Goal: Task Accomplishment & Management: Use online tool/utility

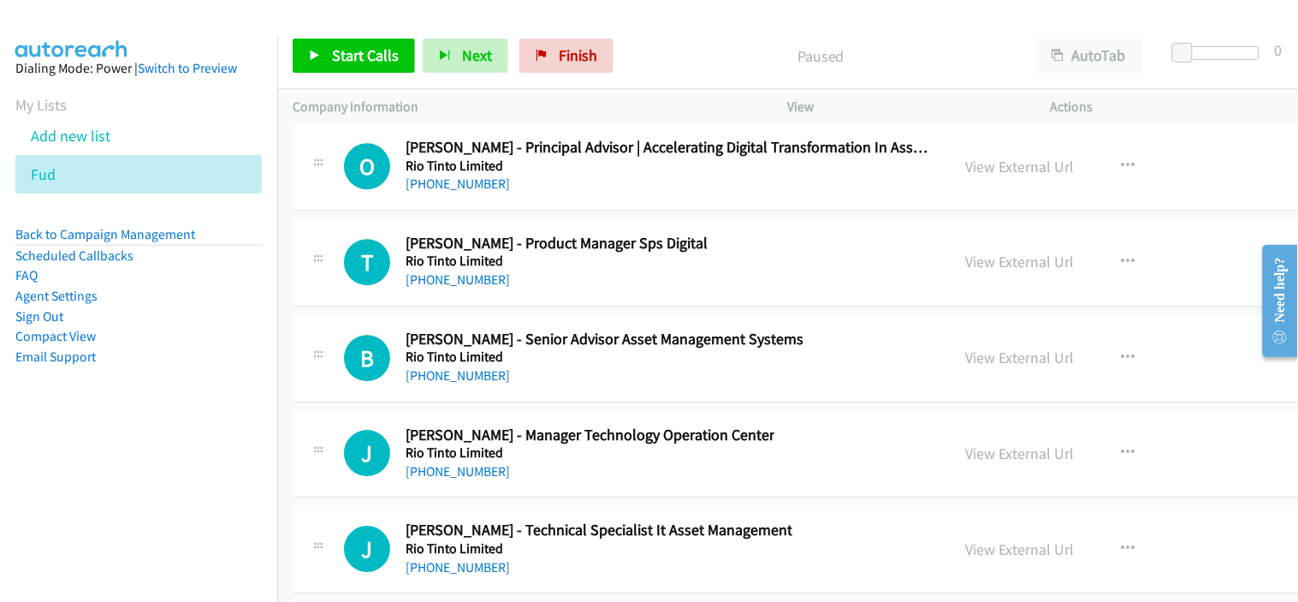
click at [528, 386] on div "[PHONE_NUMBER]" at bounding box center [605, 375] width 398 height 21
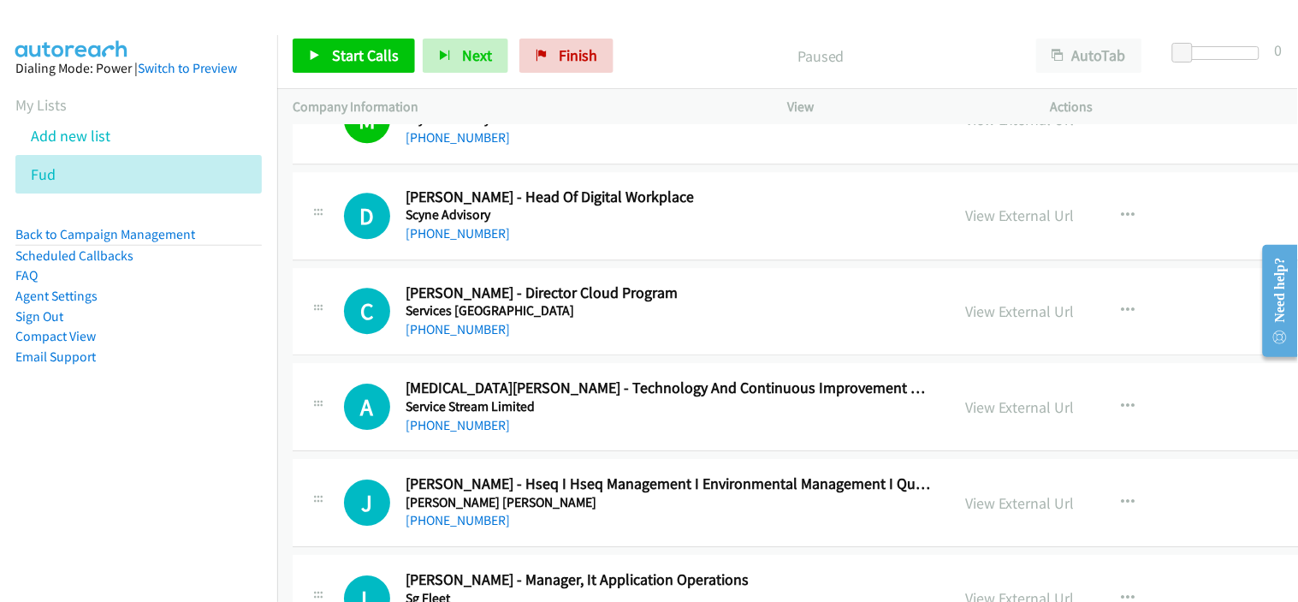
scroll to position [28090, 0]
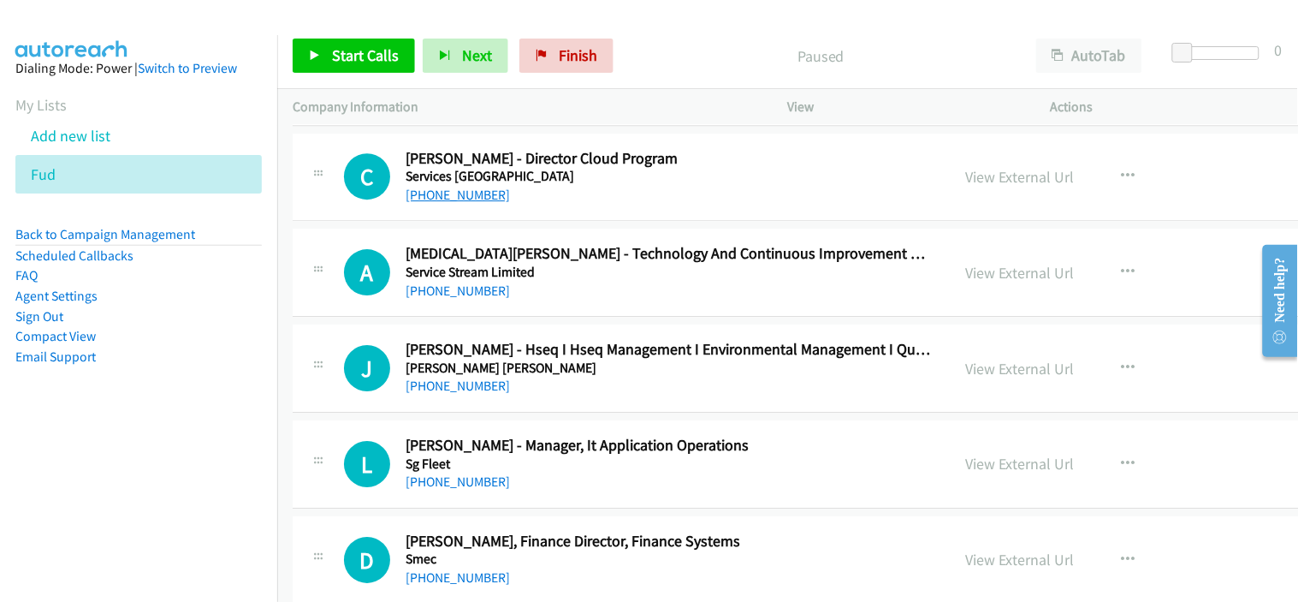
click at [466, 203] on link "[PHONE_NUMBER]" at bounding box center [458, 195] width 104 height 16
click at [537, 315] on div "A Callback Scheduled [MEDICAL_DATA][PERSON_NAME] - Technology And Continuous Im…" at bounding box center [920, 273] width 1254 height 88
click at [472, 299] on link "[PHONE_NUMBER]" at bounding box center [458, 290] width 104 height 16
click at [550, 389] on div "[PHONE_NUMBER]" at bounding box center [671, 386] width 530 height 21
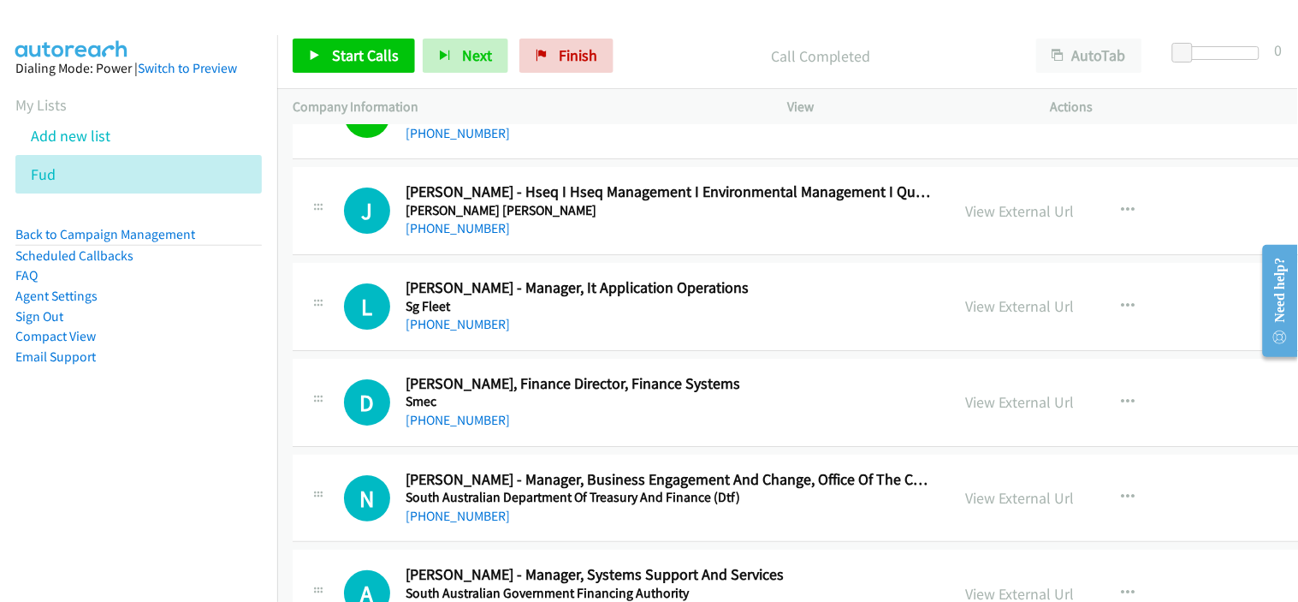
scroll to position [28280, 0]
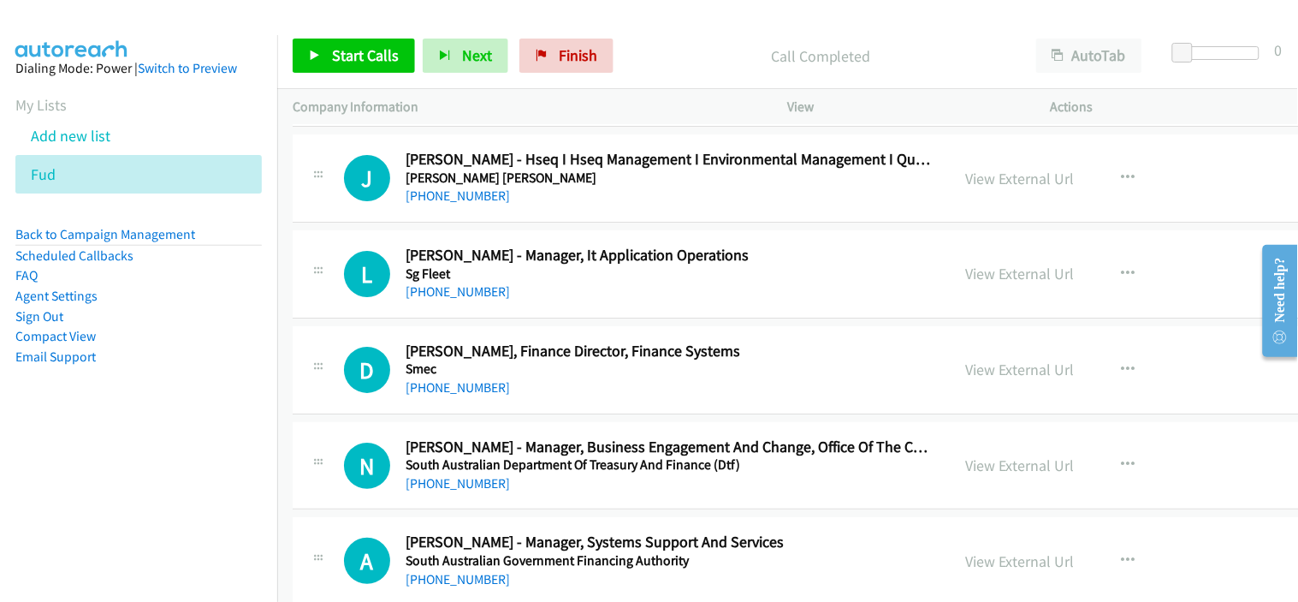
click at [445, 302] on div "[PHONE_NUMBER]" at bounding box center [577, 292] width 343 height 21
click at [447, 300] on link "[PHONE_NUMBER]" at bounding box center [458, 291] width 104 height 16
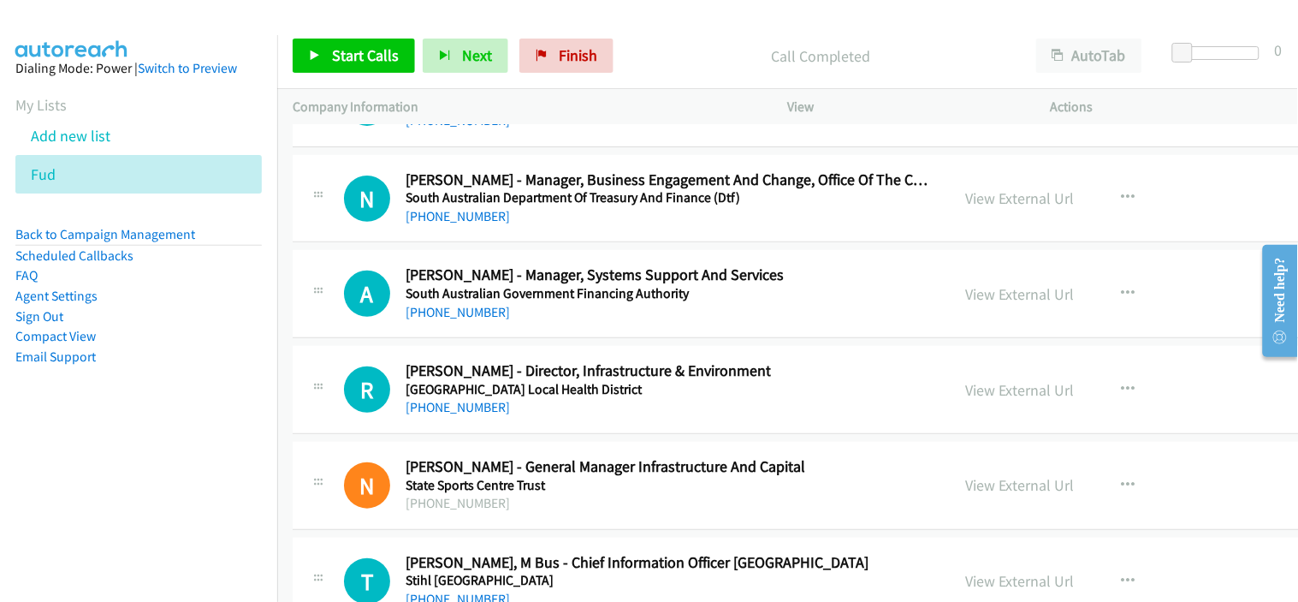
scroll to position [28565, 0]
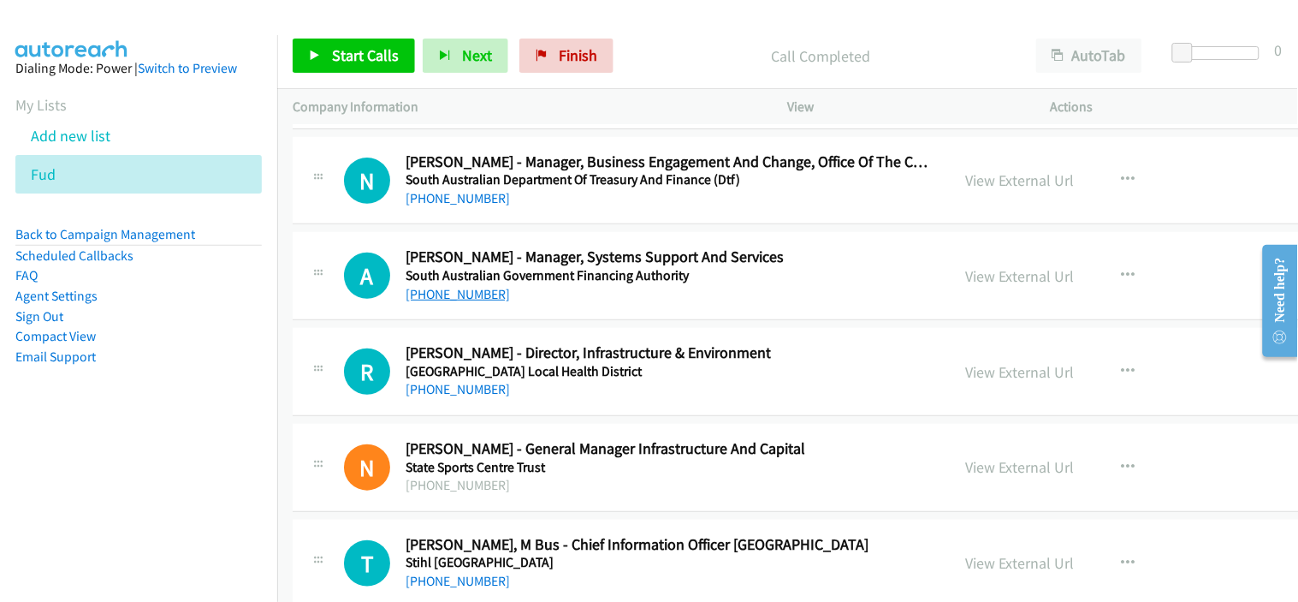
click at [467, 302] on link "[PHONE_NUMBER]" at bounding box center [458, 294] width 104 height 16
drag, startPoint x: 540, startPoint y: 407, endPoint x: 550, endPoint y: 389, distance: 20.0
click at [540, 400] on div "[PHONE_NUMBER]" at bounding box center [588, 389] width 365 height 21
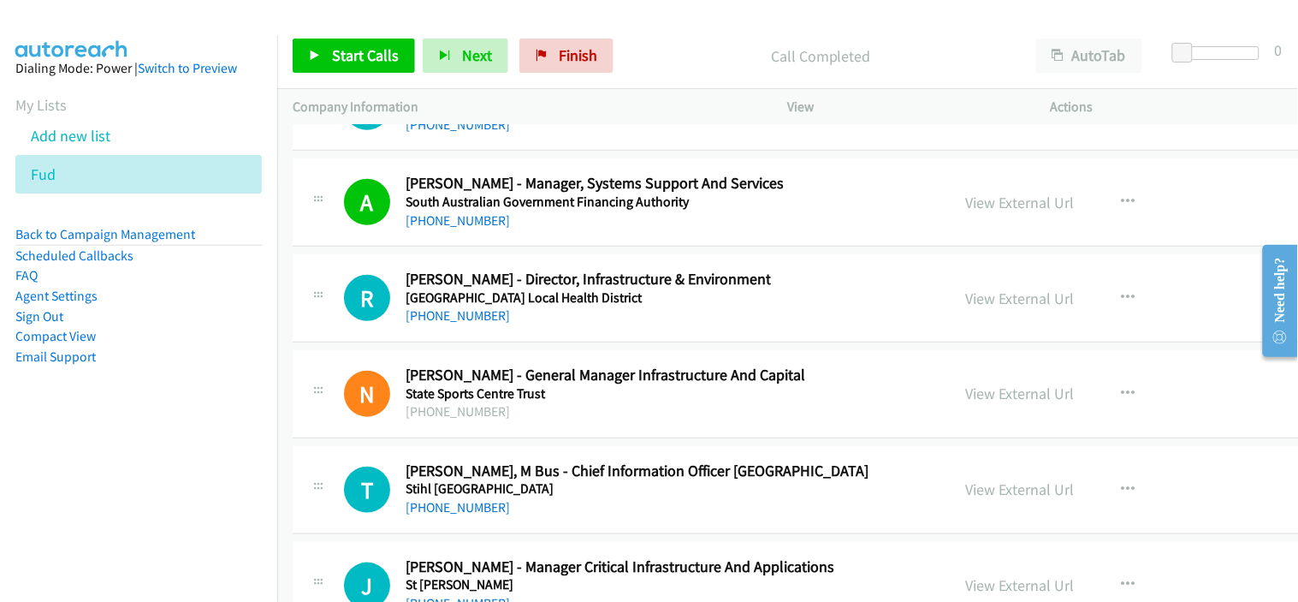
scroll to position [28660, 0]
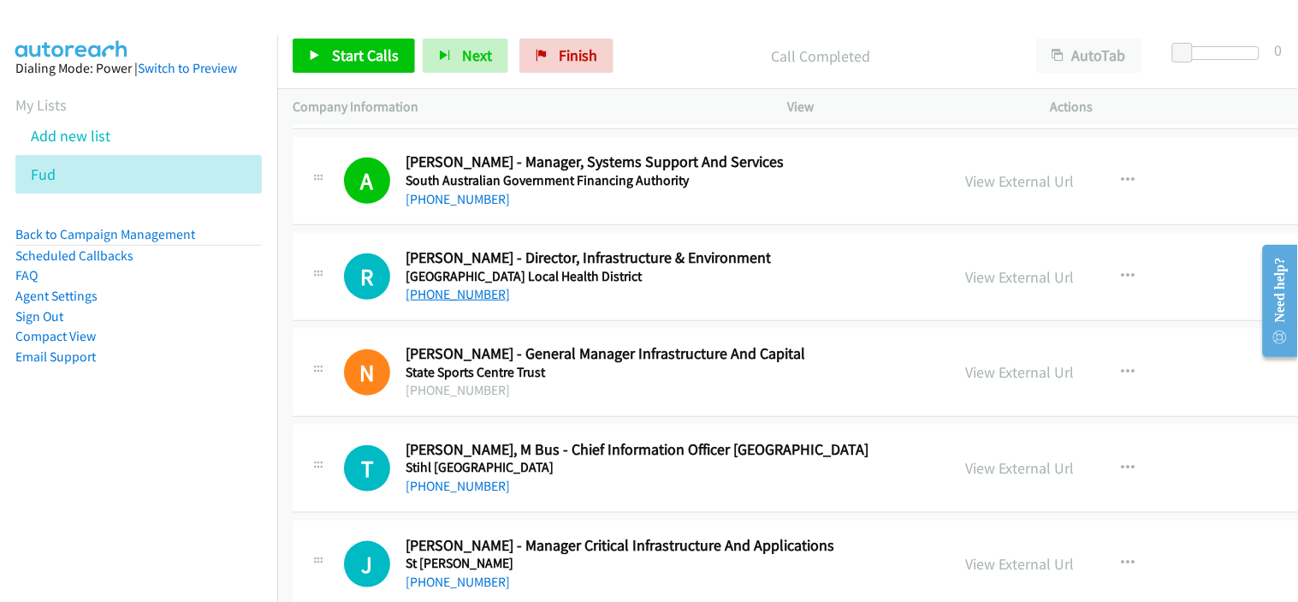
click at [491, 302] on link "[PHONE_NUMBER]" at bounding box center [458, 294] width 104 height 16
click at [539, 336] on td "N Callback Scheduled [PERSON_NAME] - General Manager Infrastructure And Capital…" at bounding box center [919, 373] width 1285 height 96
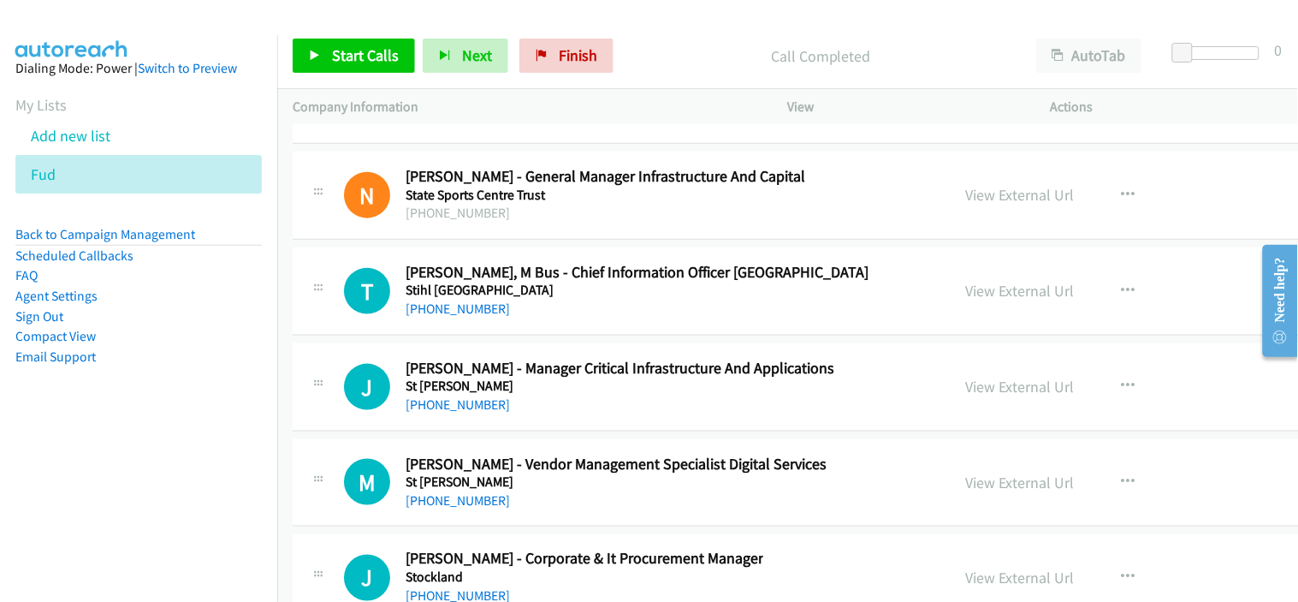
scroll to position [28850, 0]
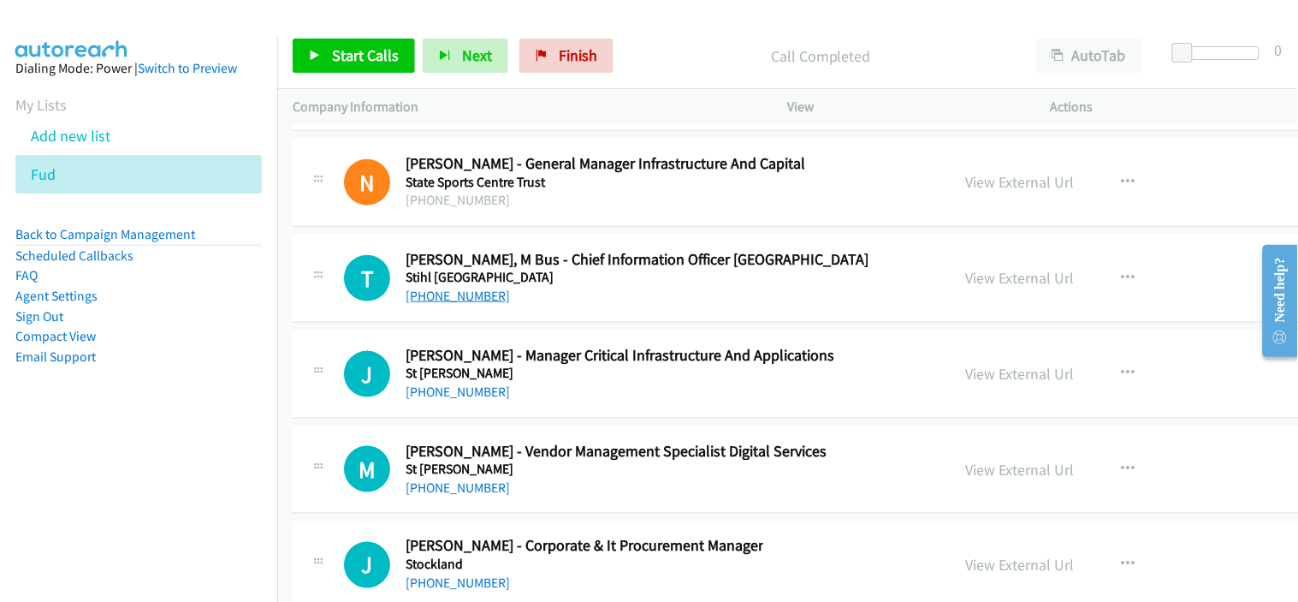
click at [472, 304] on link "[PHONE_NUMBER]" at bounding box center [458, 296] width 104 height 16
click at [531, 306] on div "[PHONE_NUMBER]" at bounding box center [637, 296] width 463 height 21
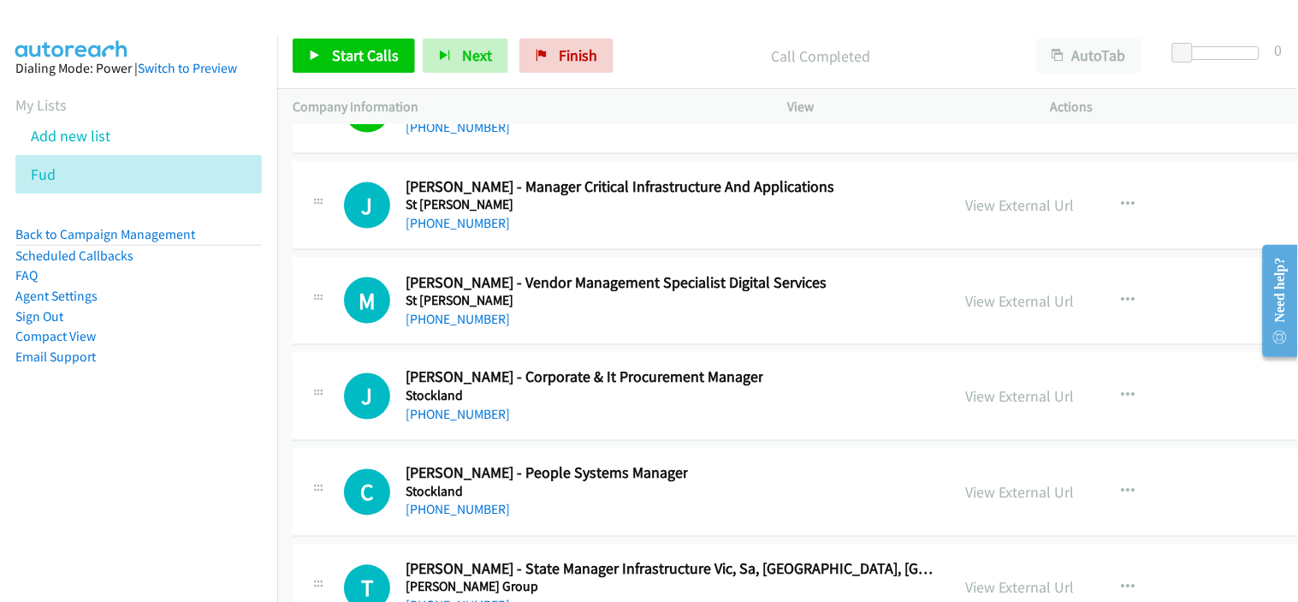
scroll to position [29041, 0]
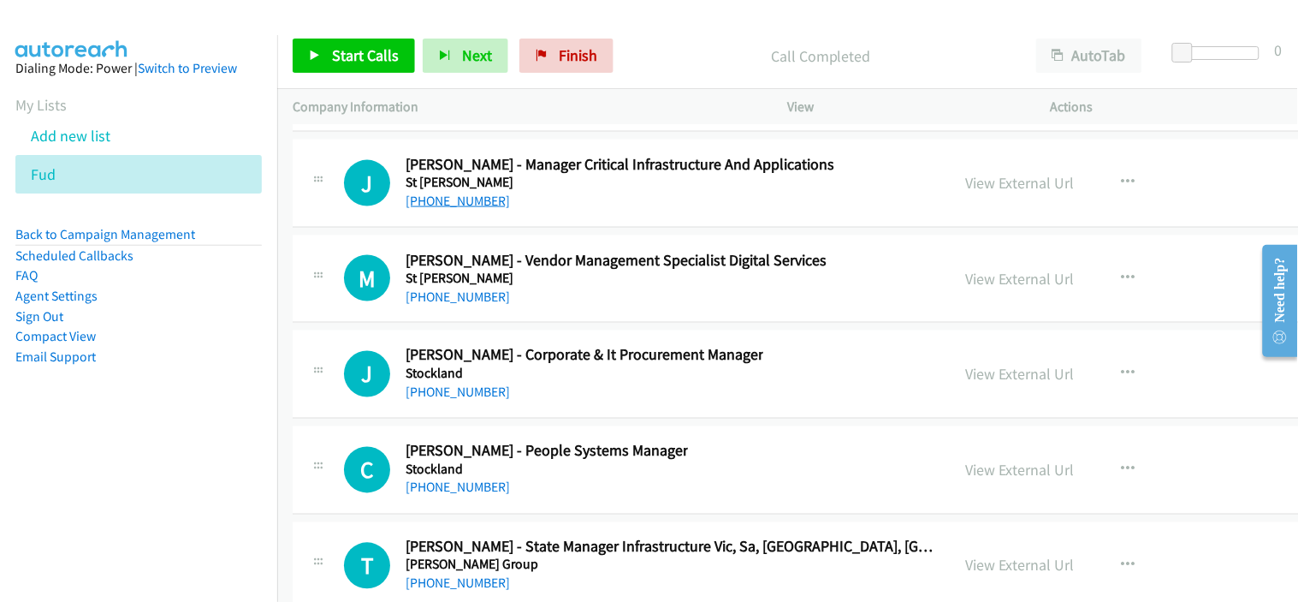
click at [472, 209] on link "[PHONE_NUMBER]" at bounding box center [458, 201] width 104 height 16
click at [534, 307] on div "[PHONE_NUMBER]" at bounding box center [616, 297] width 421 height 21
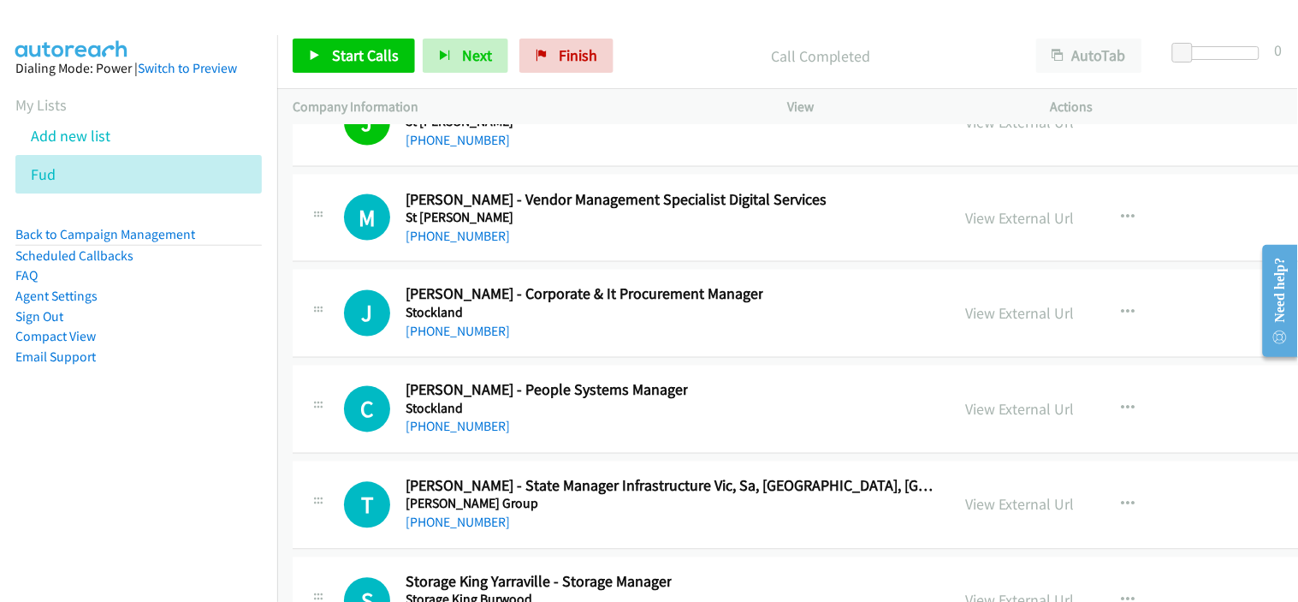
scroll to position [29136, 0]
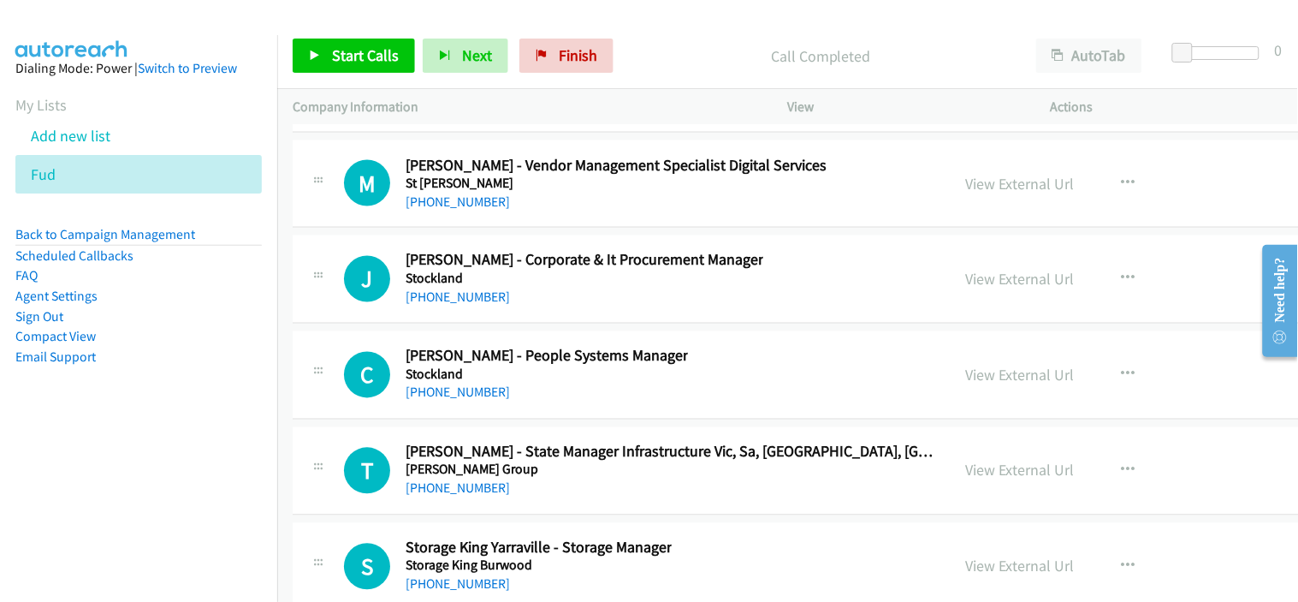
click at [527, 308] on div "[PHONE_NUMBER]" at bounding box center [585, 298] width 358 height 21
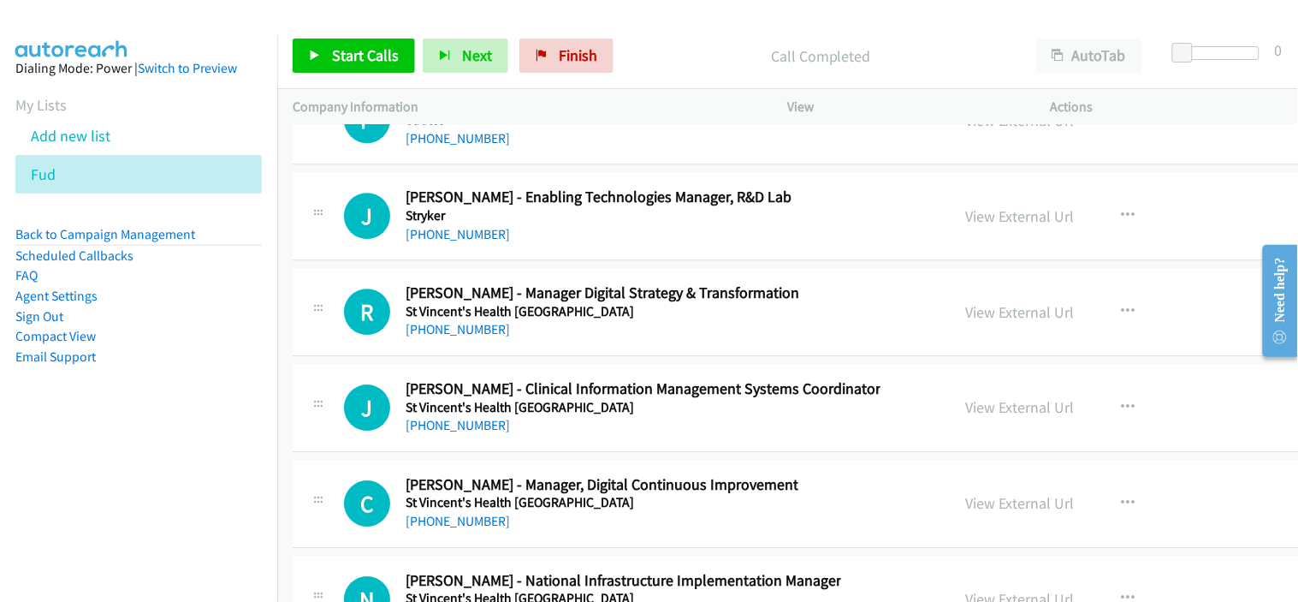
scroll to position [29706, 0]
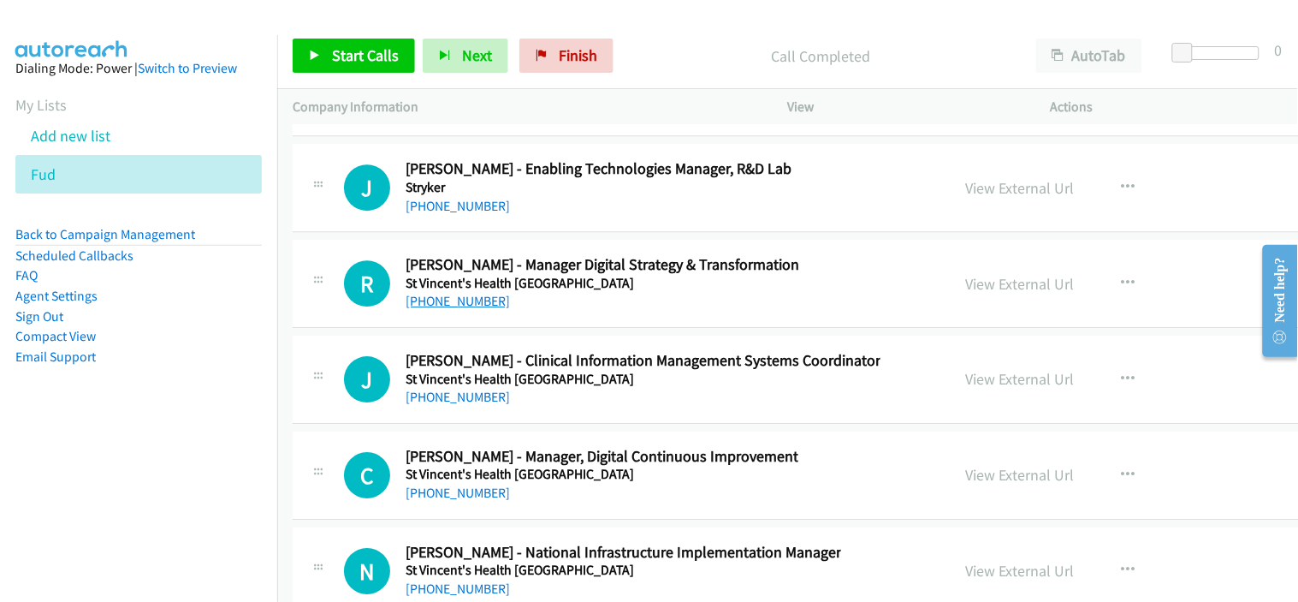
click at [482, 309] on link "[PHONE_NUMBER]" at bounding box center [458, 301] width 104 height 16
click at [523, 424] on div "J Callback Scheduled [PERSON_NAME] - Clinical Information Management Systems Co…" at bounding box center [920, 380] width 1254 height 88
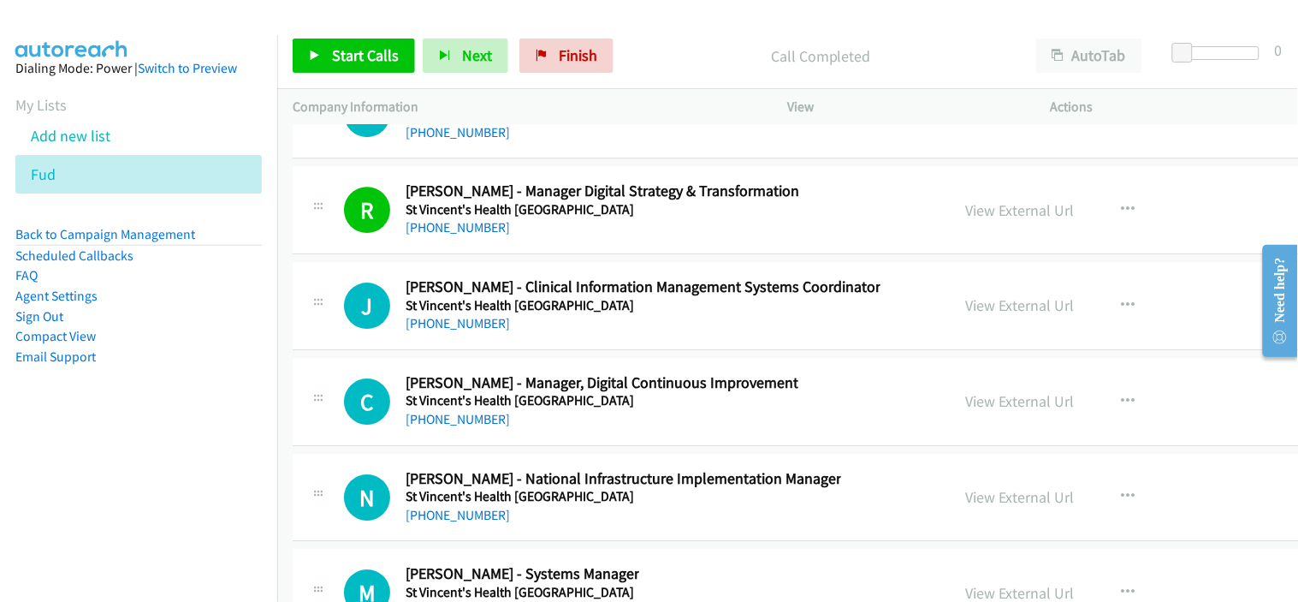
scroll to position [29802, 0]
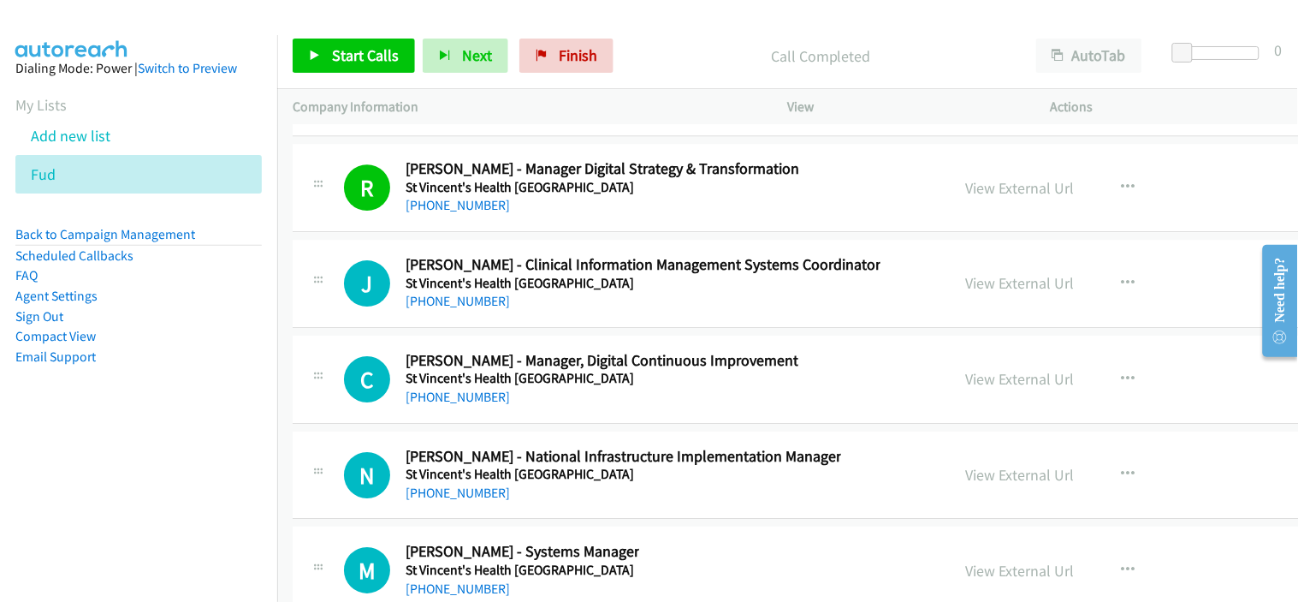
drag, startPoint x: 525, startPoint y: 312, endPoint x: 554, endPoint y: 313, distance: 29.1
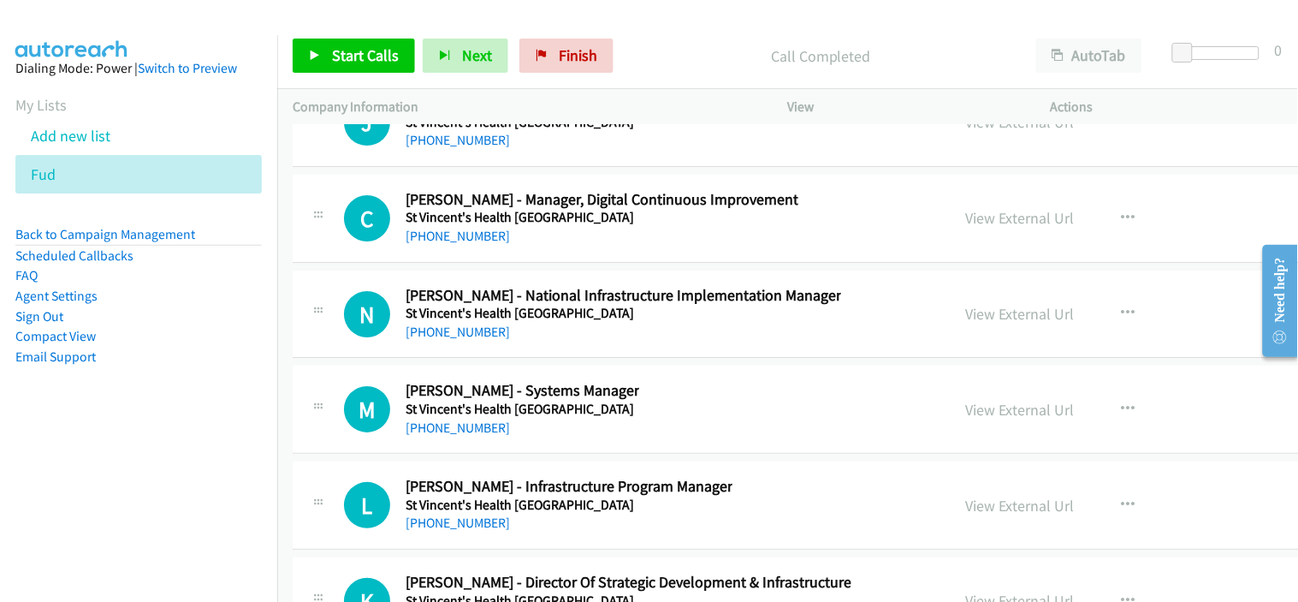
scroll to position [29992, 0]
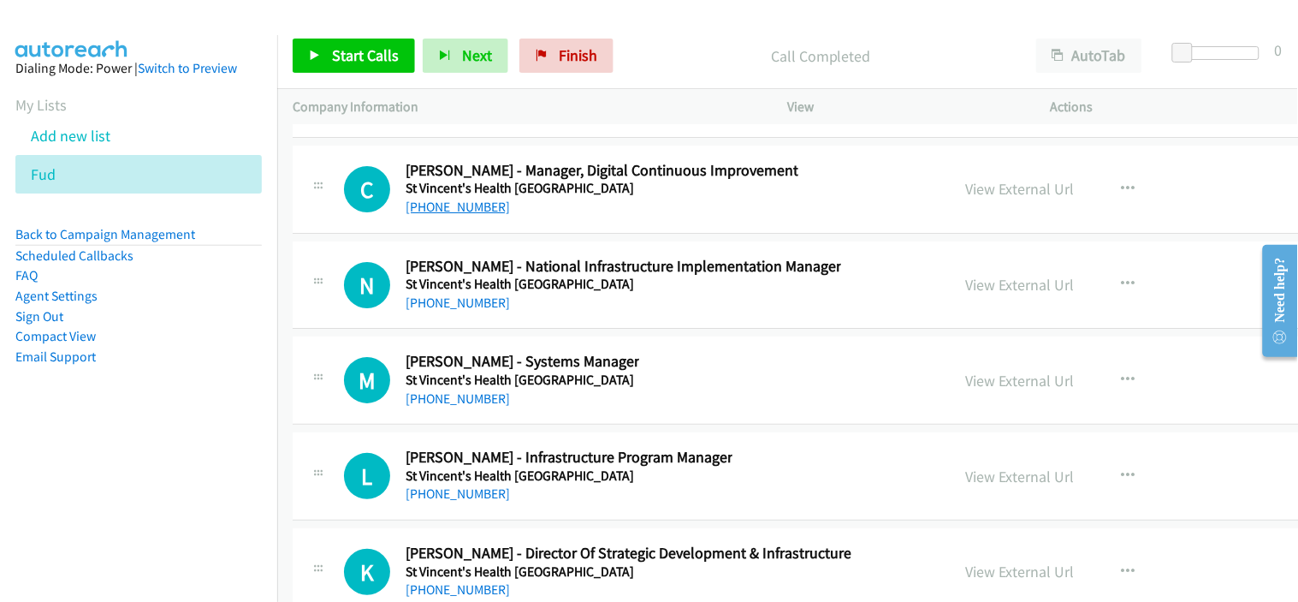
click at [460, 214] on link "[PHONE_NUMBER]" at bounding box center [458, 207] width 104 height 16
click at [544, 325] on div "N Callback Scheduled [PERSON_NAME] - National Infrastructure Implementation Man…" at bounding box center [920, 285] width 1254 height 88
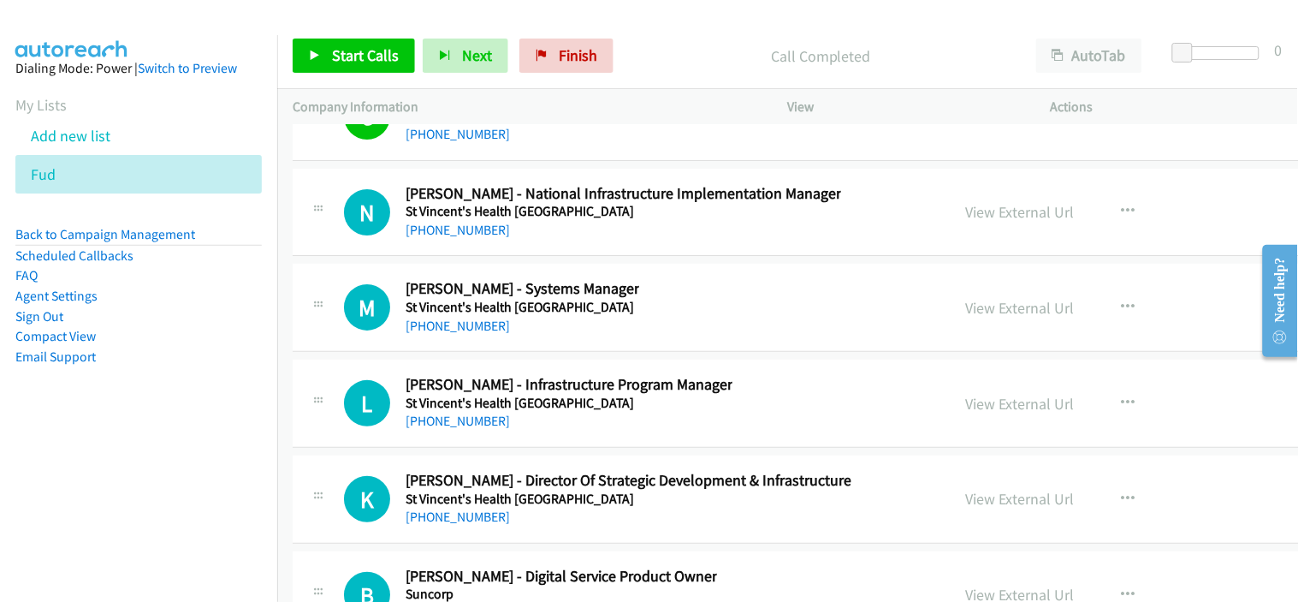
scroll to position [30087, 0]
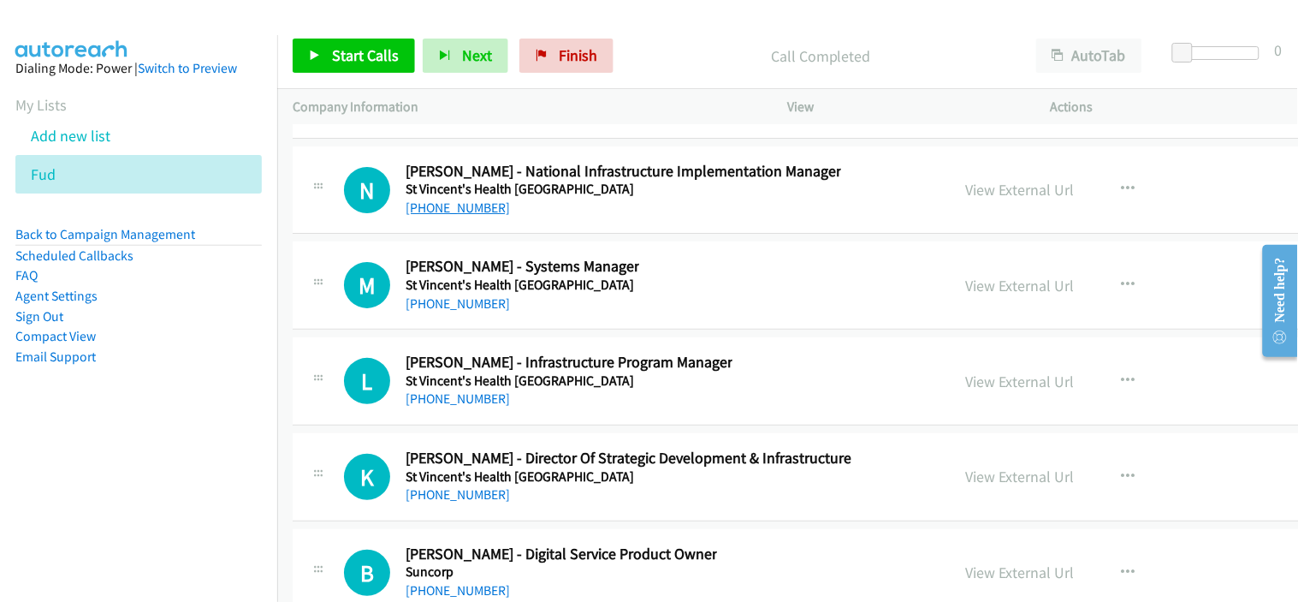
click at [472, 216] on link "[PHONE_NUMBER]" at bounding box center [458, 207] width 104 height 16
click at [548, 328] on div "M Callback Scheduled [PERSON_NAME] - Systems Manager [GEOGRAPHIC_DATA] [GEOGRAP…" at bounding box center [920, 285] width 1254 height 88
click at [510, 330] on div "M Callback Scheduled [PERSON_NAME] - Systems Manager [GEOGRAPHIC_DATA] [GEOGRAP…" at bounding box center [920, 285] width 1254 height 88
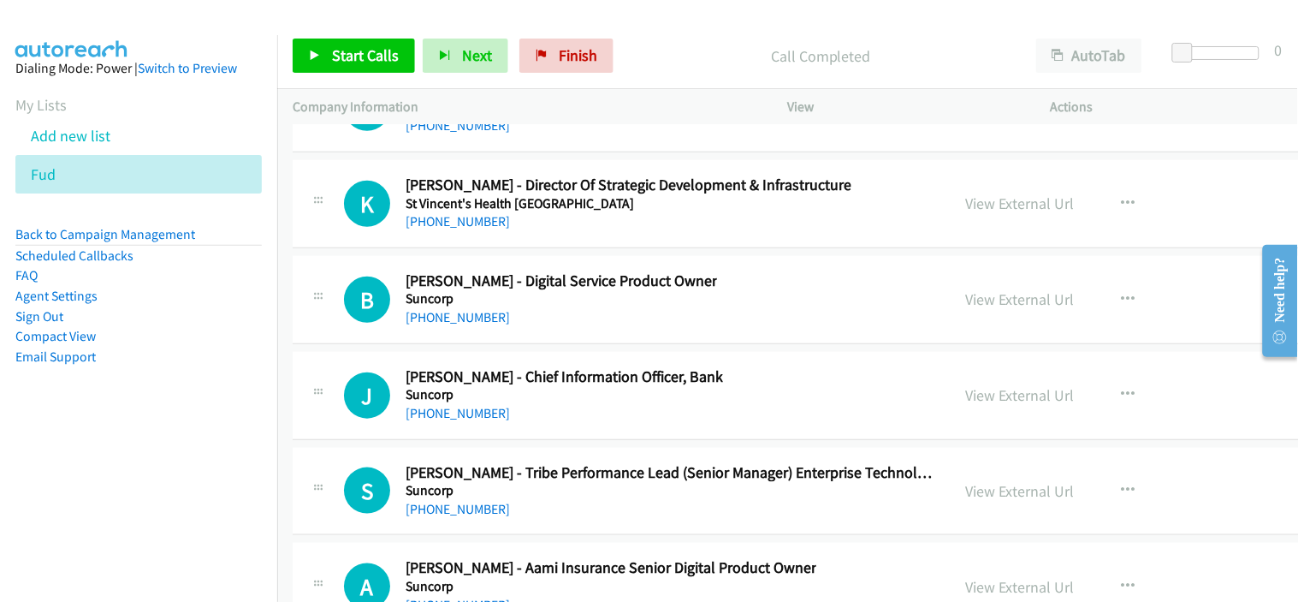
scroll to position [30372, 0]
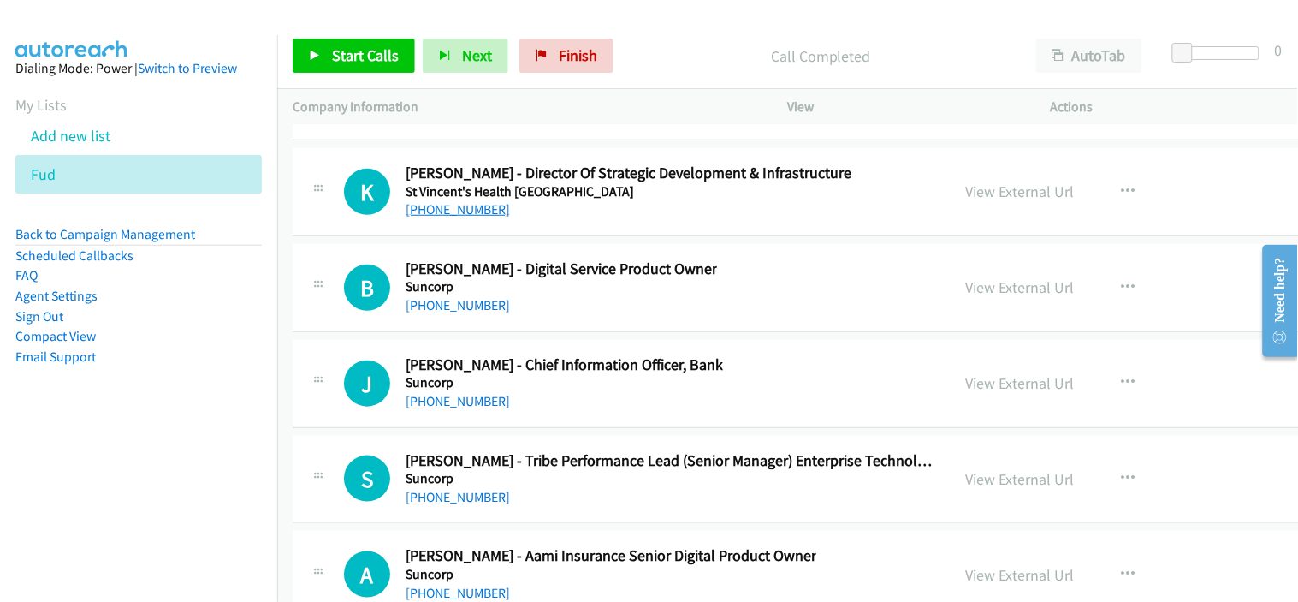
click at [463, 217] on link "[PHONE_NUMBER]" at bounding box center [458, 209] width 104 height 16
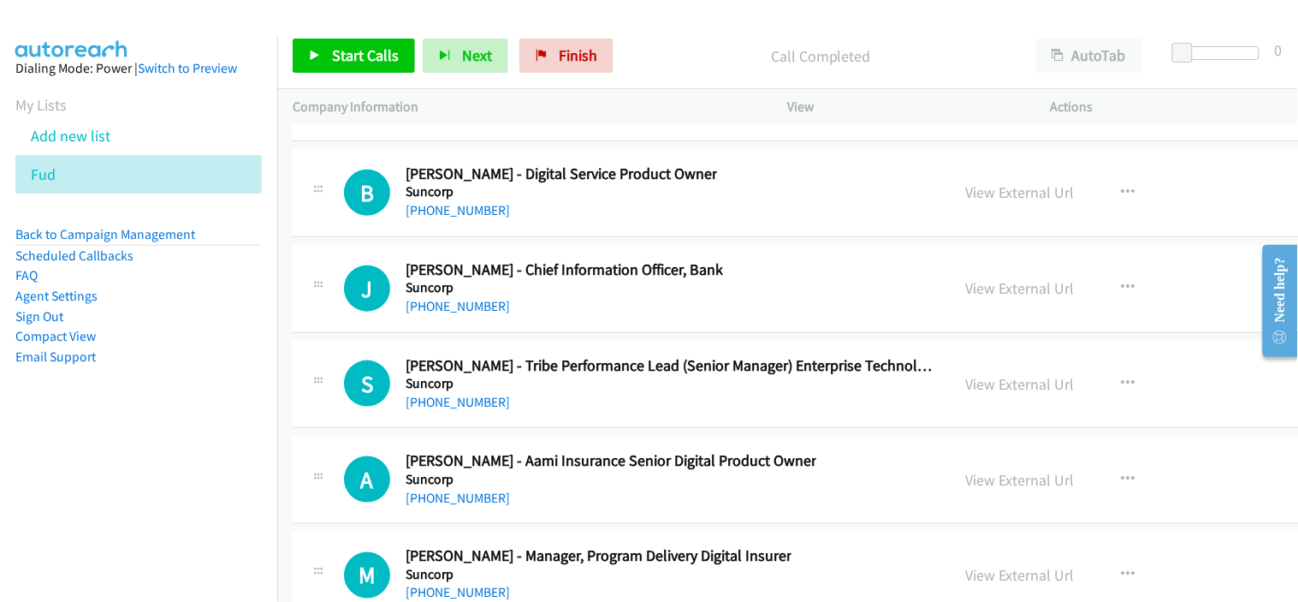
scroll to position [30562, 0]
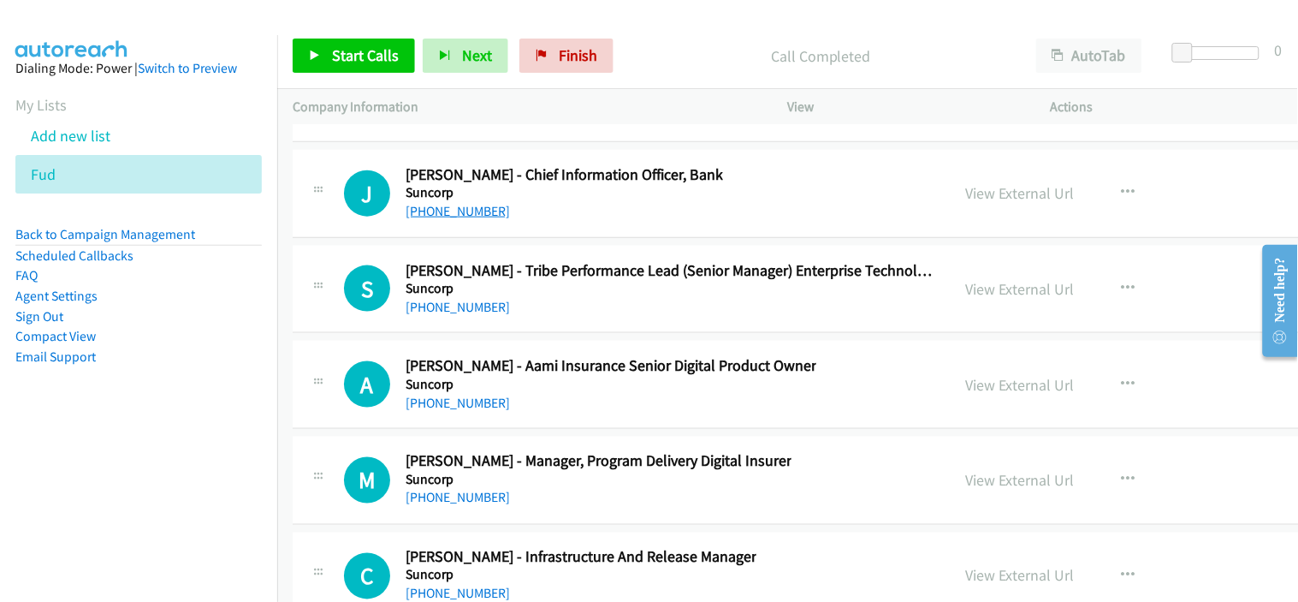
click at [468, 219] on link "[PHONE_NUMBER]" at bounding box center [458, 211] width 104 height 16
click at [550, 334] on div "S Callback Scheduled [PERSON_NAME] - Tribe Performance Lead (Senior Manager) En…" at bounding box center [920, 290] width 1254 height 88
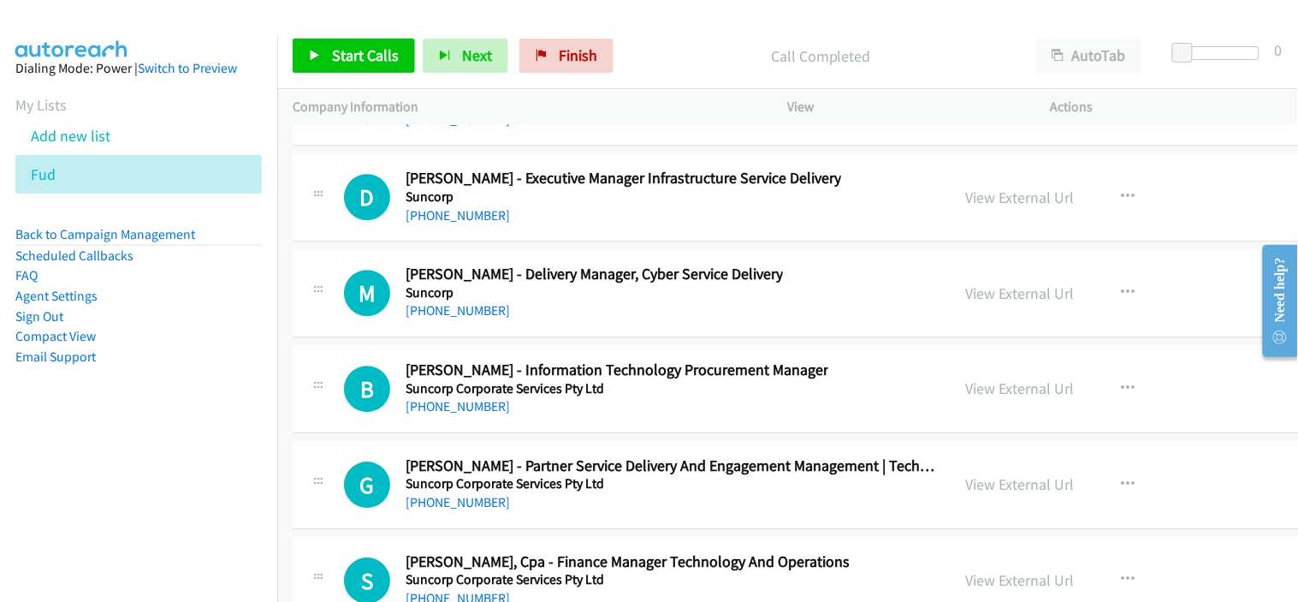
scroll to position [31322, 0]
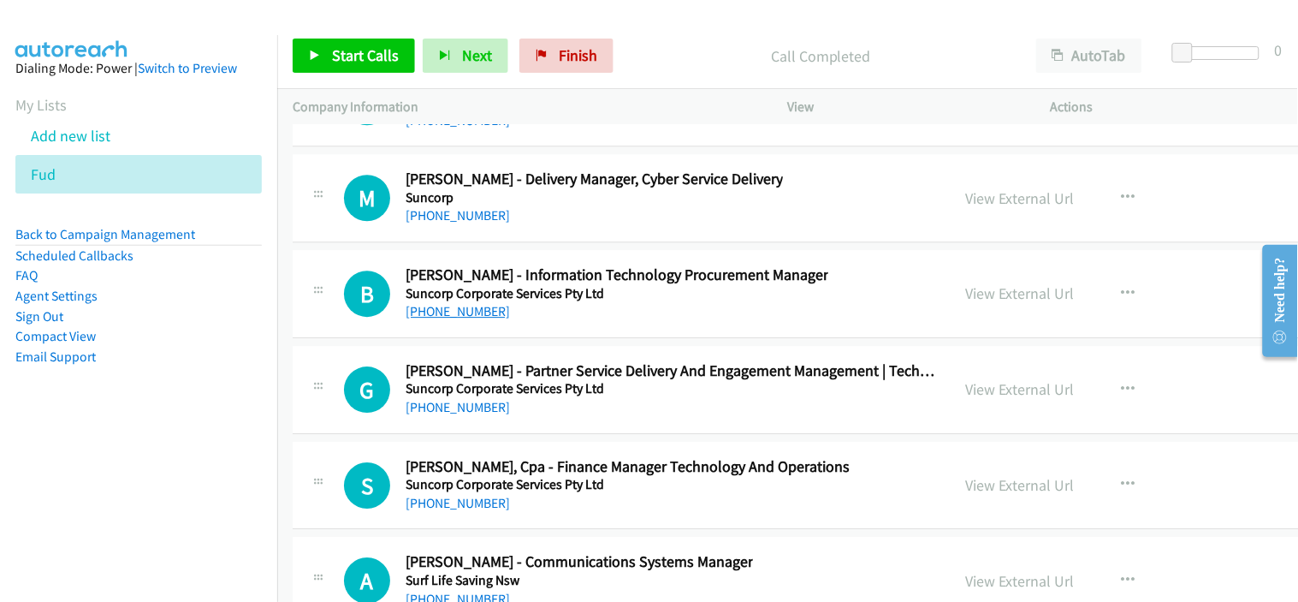
click at [439, 319] on link "[PHONE_NUMBER]" at bounding box center [458, 311] width 104 height 16
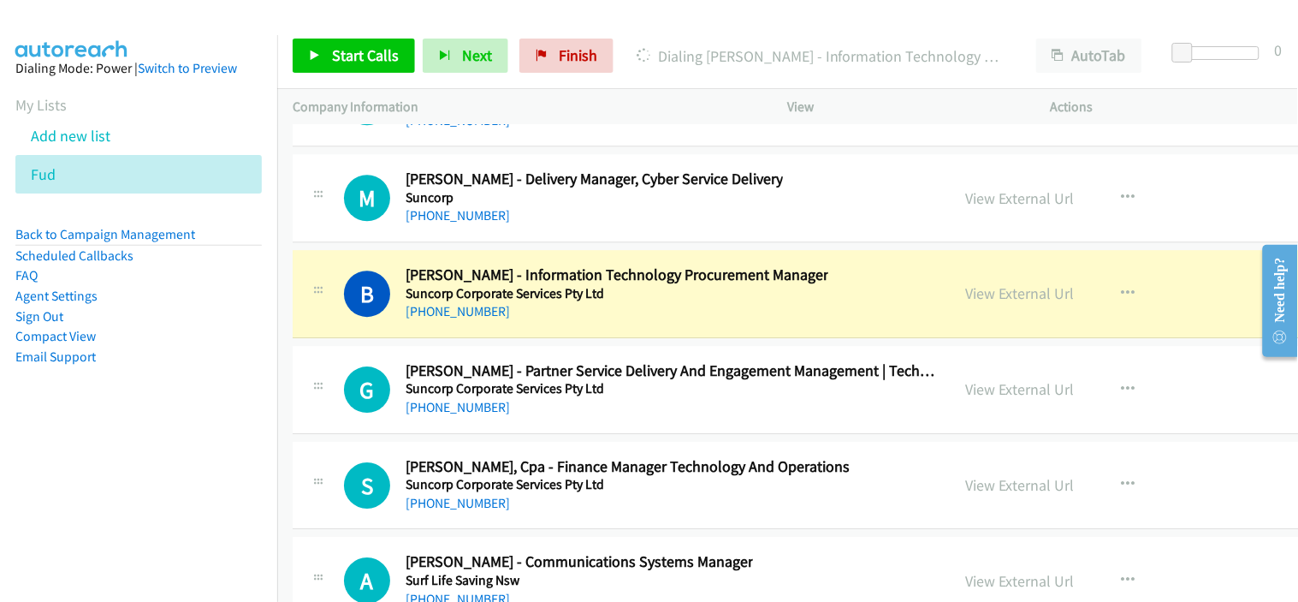
drag, startPoint x: 532, startPoint y: 334, endPoint x: 575, endPoint y: 343, distance: 43.8
click at [532, 334] on div "B Callback Scheduled [PERSON_NAME] - Information Technology Procurement Manager…" at bounding box center [920, 294] width 1254 height 88
click at [966, 303] on link "View External Url" at bounding box center [1020, 293] width 109 height 20
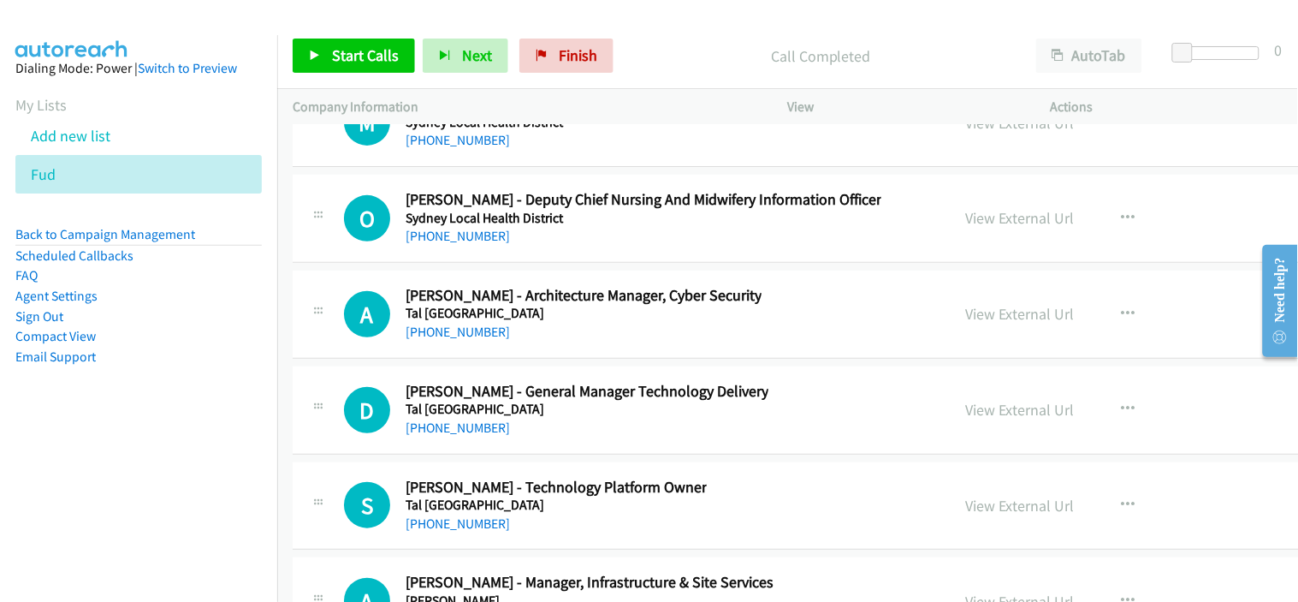
scroll to position [31893, 0]
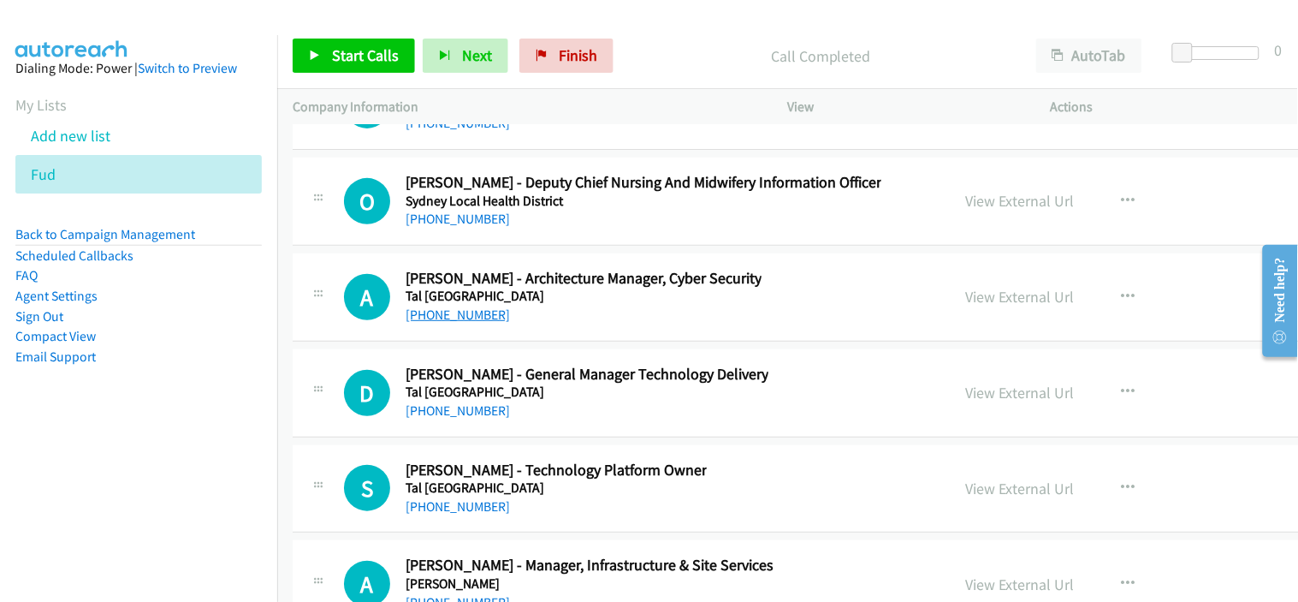
click at [466, 319] on link "[PHONE_NUMBER]" at bounding box center [458, 314] width 104 height 16
click at [528, 150] on div "M Callback Scheduled [PERSON_NAME] Adc Systems Manager [GEOGRAPHIC_DATA] Local …" at bounding box center [920, 106] width 1254 height 88
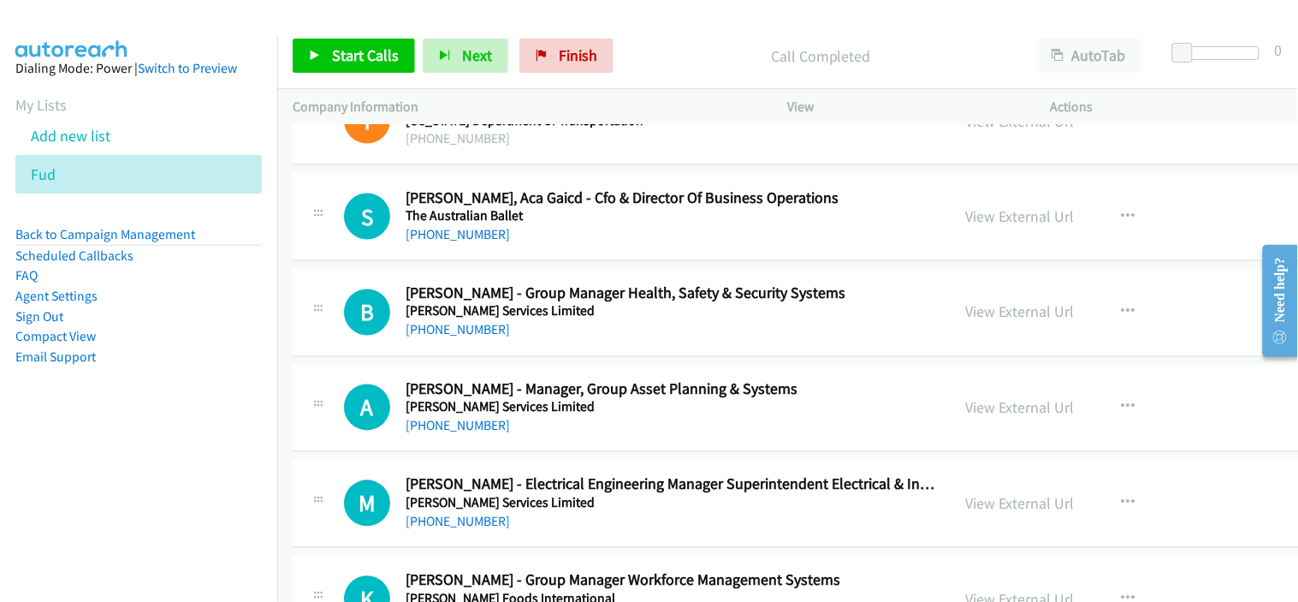
scroll to position [32464, 0]
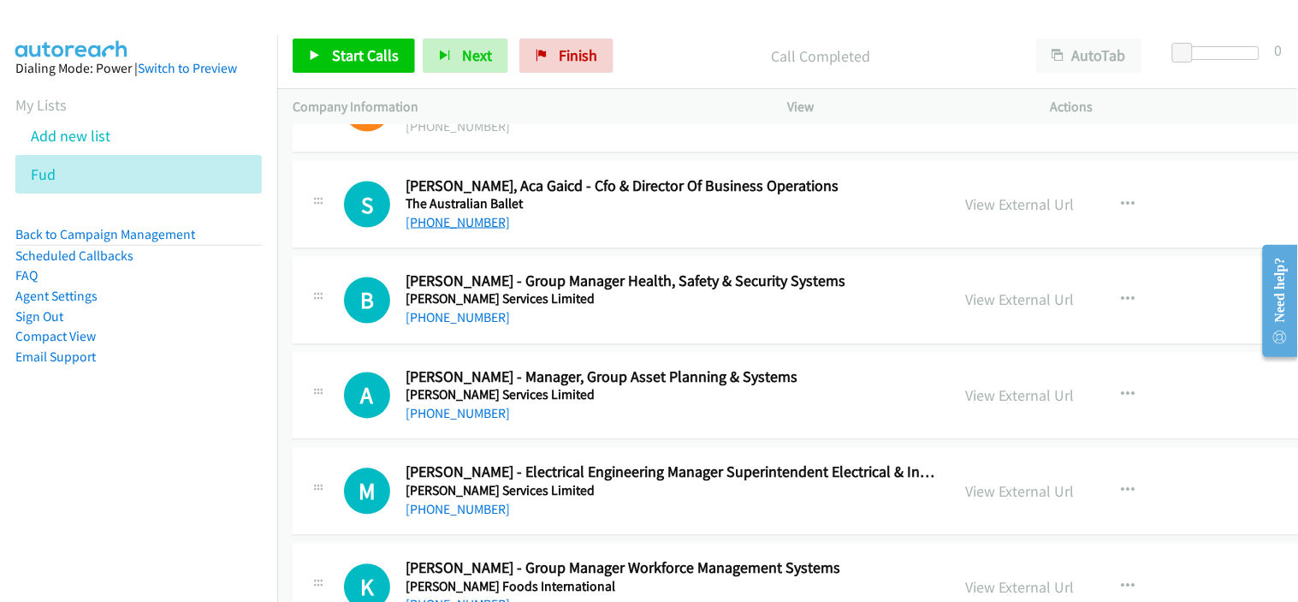
click at [457, 230] on link "[PHONE_NUMBER]" at bounding box center [458, 222] width 104 height 16
click at [523, 249] on div "S Callback Scheduled [PERSON_NAME], Aca Gaicd - Cfo & Director Of Business Oper…" at bounding box center [920, 205] width 1254 height 88
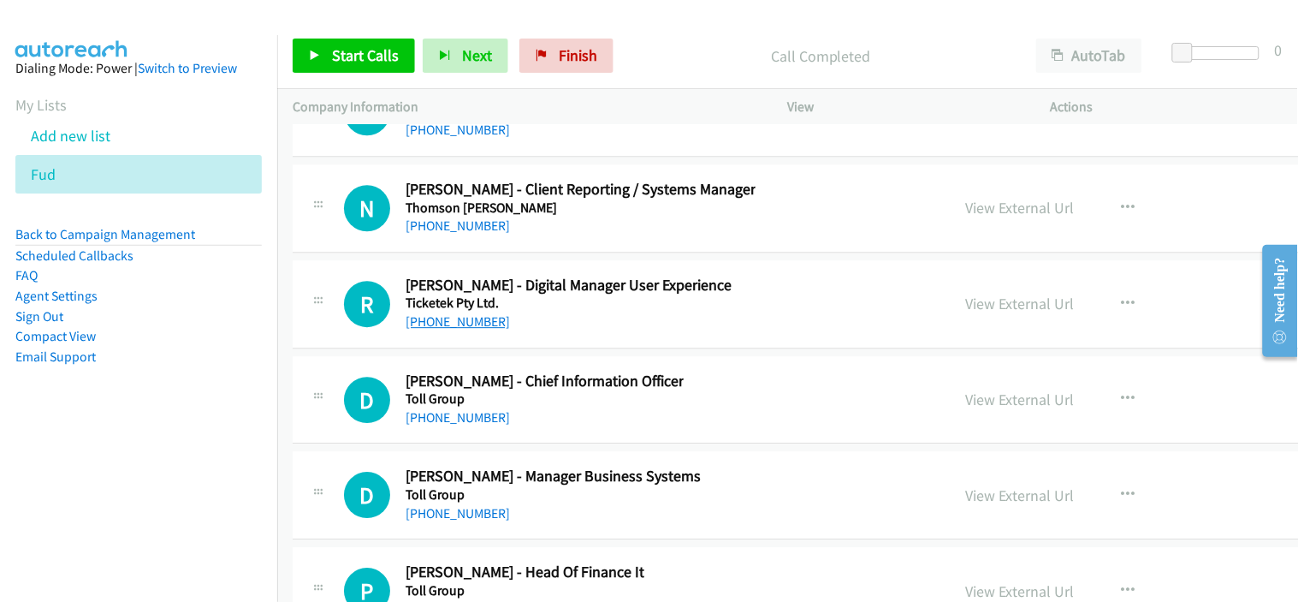
scroll to position [33034, 0]
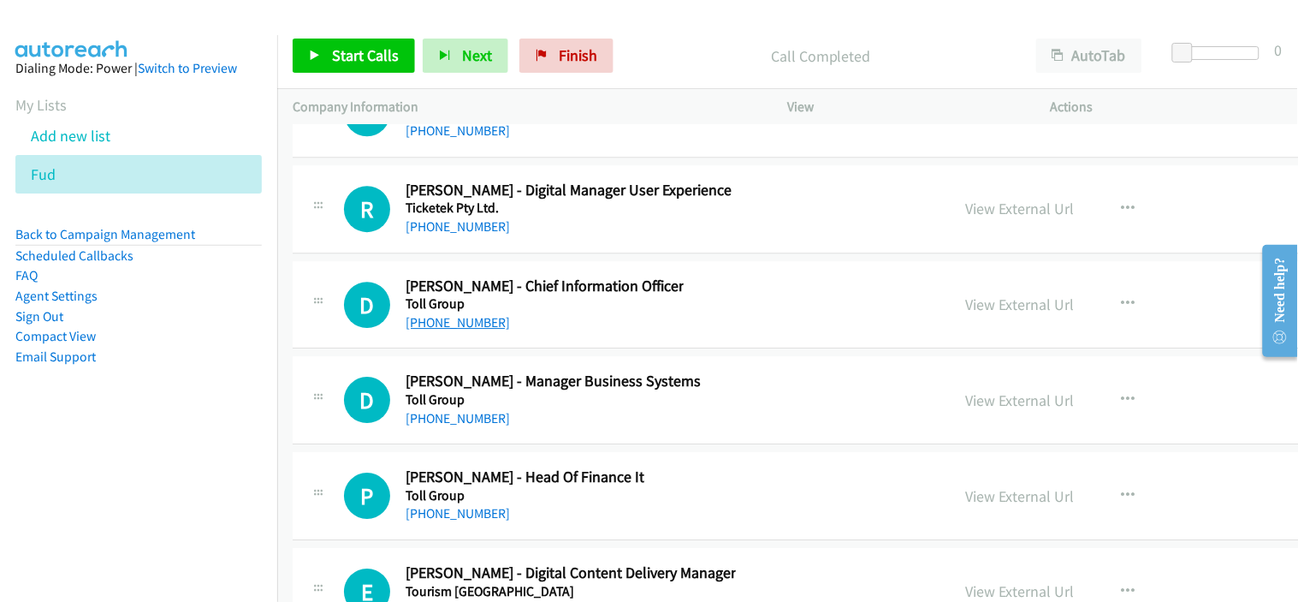
click at [452, 330] on link "[PHONE_NUMBER]" at bounding box center [458, 322] width 104 height 16
click at [517, 329] on div "[PHONE_NUMBER]" at bounding box center [545, 322] width 278 height 21
click at [449, 235] on link "[PHONE_NUMBER]" at bounding box center [458, 226] width 104 height 16
click at [532, 251] on div "R Callback Scheduled [PERSON_NAME] - Digital Manager User Experience Ticketek P…" at bounding box center [920, 209] width 1254 height 88
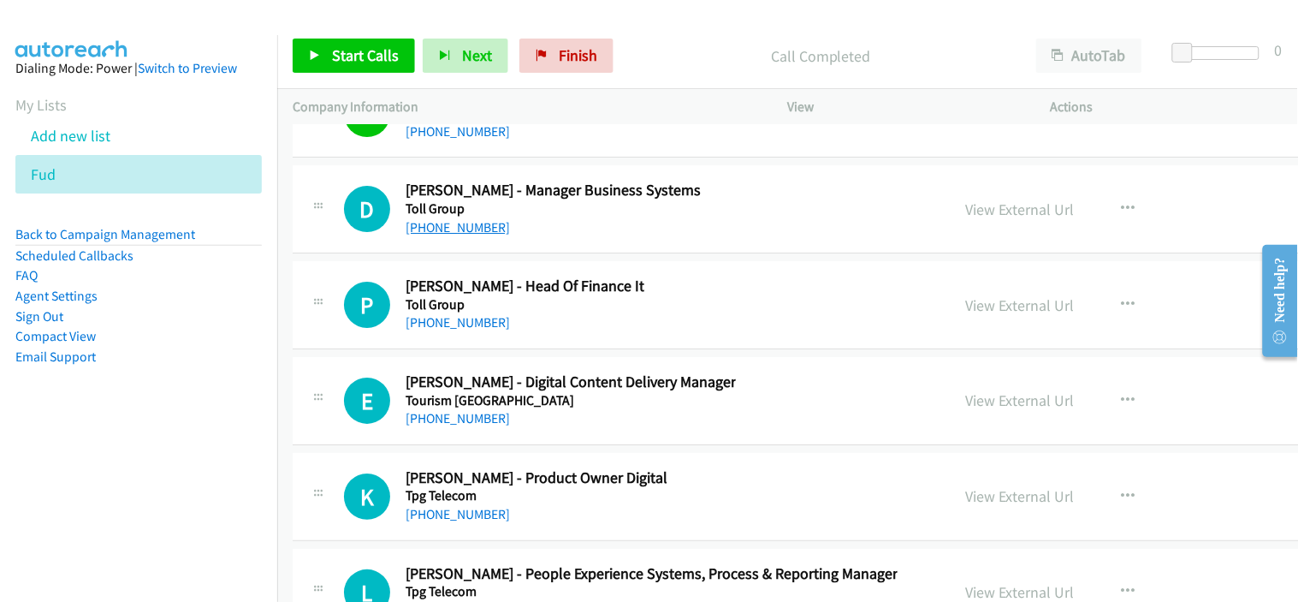
click at [467, 235] on link "[PHONE_NUMBER]" at bounding box center [458, 227] width 104 height 16
click at [466, 235] on link "[PHONE_NUMBER]" at bounding box center [458, 227] width 104 height 16
click at [543, 333] on div "[PHONE_NUMBER]" at bounding box center [525, 322] width 239 height 21
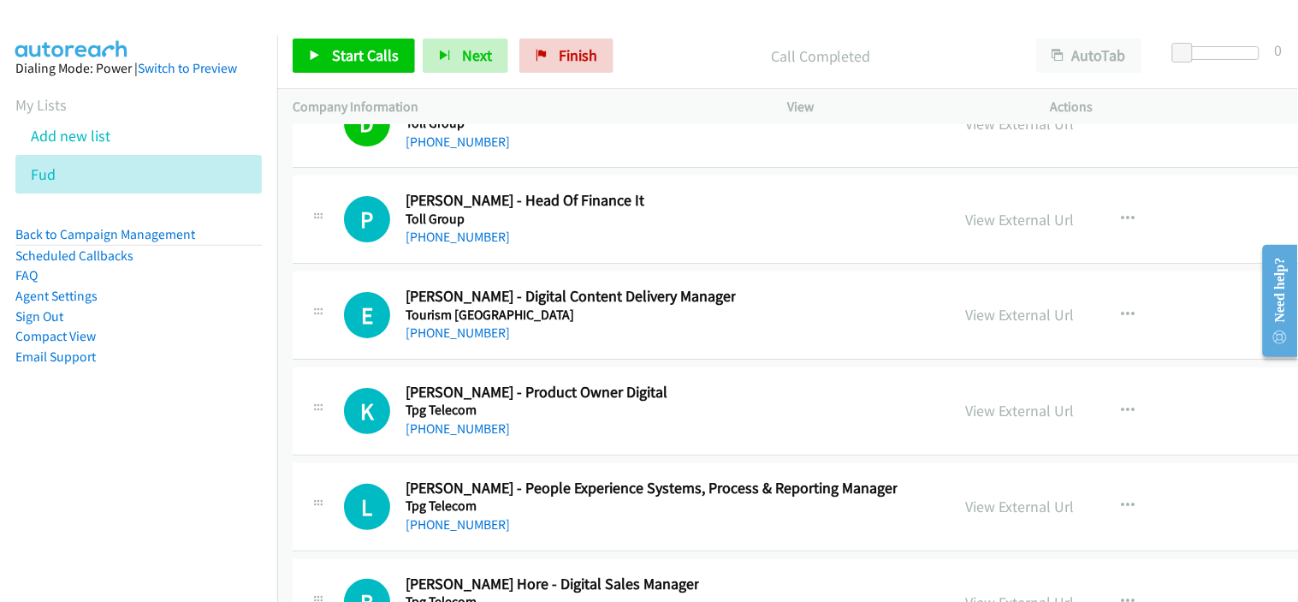
scroll to position [33320, 0]
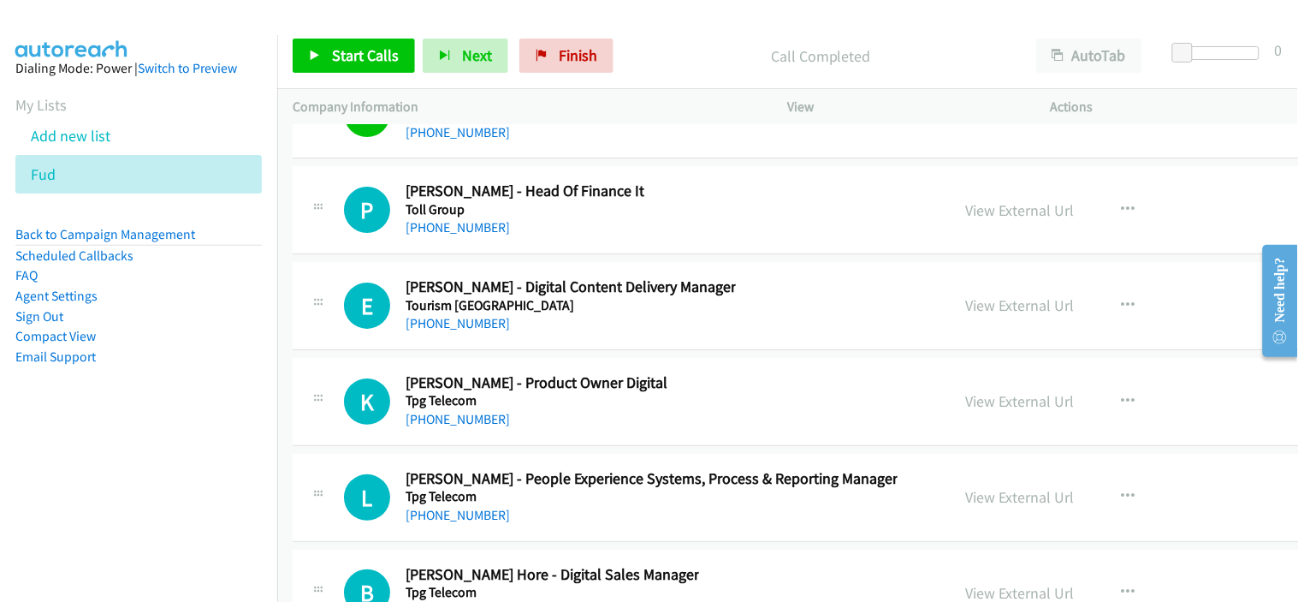
click at [548, 334] on div "[PHONE_NUMBER]" at bounding box center [571, 323] width 330 height 21
click at [540, 350] on div "E Callback Scheduled [PERSON_NAME] - Digital Content Delivery Manager Tourism […" at bounding box center [920, 306] width 1254 height 88
click at [549, 254] on div "P Callback Scheduled [PERSON_NAME] - Head Of Finance It Toll Group [GEOGRAPHIC_…" at bounding box center [920, 210] width 1254 height 88
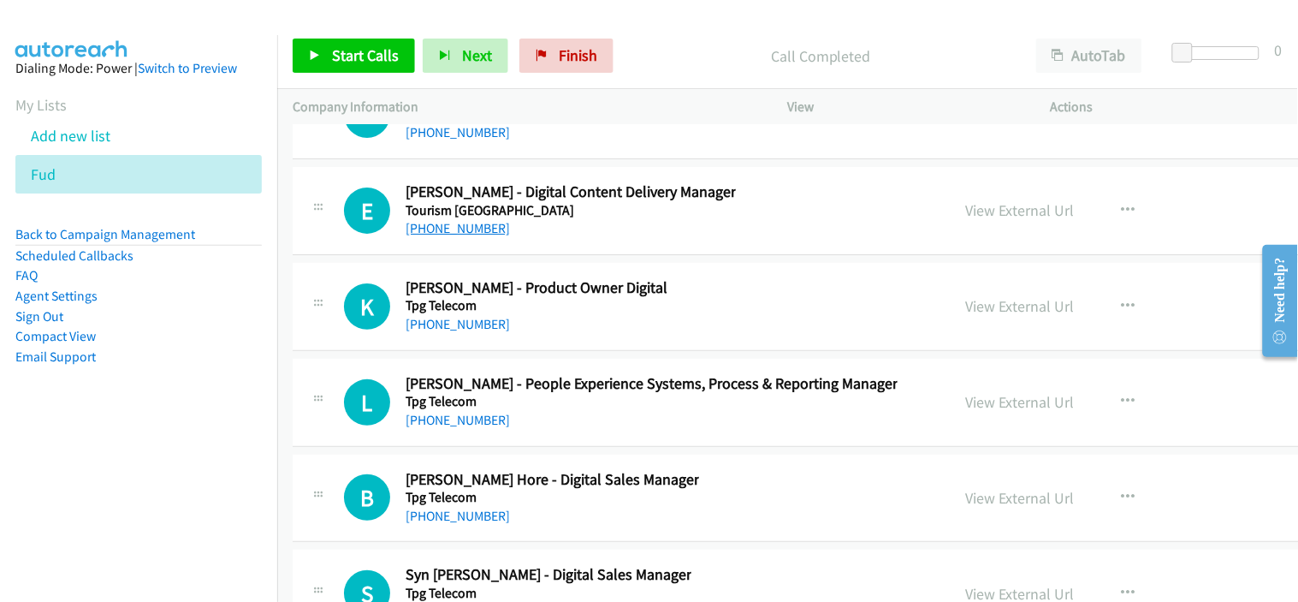
scroll to position [33510, 0]
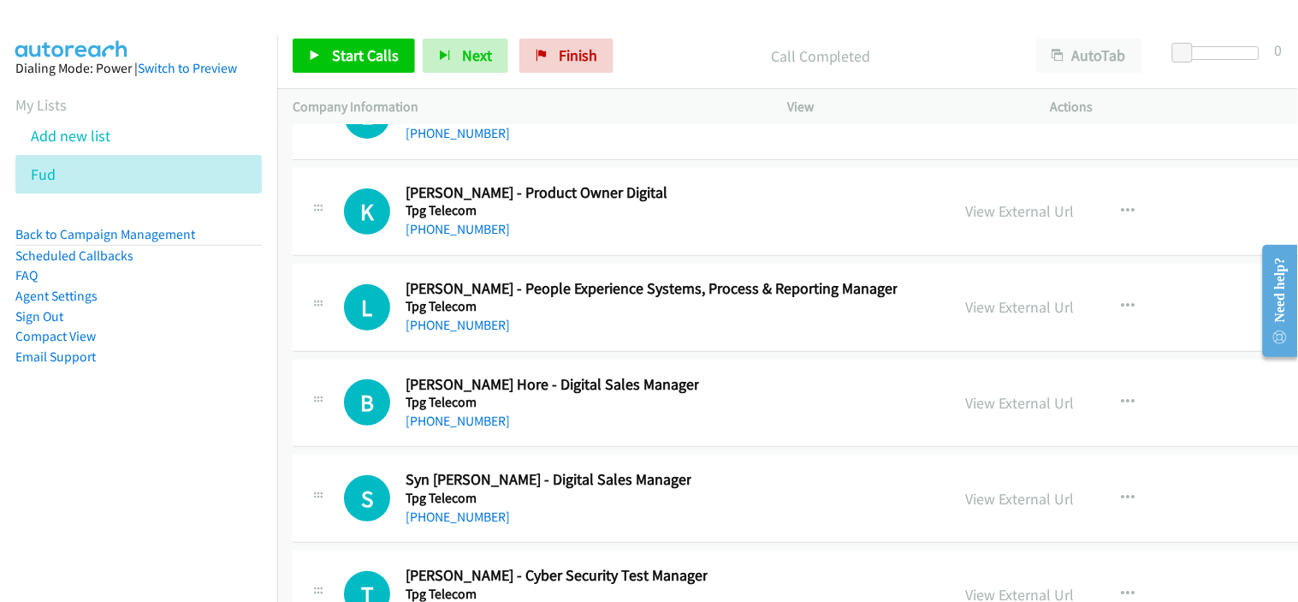
click at [532, 256] on div "K Callback Scheduled [PERSON_NAME] - Product Owner Digital Tpg Telecom [GEOGRAP…" at bounding box center [920, 212] width 1254 height 88
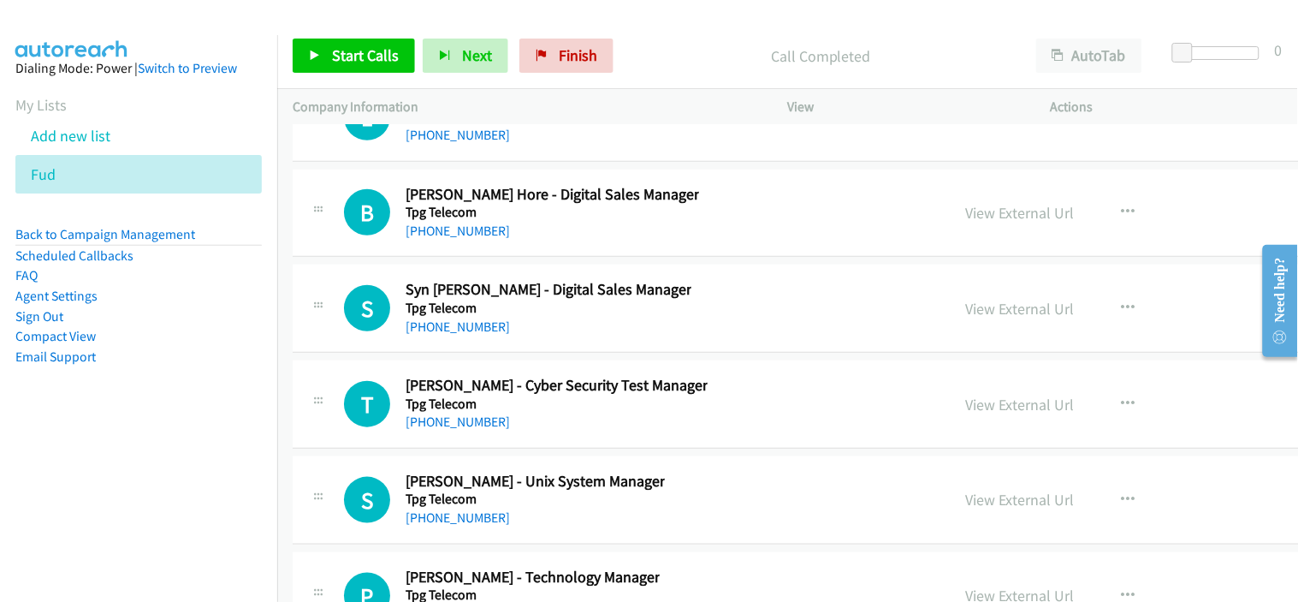
scroll to position [33795, 0]
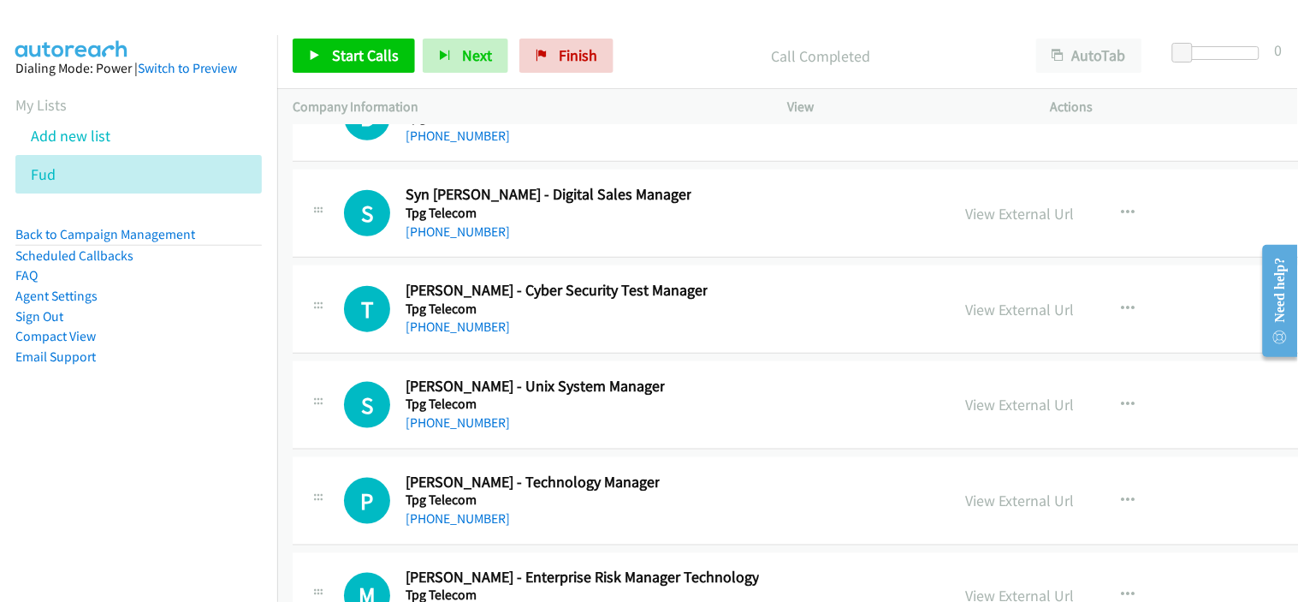
click at [745, 241] on div "S Callback Scheduled Syn [PERSON_NAME] - Digital Sales Manager Tpg Telecom [GEO…" at bounding box center [639, 213] width 591 height 56
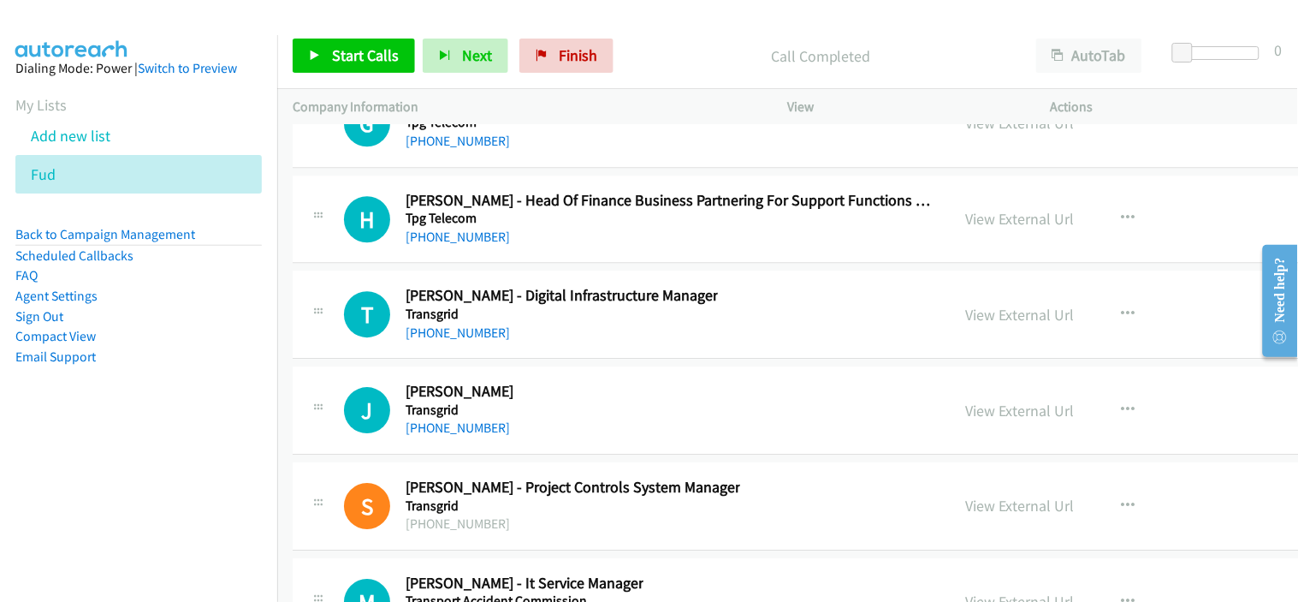
scroll to position [34746, 0]
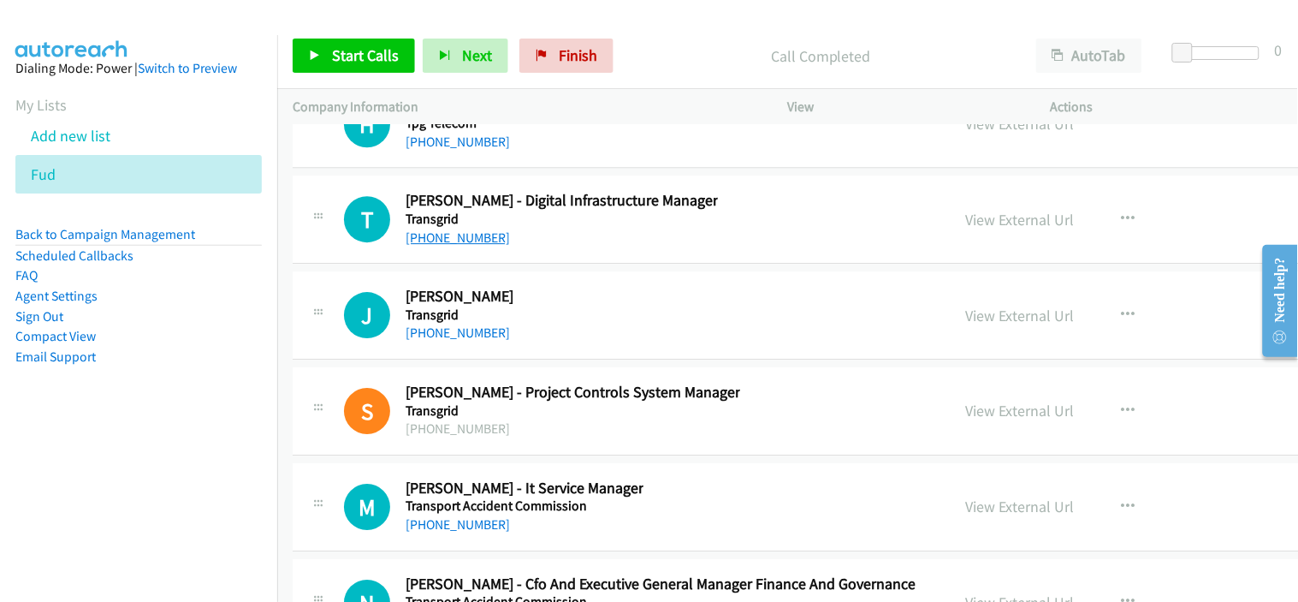
click at [437, 246] on link "[PHONE_NUMBER]" at bounding box center [458, 237] width 104 height 16
click at [527, 343] on div "J Callback Scheduled [PERSON_NAME] Transgrid [GEOGRAPHIC_DATA]/[GEOGRAPHIC_DATA…" at bounding box center [639, 315] width 591 height 56
click at [459, 340] on link "[PHONE_NUMBER]" at bounding box center [458, 332] width 104 height 16
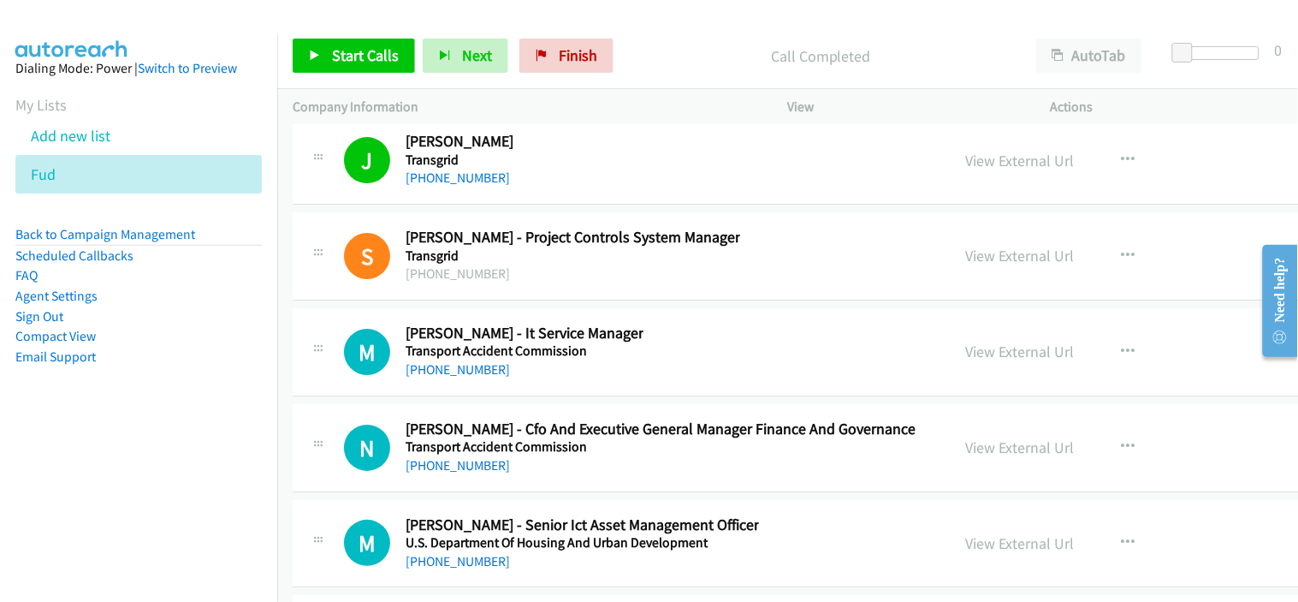
scroll to position [34937, 0]
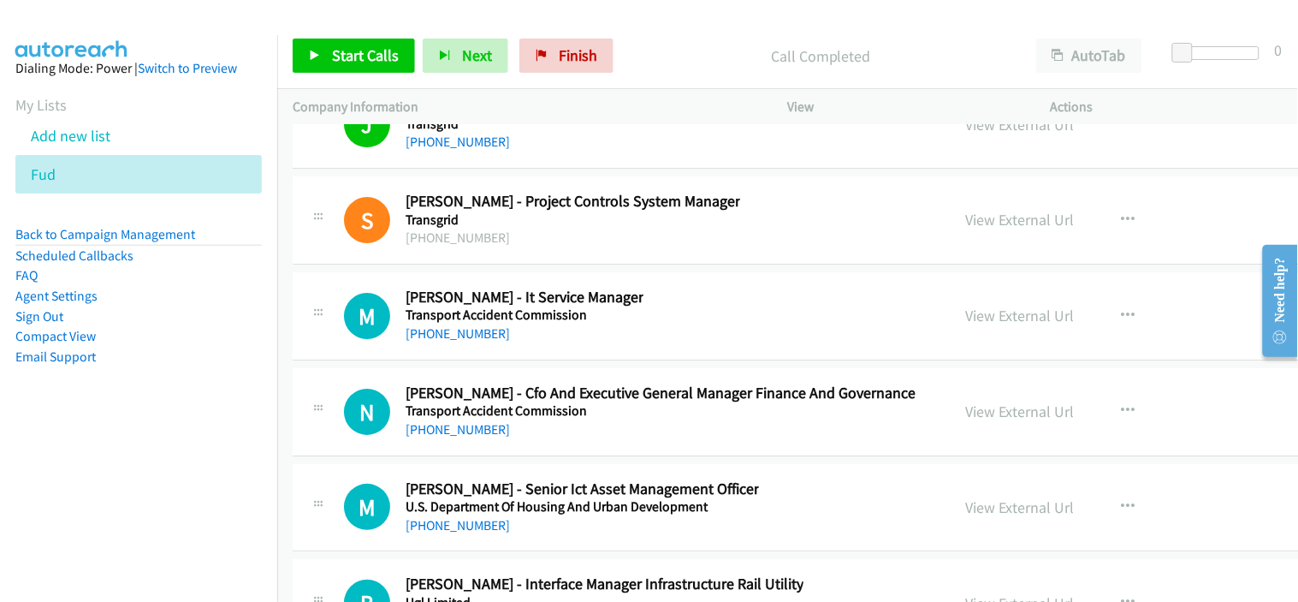
click at [518, 344] on div "[PHONE_NUMBER]" at bounding box center [525, 334] width 238 height 21
click at [439, 341] on link "[PHONE_NUMBER]" at bounding box center [458, 333] width 104 height 16
click at [531, 360] on div "M Callback Scheduled [PERSON_NAME] - It Service Manager Transport Accident Comm…" at bounding box center [920, 316] width 1254 height 88
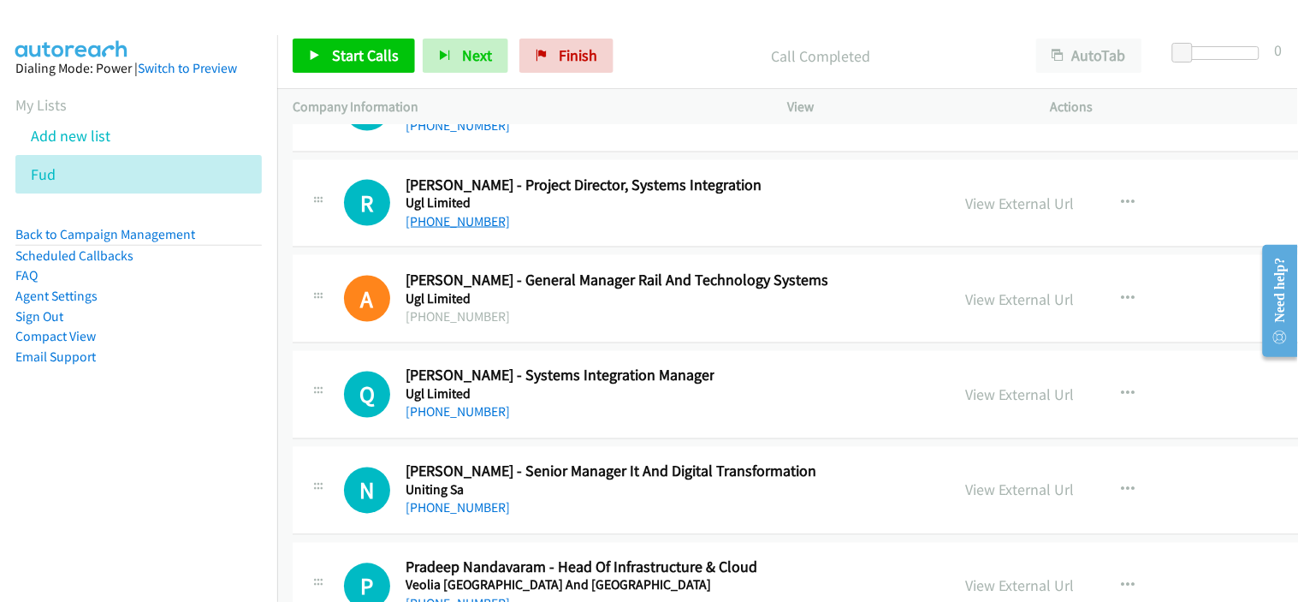
scroll to position [35793, 0]
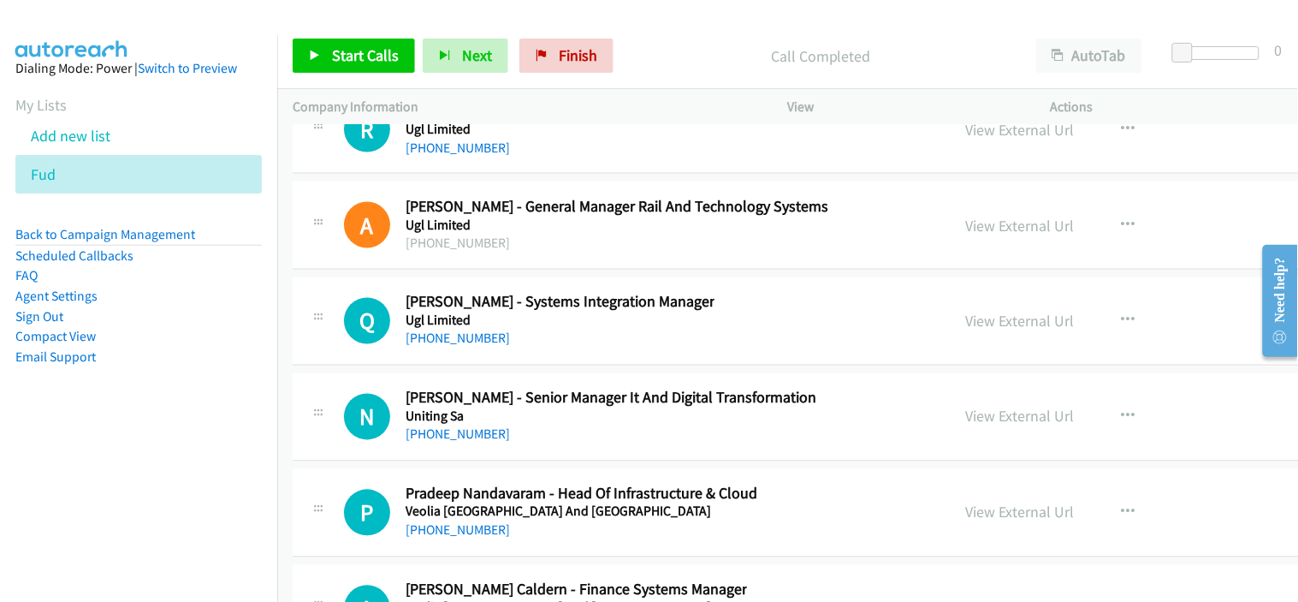
drag, startPoint x: 482, startPoint y: 352, endPoint x: 465, endPoint y: 377, distance: 30.2
click at [472, 347] on link "[PHONE_NUMBER]" at bounding box center [458, 338] width 104 height 16
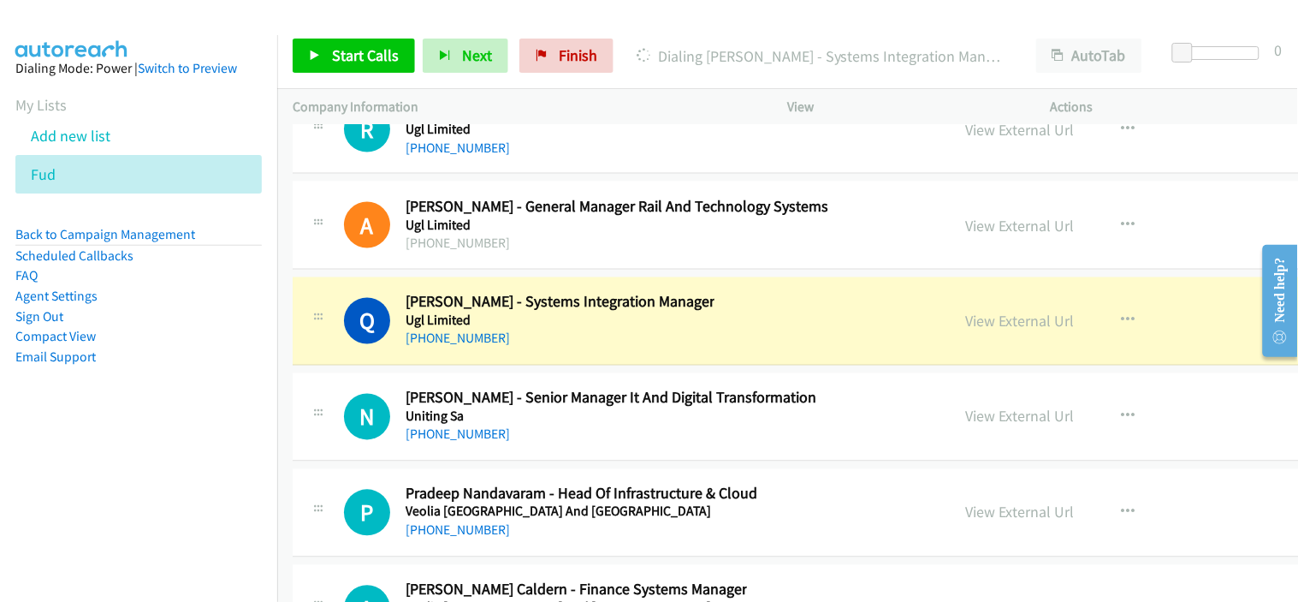
click at [531, 346] on div "[PHONE_NUMBER]" at bounding box center [560, 339] width 309 height 21
click at [979, 331] on link "View External Url" at bounding box center [1020, 322] width 109 height 20
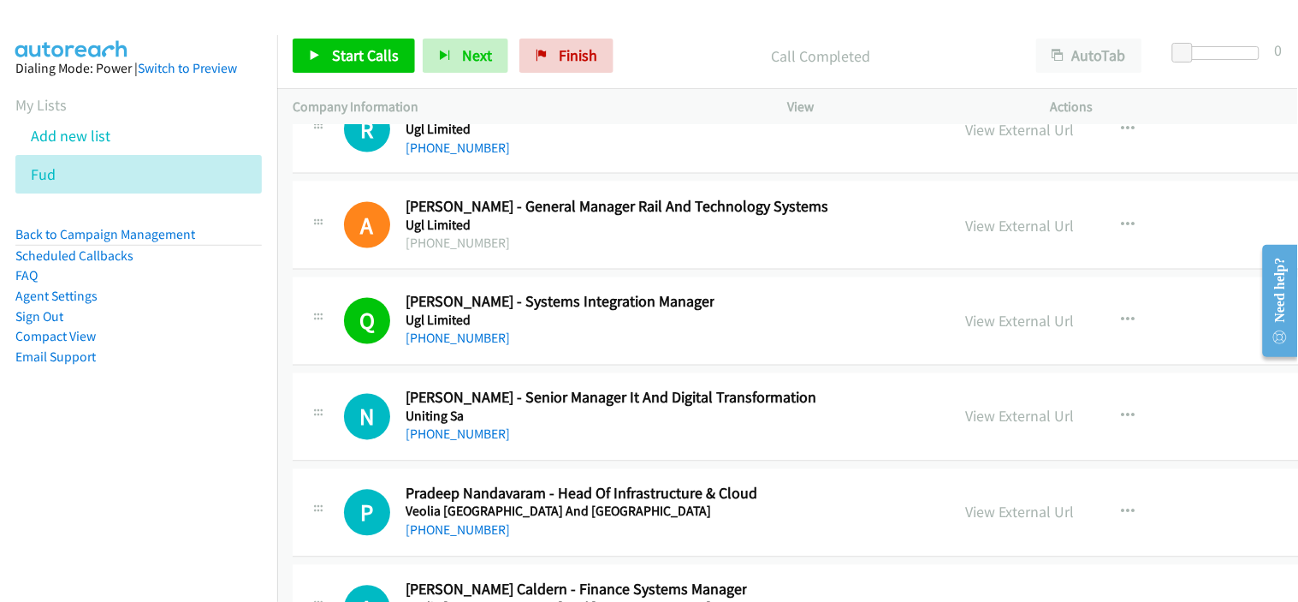
scroll to position [35888, 0]
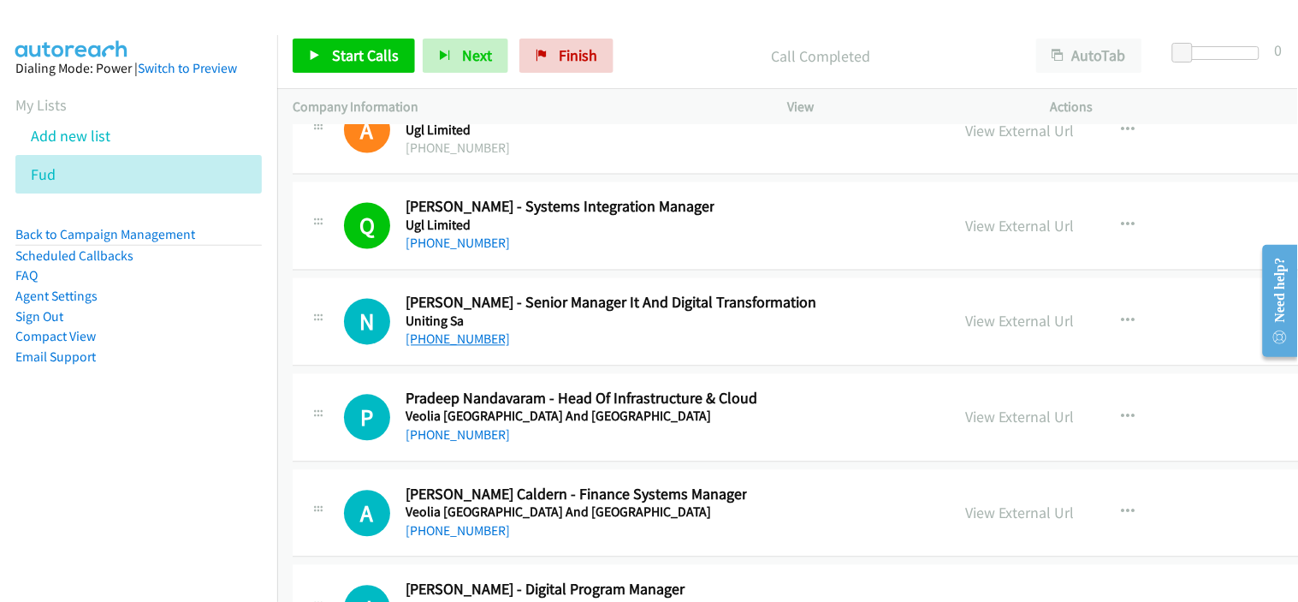
click at [484, 347] on link "[PHONE_NUMBER]" at bounding box center [458, 339] width 104 height 16
click at [543, 366] on div "N Callback Scheduled [PERSON_NAME] - Senior Manager It And Digital Transformati…" at bounding box center [920, 322] width 1254 height 88
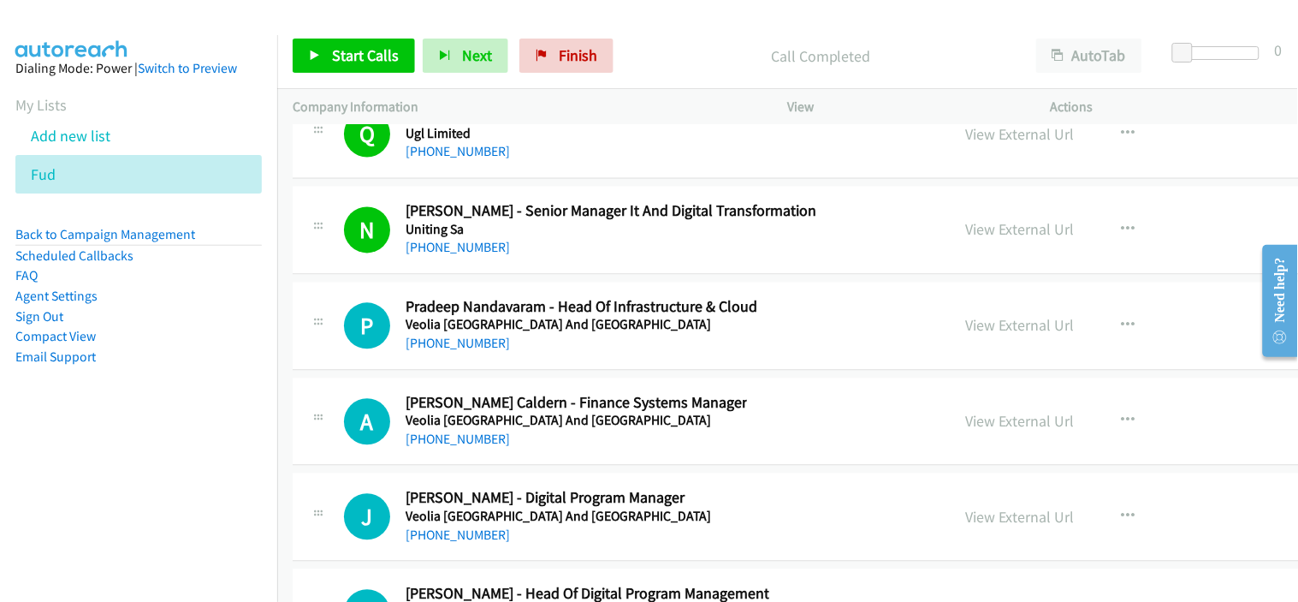
scroll to position [35983, 0]
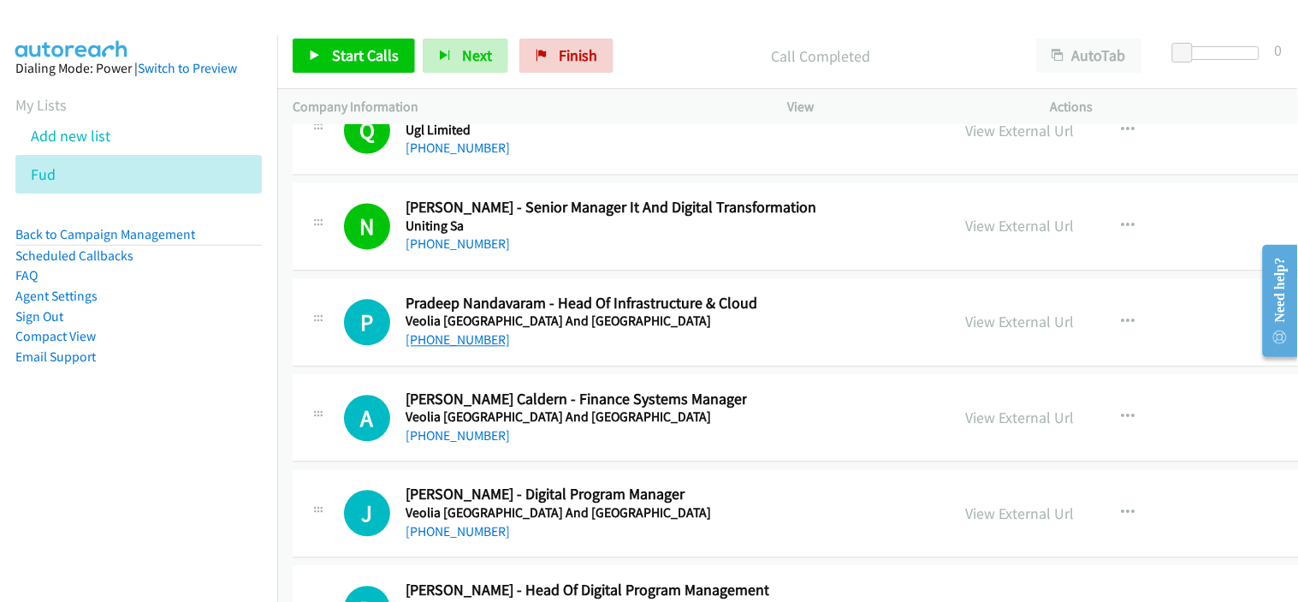
click at [466, 348] on link "[PHONE_NUMBER]" at bounding box center [458, 340] width 104 height 16
click at [549, 367] on div "P Callback Scheduled Pradeep Nandavaram - Head Of Infrastructure & Cloud Veolia…" at bounding box center [920, 323] width 1254 height 88
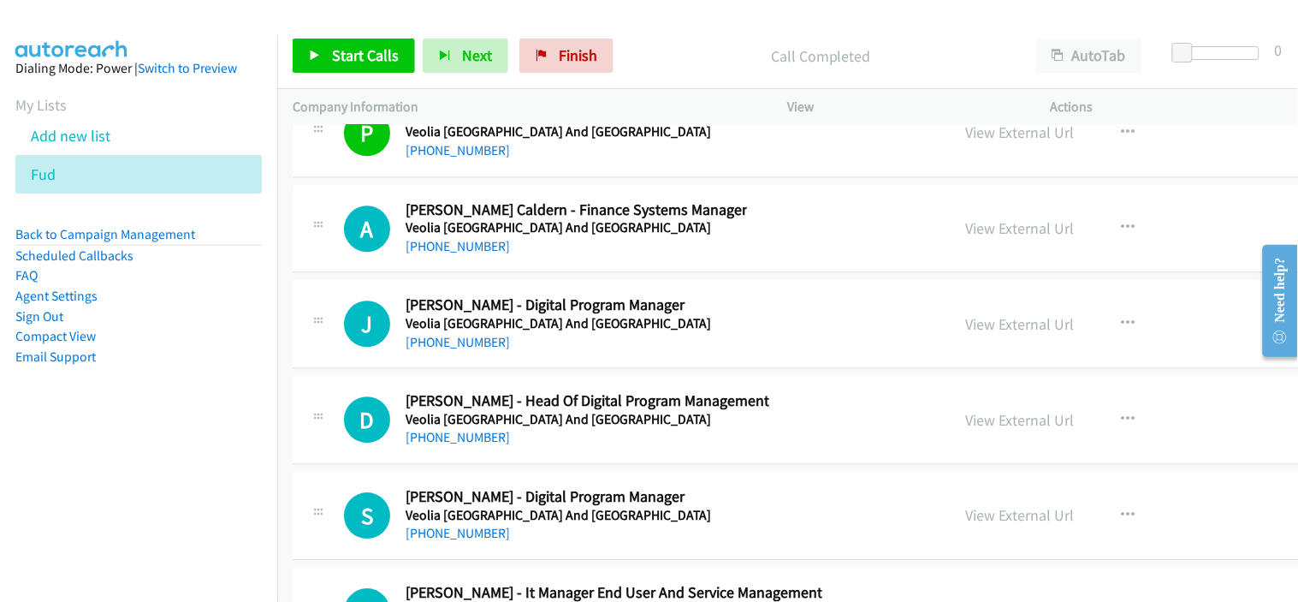
scroll to position [36268, 0]
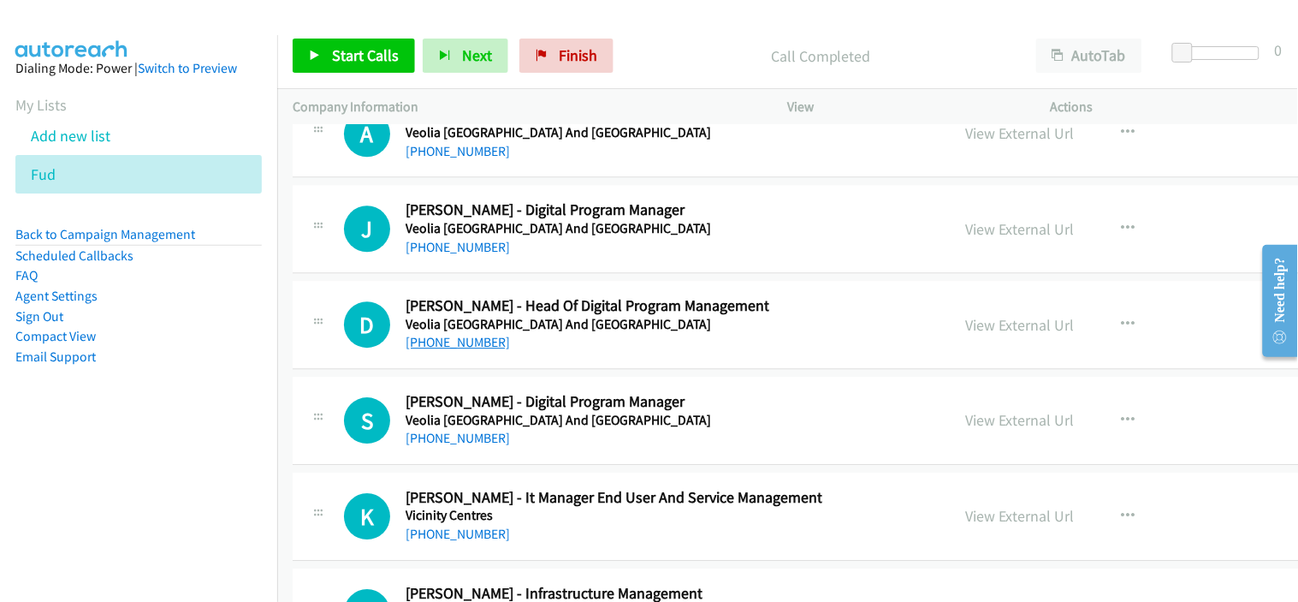
click at [464, 350] on link "[PHONE_NUMBER]" at bounding box center [458, 342] width 104 height 16
drag, startPoint x: 526, startPoint y: 456, endPoint x: 526, endPoint y: 440, distance: 16.3
click at [526, 448] on div "[PHONE_NUMBER]" at bounding box center [559, 438] width 306 height 21
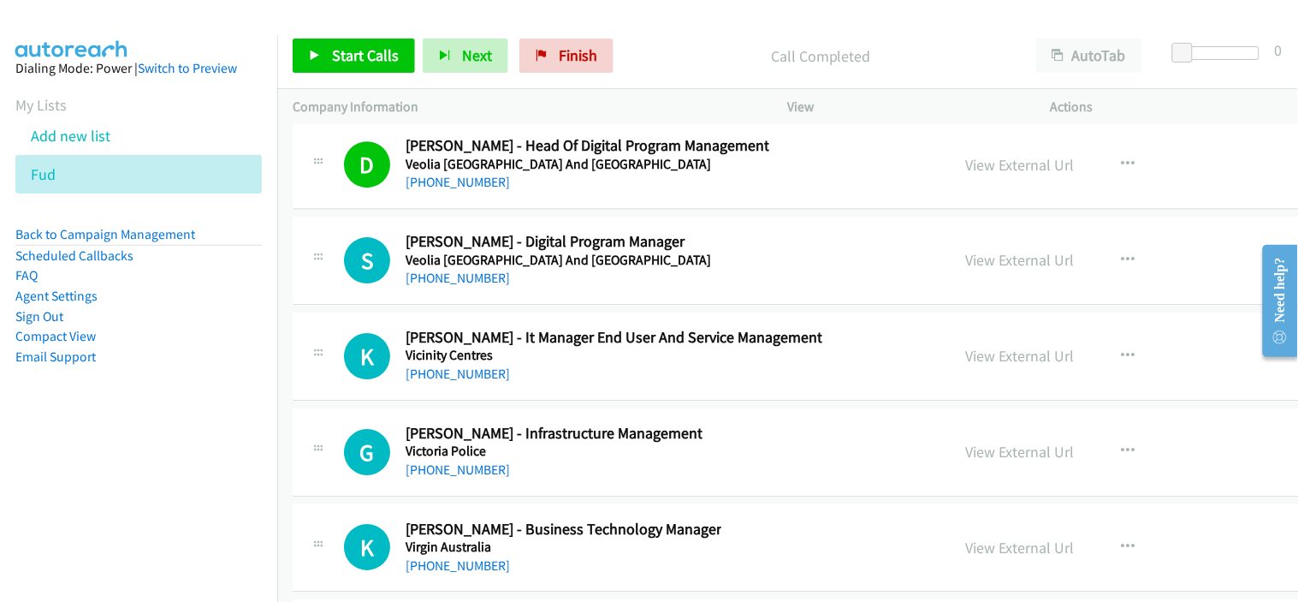
scroll to position [36458, 0]
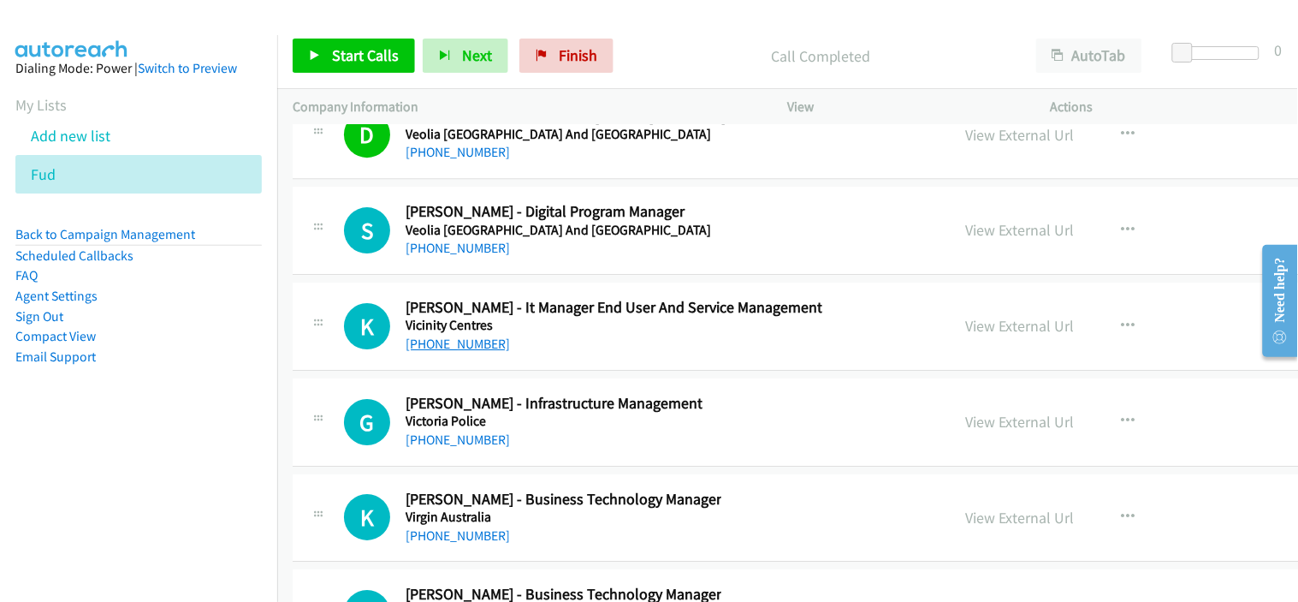
click at [472, 352] on link "[PHONE_NUMBER]" at bounding box center [458, 344] width 104 height 16
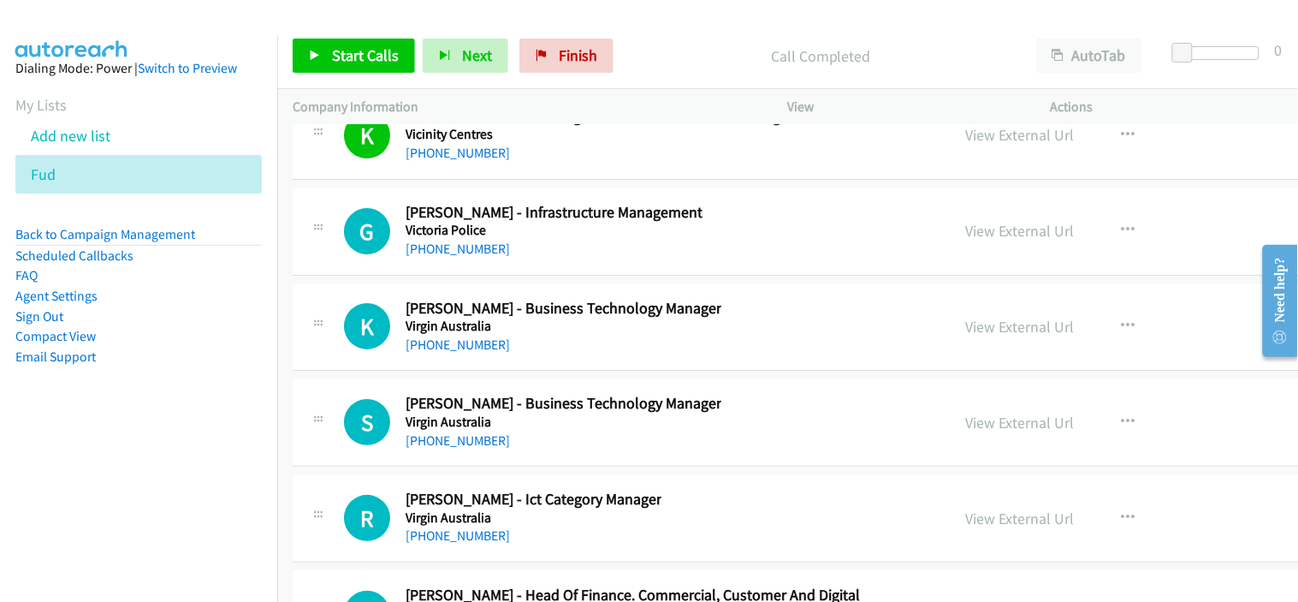
scroll to position [36744, 0]
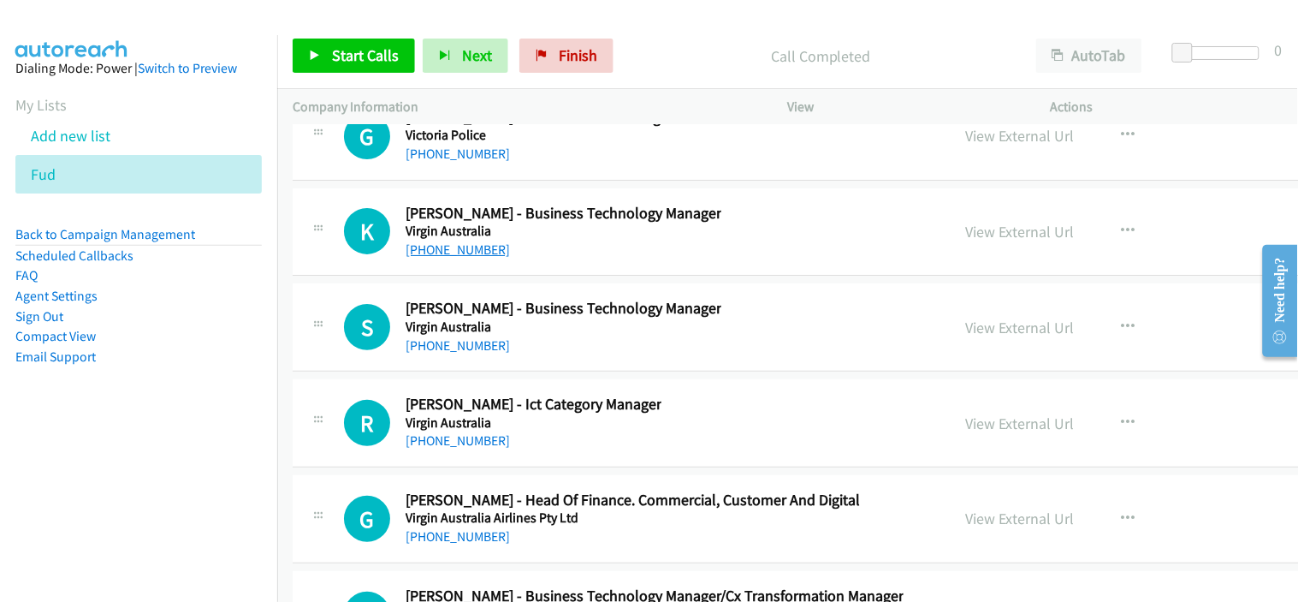
click at [477, 258] on link "[PHONE_NUMBER]" at bounding box center [458, 249] width 104 height 16
click at [525, 276] on div "K Callback Scheduled [PERSON_NAME] - Business Technology Manager Virgin [GEOGRA…" at bounding box center [920, 232] width 1254 height 88
click at [472, 258] on link "[PHONE_NUMBER]" at bounding box center [458, 249] width 104 height 16
click at [553, 356] on div "[PHONE_NUMBER]" at bounding box center [564, 346] width 316 height 21
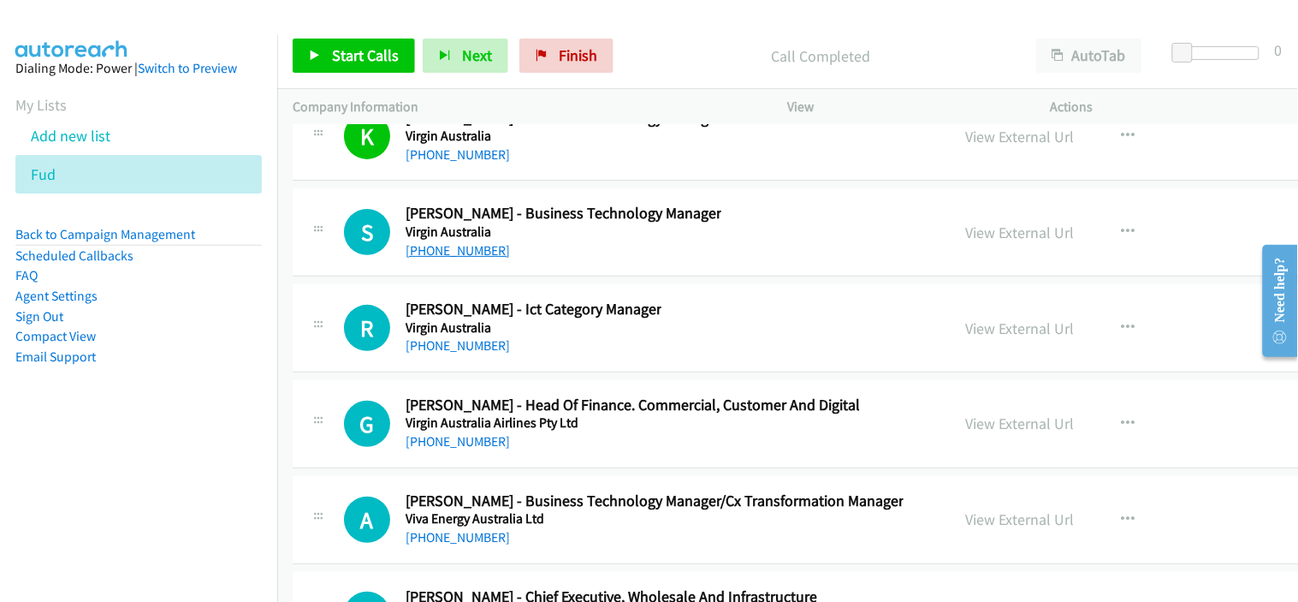
click at [476, 255] on link "[PHONE_NUMBER]" at bounding box center [458, 250] width 104 height 16
click at [518, 260] on div "[PHONE_NUMBER]" at bounding box center [564, 251] width 316 height 21
click at [460, 258] on link "[PHONE_NUMBER]" at bounding box center [458, 250] width 104 height 16
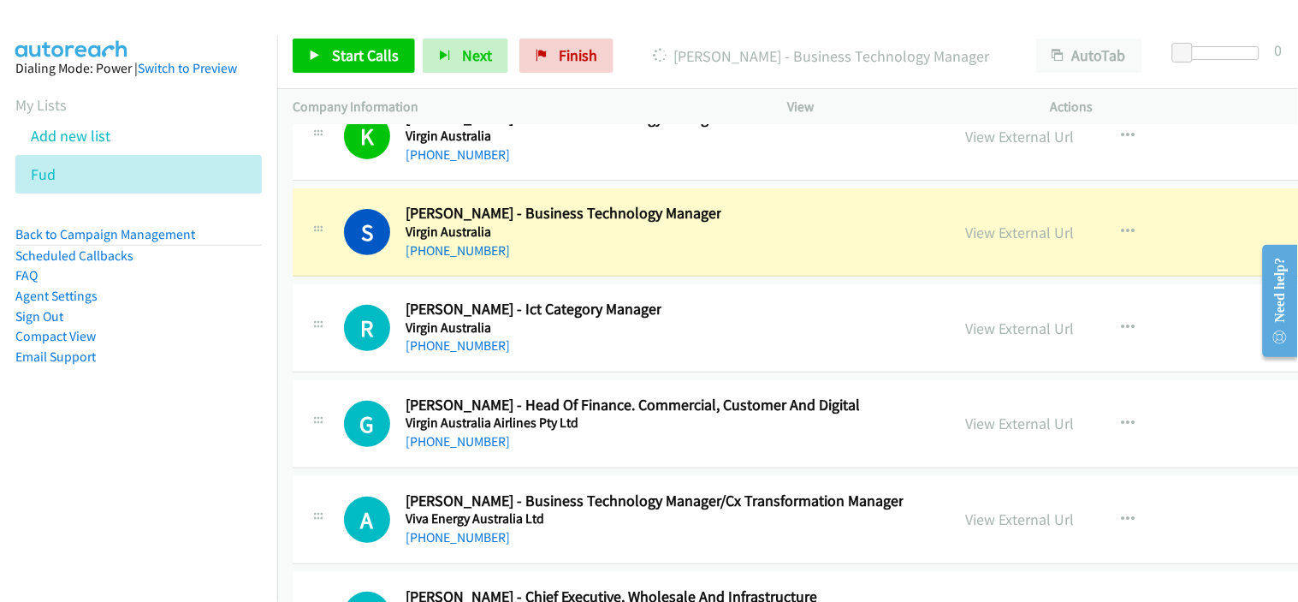
click at [533, 261] on div "[PHONE_NUMBER]" at bounding box center [564, 251] width 316 height 21
click at [979, 242] on link "View External Url" at bounding box center [1020, 233] width 109 height 20
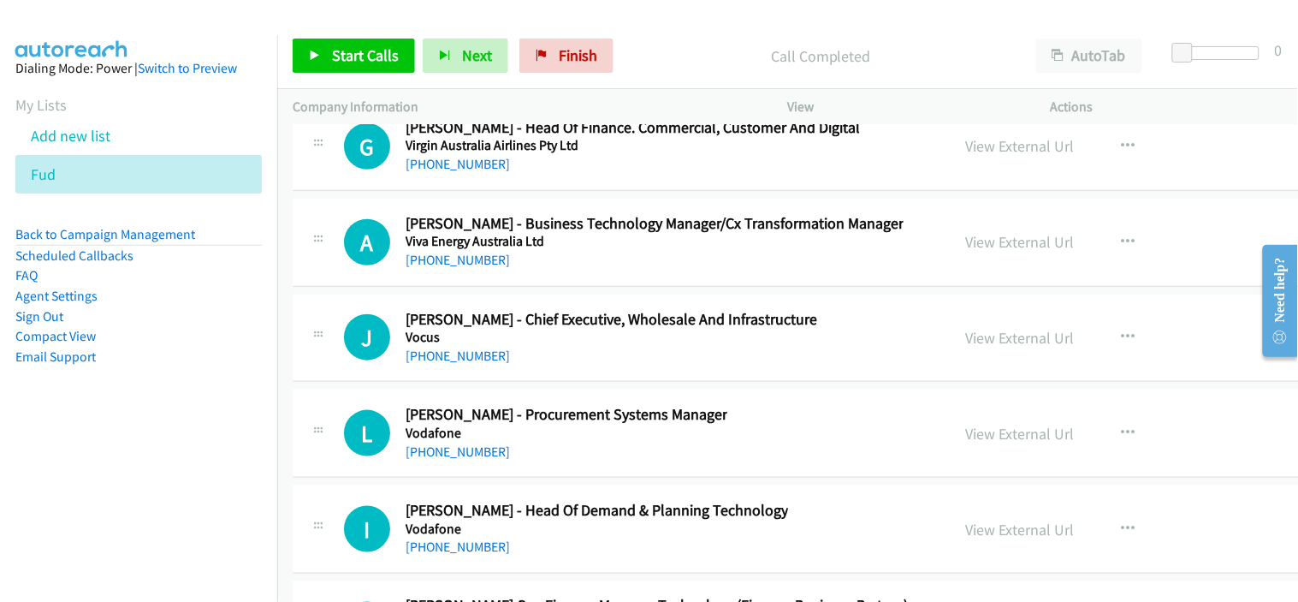
scroll to position [37124, 0]
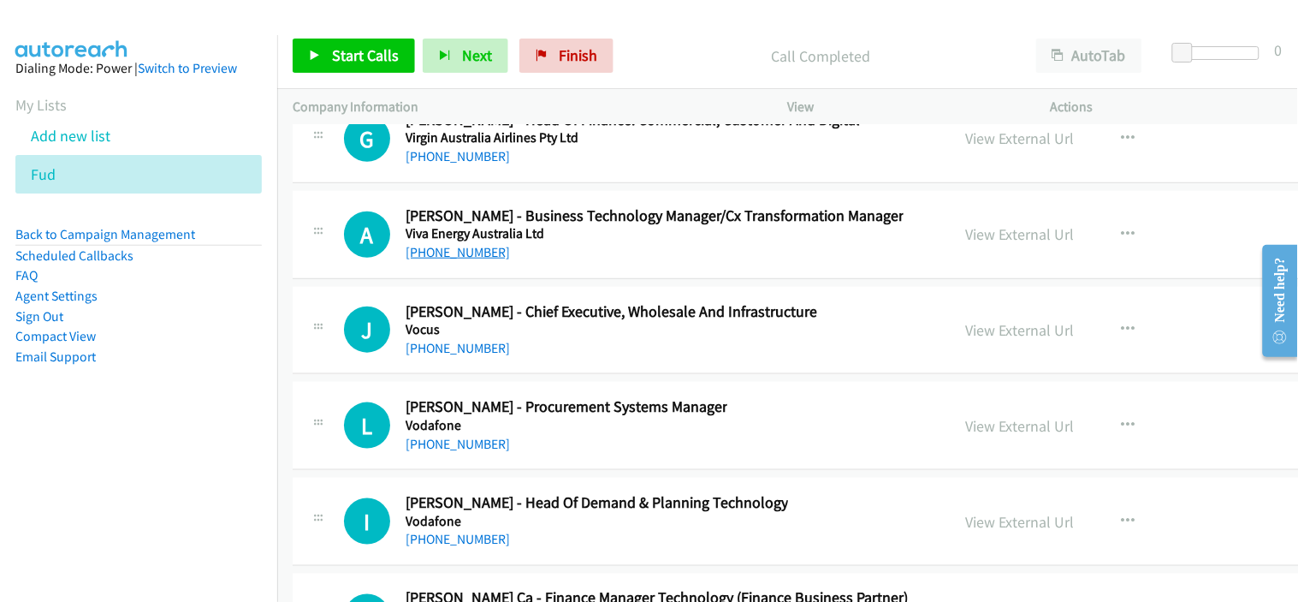
click at [471, 260] on link "[PHONE_NUMBER]" at bounding box center [458, 252] width 104 height 16
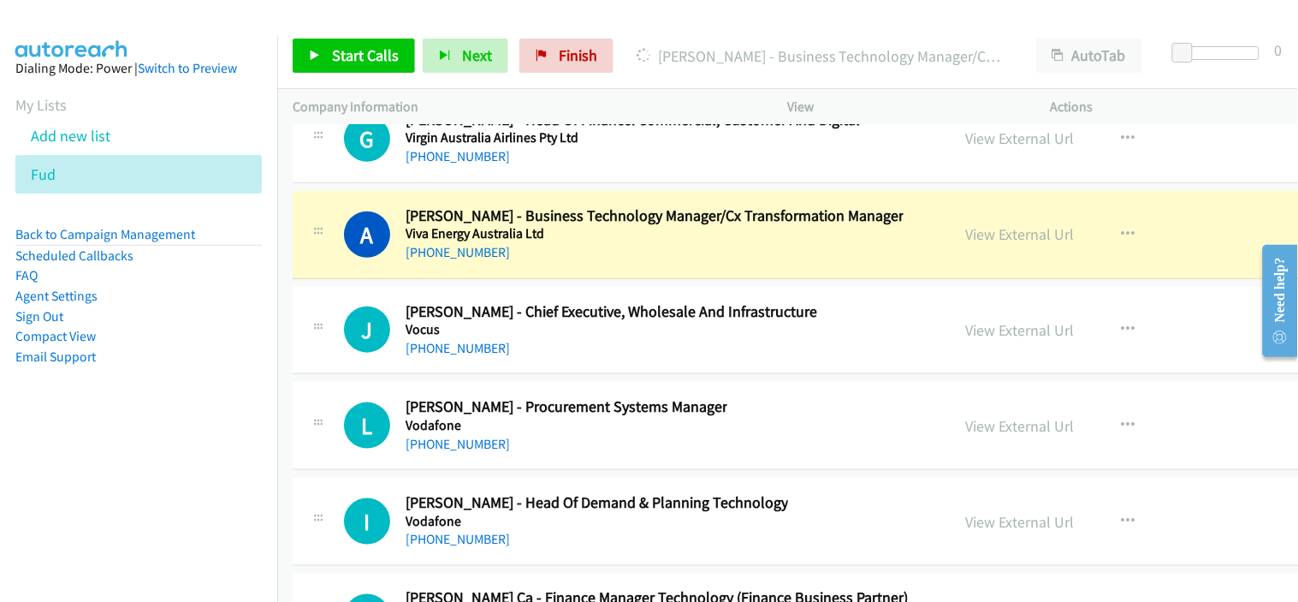
click at [520, 278] on div "A Callback Scheduled [PERSON_NAME] - Business Technology Manager/Cx Transformat…" at bounding box center [920, 235] width 1254 height 88
click at [967, 244] on link "View External Url" at bounding box center [1020, 234] width 109 height 20
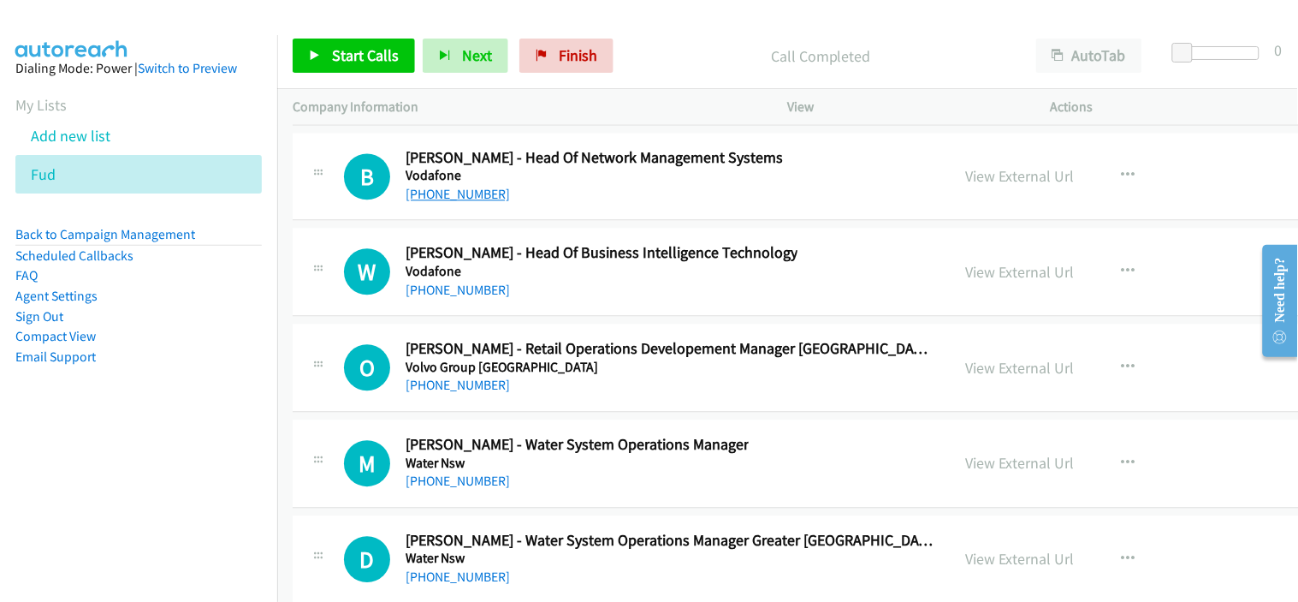
scroll to position [37789, 0]
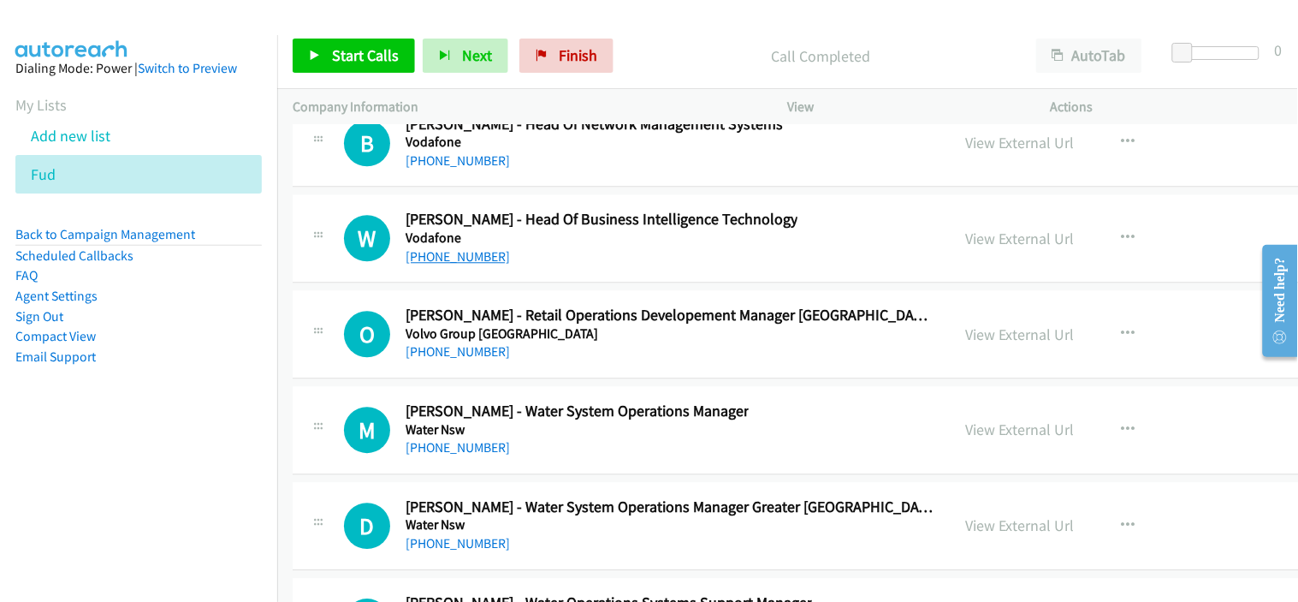
click at [467, 264] on link "[PHONE_NUMBER]" at bounding box center [458, 256] width 104 height 16
click at [512, 267] on div "[PHONE_NUMBER]" at bounding box center [602, 256] width 392 height 21
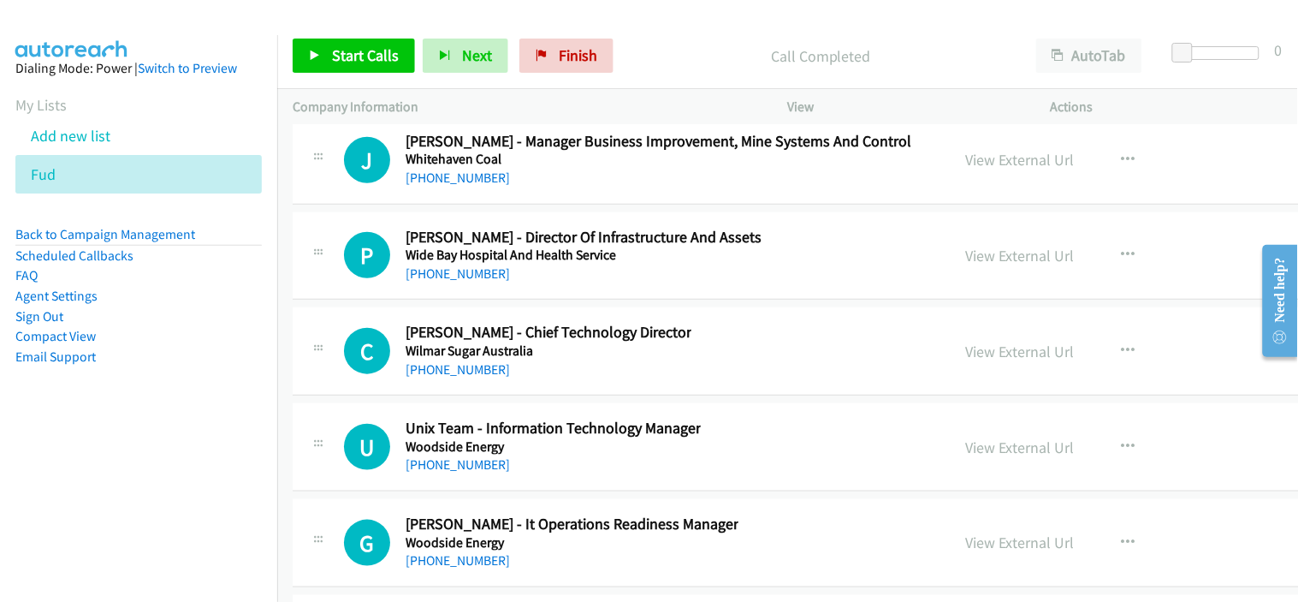
scroll to position [38740, 0]
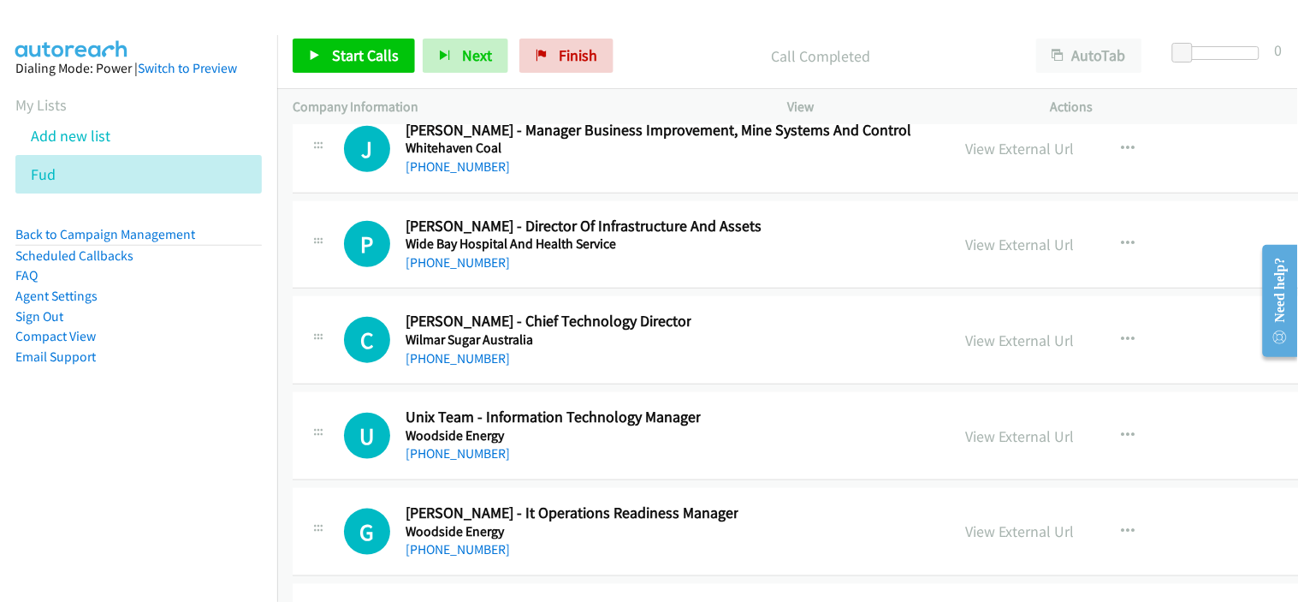
click at [469, 270] on link "[PHONE_NUMBER]" at bounding box center [458, 262] width 104 height 16
click at [540, 289] on div "P Callback Scheduled [PERSON_NAME] - Director Of Infrastructure And Assets Wide…" at bounding box center [920, 245] width 1254 height 88
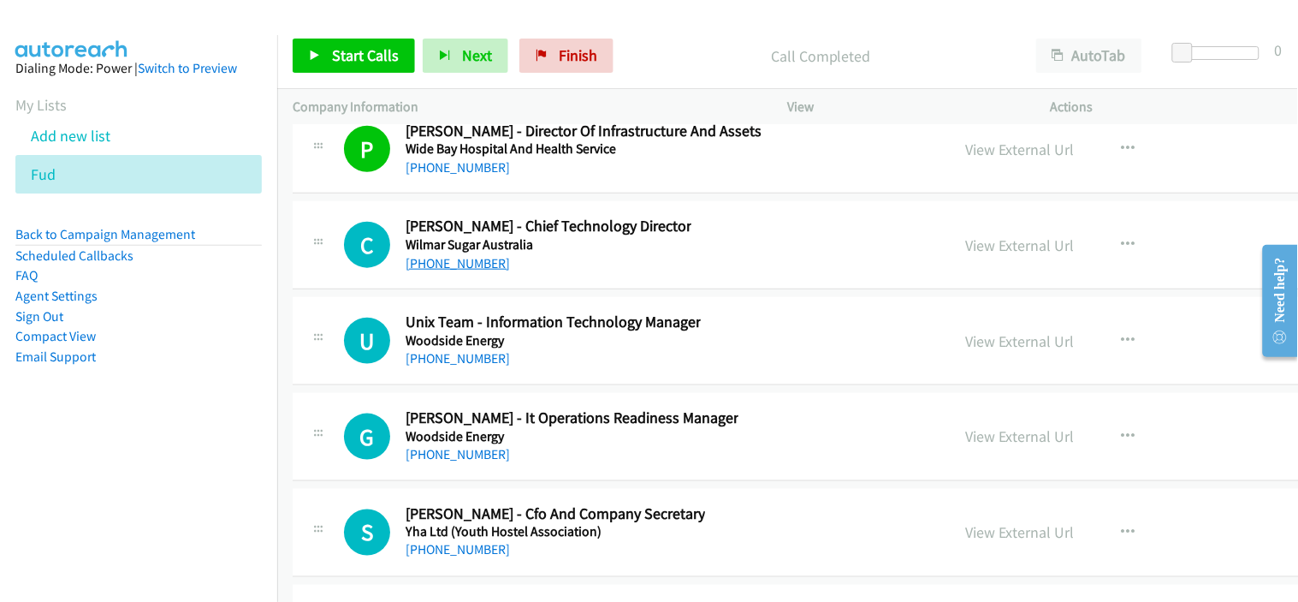
click at [471, 271] on link "[PHONE_NUMBER]" at bounding box center [458, 263] width 104 height 16
click at [524, 385] on div "U Callback Scheduled Unix Team - Information Technology Manager Woodside Energy…" at bounding box center [920, 341] width 1254 height 88
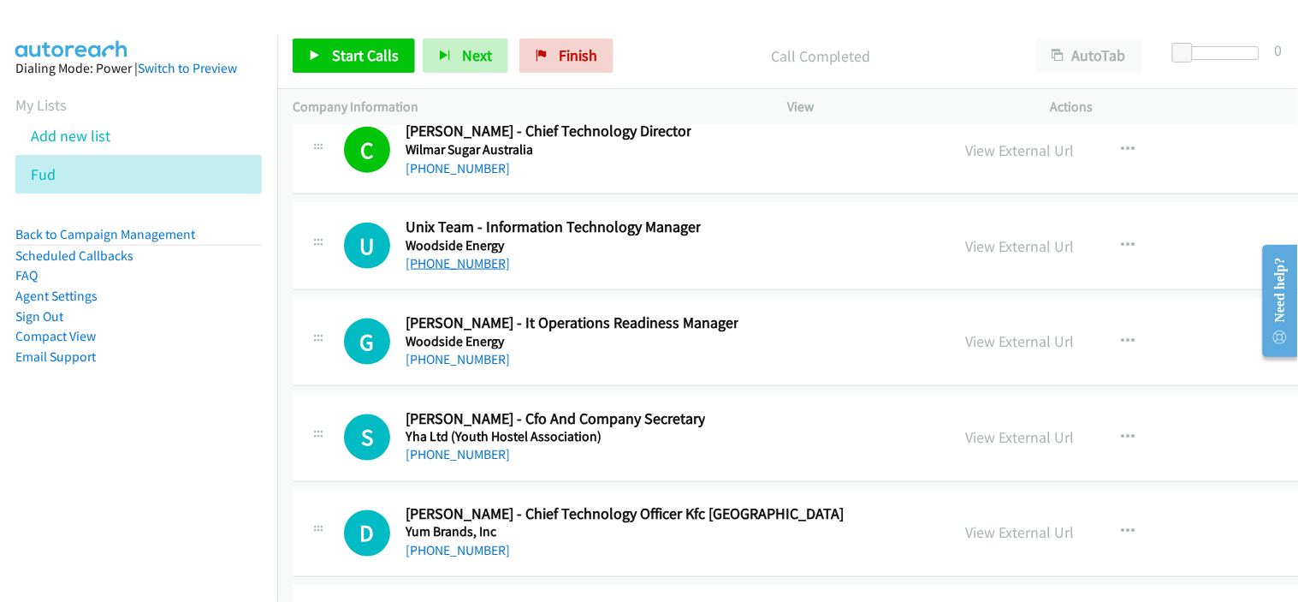
click at [467, 271] on link "[PHONE_NUMBER]" at bounding box center [458, 263] width 104 height 16
click at [526, 386] on div "G Callback Scheduled [PERSON_NAME] - It Operations Readiness Manager Woodside E…" at bounding box center [920, 342] width 1254 height 88
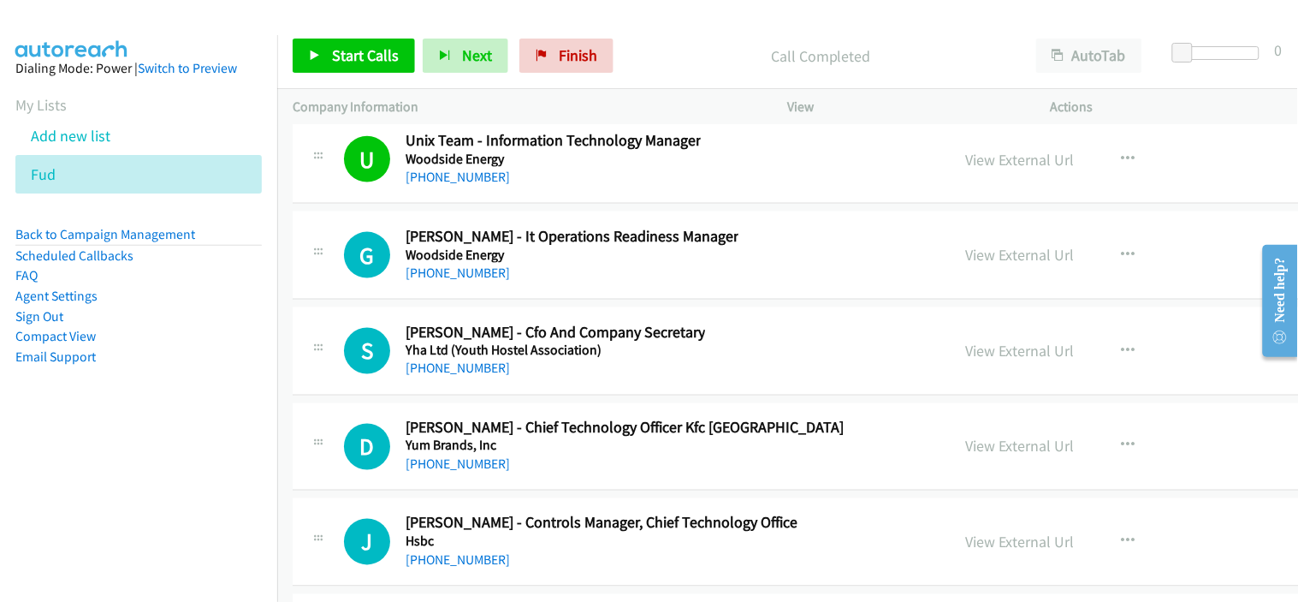
scroll to position [39025, 0]
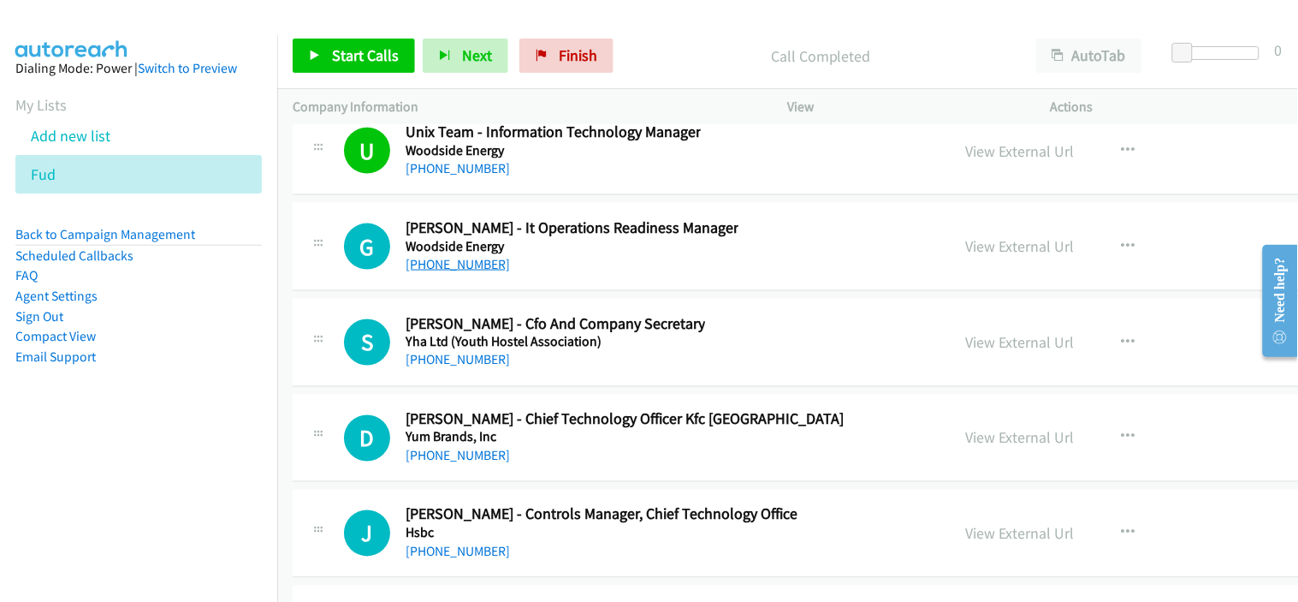
click at [472, 272] on link "[PHONE_NUMBER]" at bounding box center [458, 264] width 104 height 16
click at [540, 387] on div "S Callback Scheduled [PERSON_NAME] - Cfo And Company Secretary Yha Ltd (Youth H…" at bounding box center [920, 343] width 1254 height 88
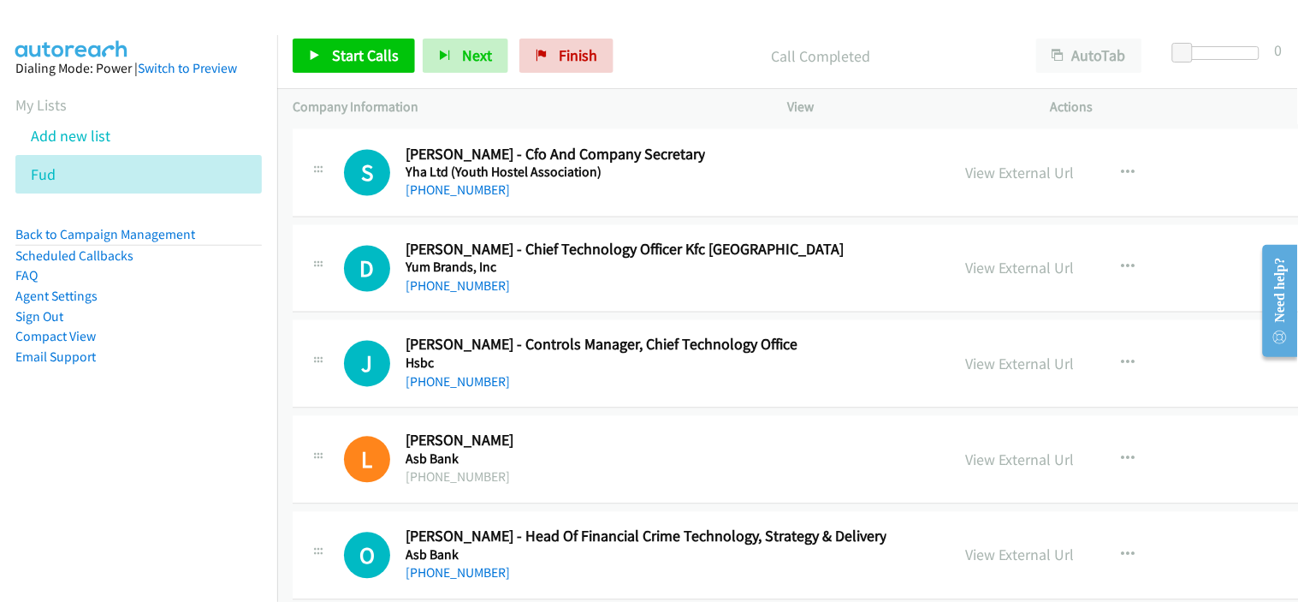
scroll to position [39216, 0]
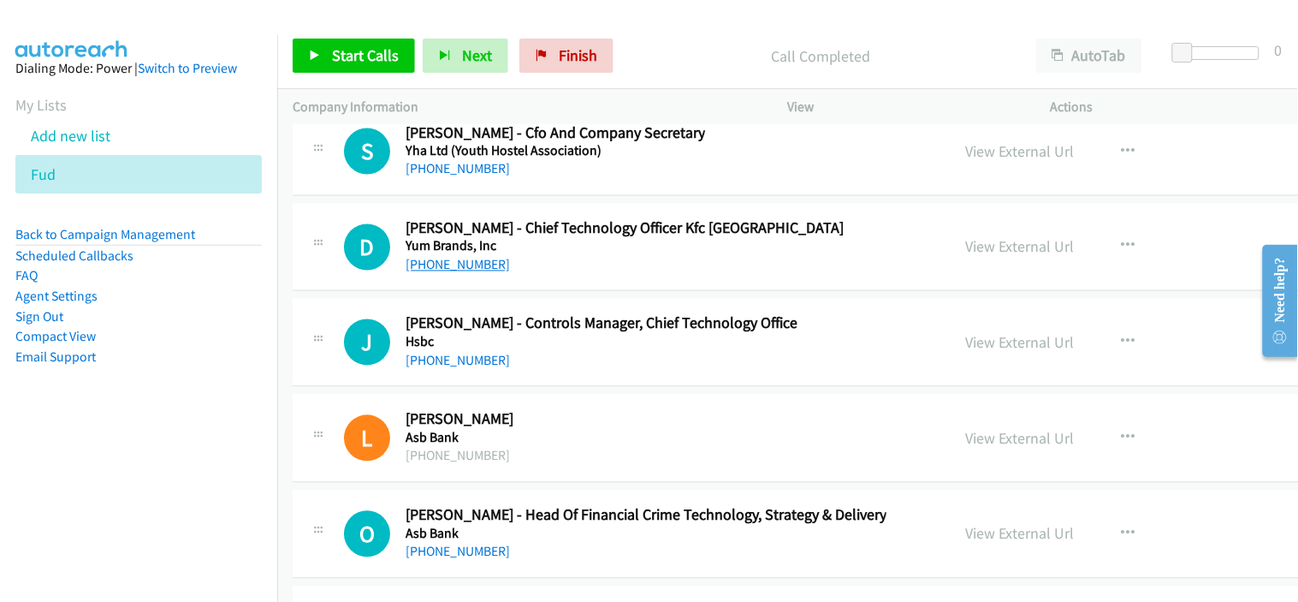
click at [463, 273] on link "[PHONE_NUMBER]" at bounding box center [458, 265] width 104 height 16
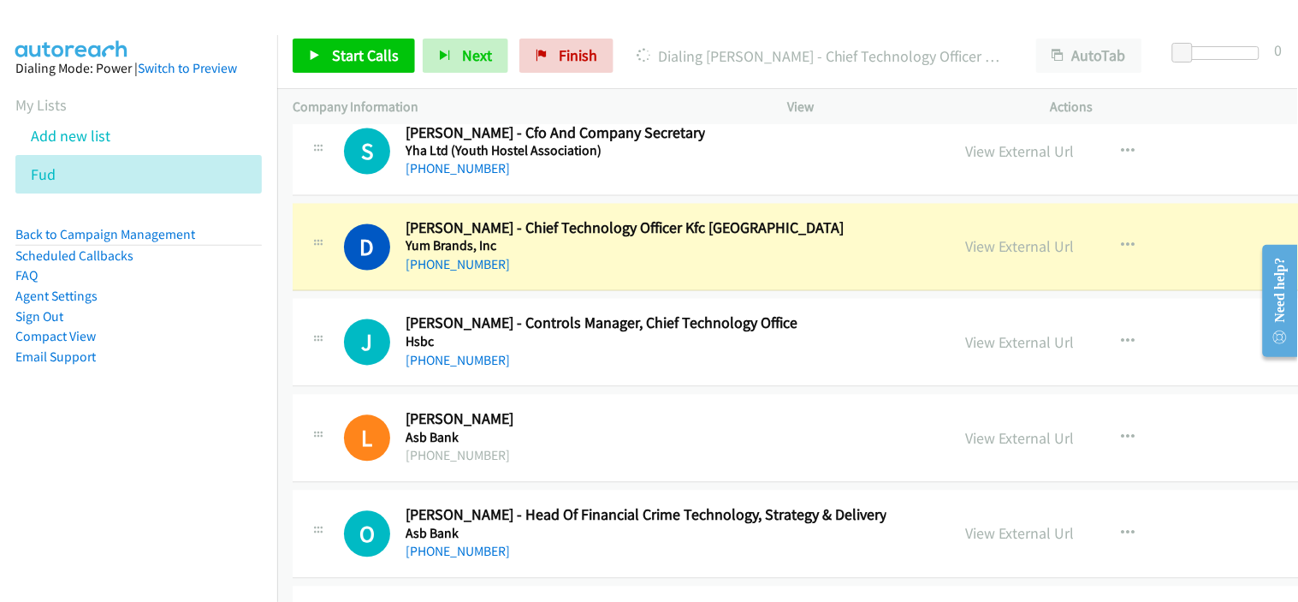
click at [533, 387] on div "J Callback Scheduled [PERSON_NAME] - Controls Manager, Chief Technology Office …" at bounding box center [920, 343] width 1254 height 88
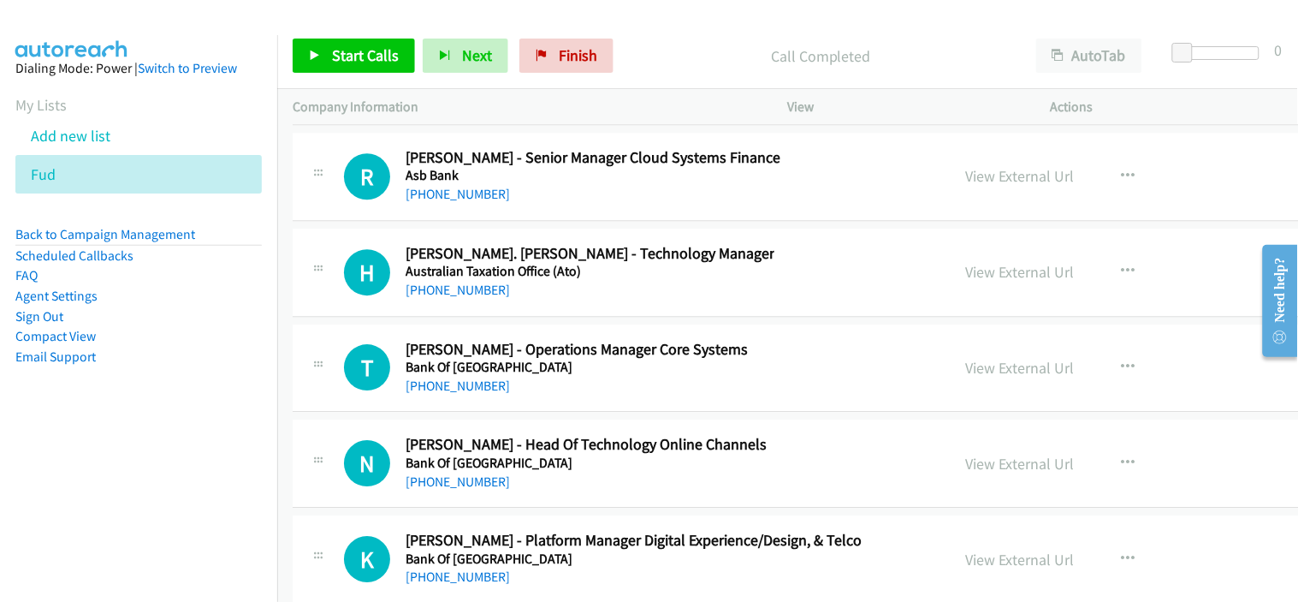
scroll to position [39691, 0]
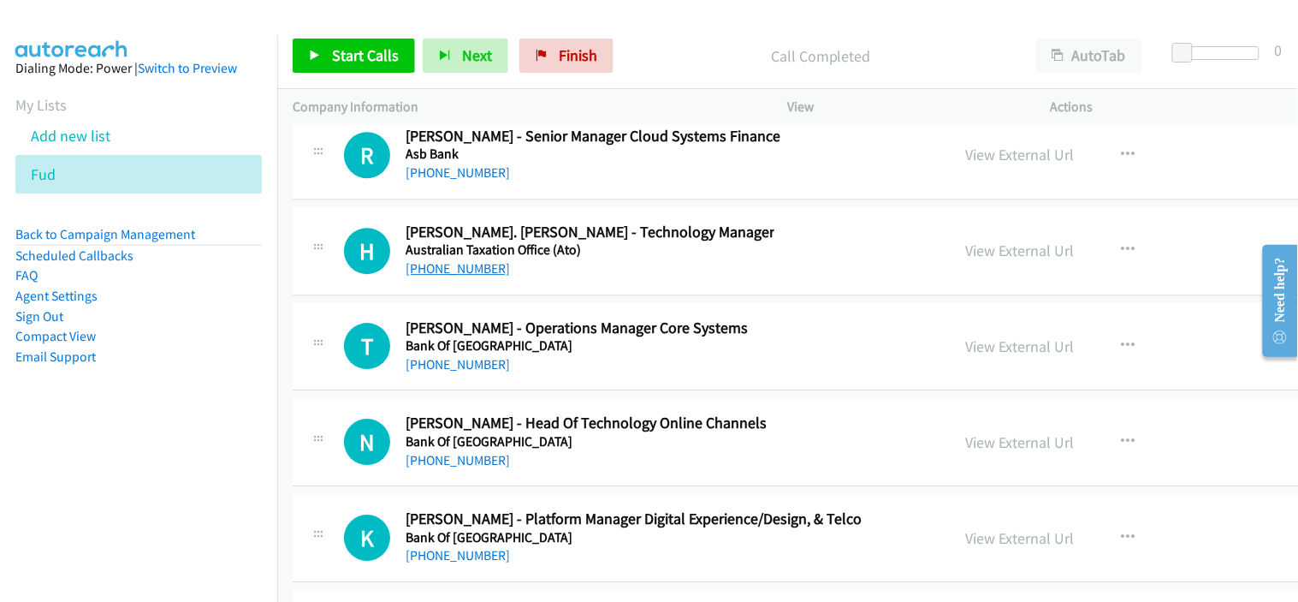
click at [481, 276] on link "[PHONE_NUMBER]" at bounding box center [458, 268] width 104 height 16
click at [542, 295] on div "H Callback Scheduled [PERSON_NAME]. [PERSON_NAME] - Technology Manager Australi…" at bounding box center [920, 251] width 1254 height 88
click at [544, 295] on div "H Callback Scheduled [PERSON_NAME]. [PERSON_NAME] - Technology Manager Australi…" at bounding box center [920, 251] width 1254 height 88
click at [548, 299] on td "H Callback Scheduled [PERSON_NAME]. [PERSON_NAME] - Technology Manager Australi…" at bounding box center [919, 251] width 1285 height 96
click at [1122, 257] on icon "button" at bounding box center [1129, 250] width 14 height 14
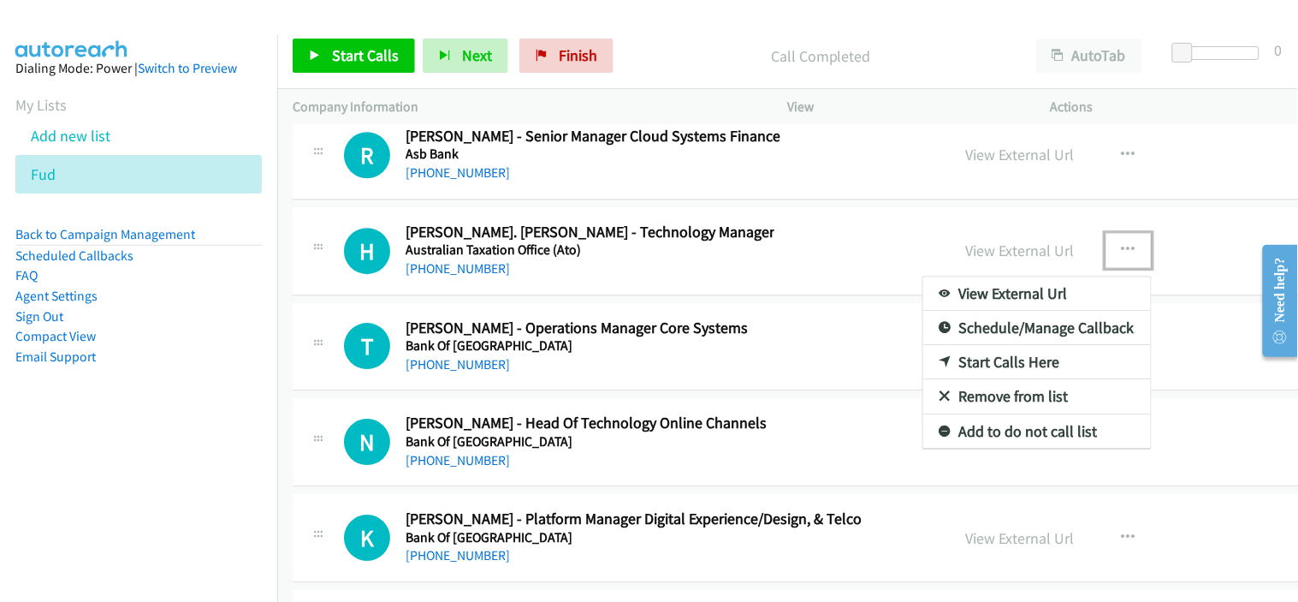
click at [1001, 374] on link "Start Calls Here" at bounding box center [1037, 362] width 228 height 34
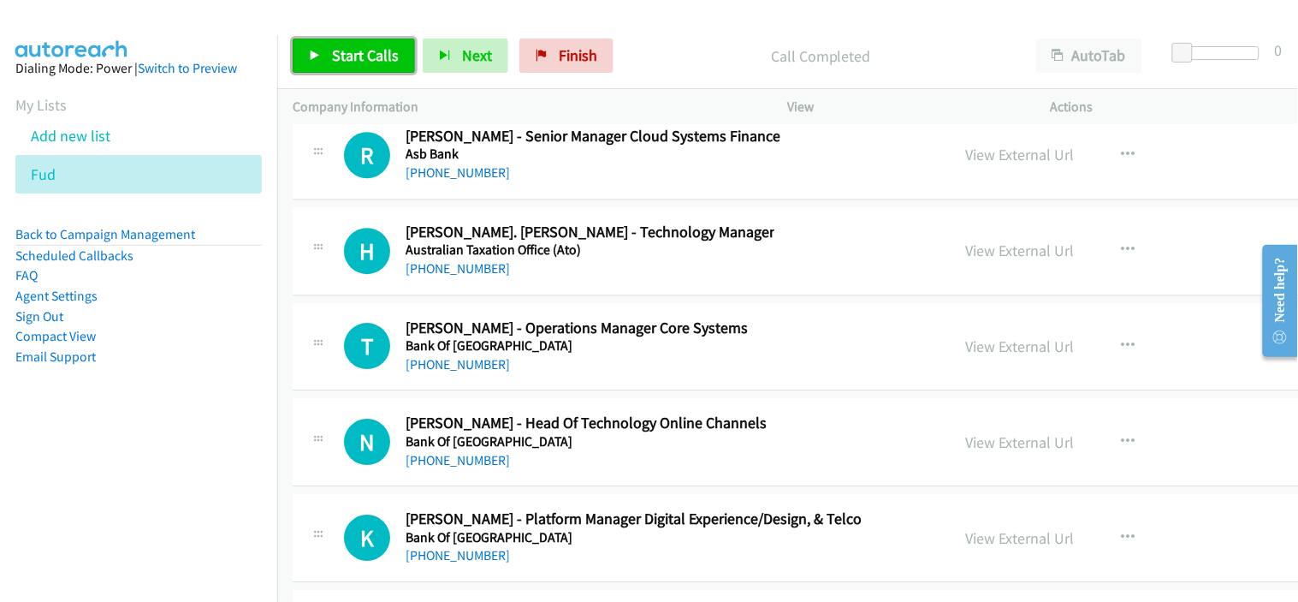
click at [349, 54] on span "Start Calls" at bounding box center [365, 55] width 67 height 20
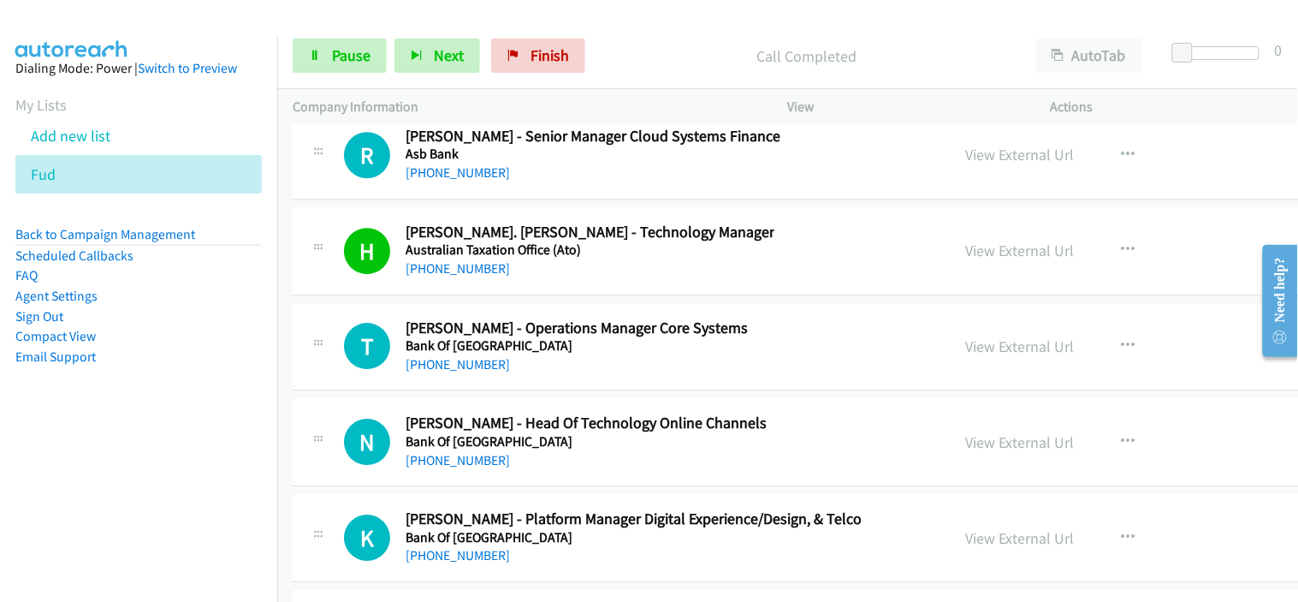
click at [544, 375] on div "[PHONE_NUMBER]" at bounding box center [577, 364] width 342 height 21
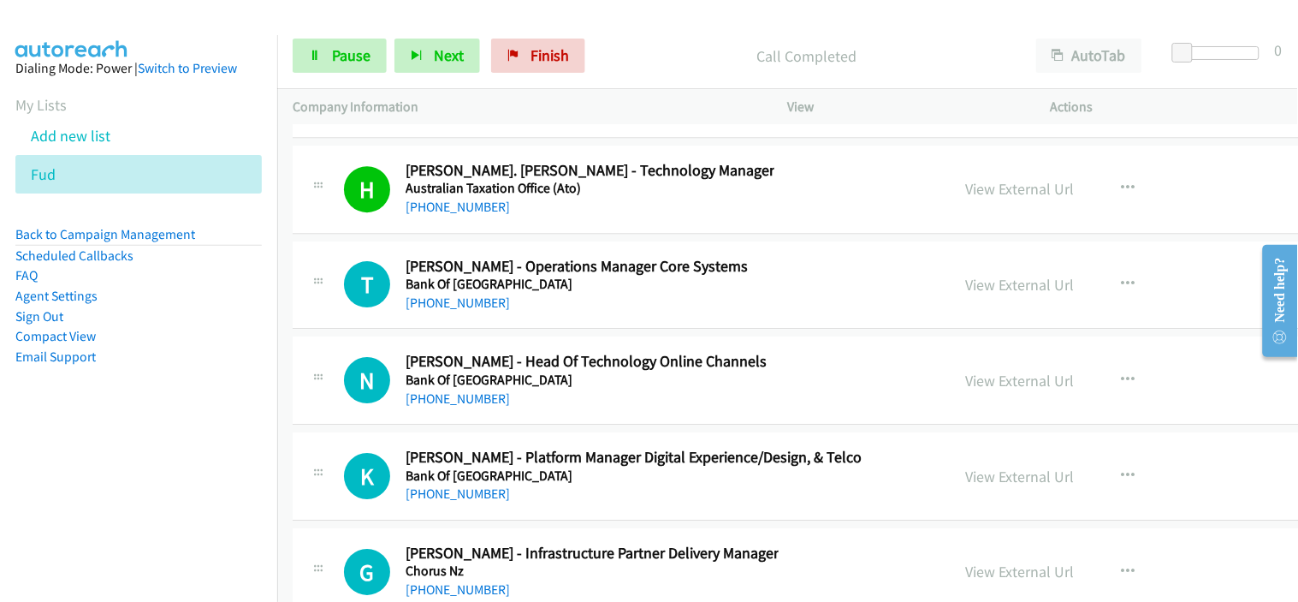
scroll to position [39786, 0]
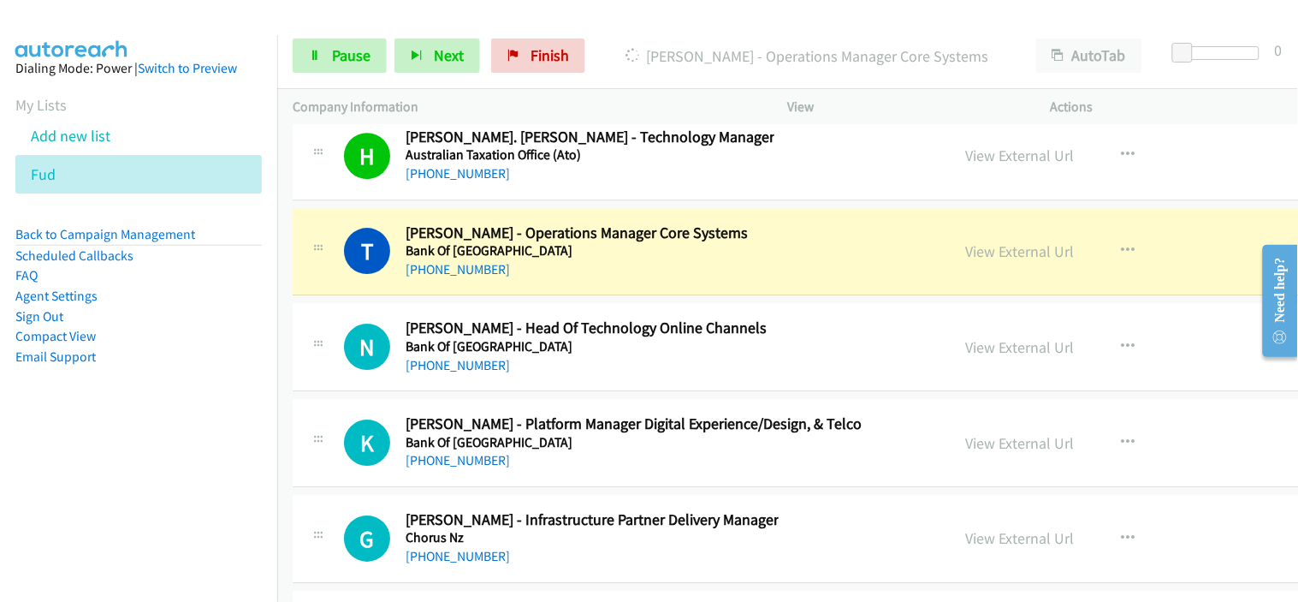
click at [543, 391] on div "N Callback Scheduled [PERSON_NAME] - Head Of Technology Online Channels Bank Of…" at bounding box center [920, 347] width 1254 height 88
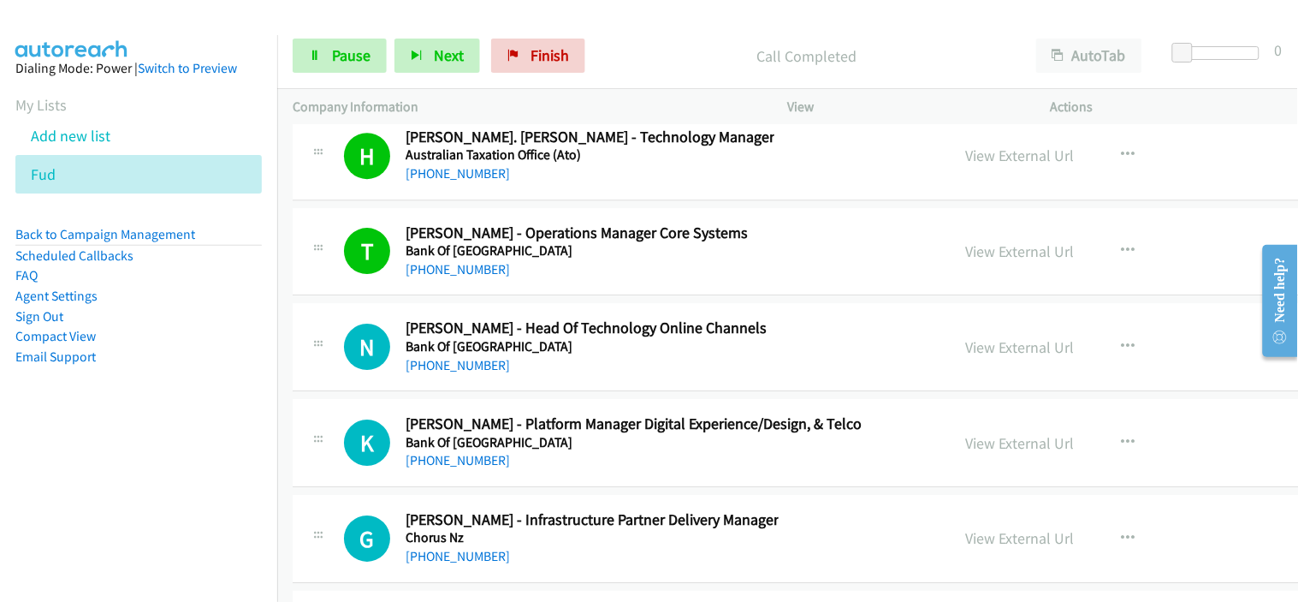
scroll to position [39881, 0]
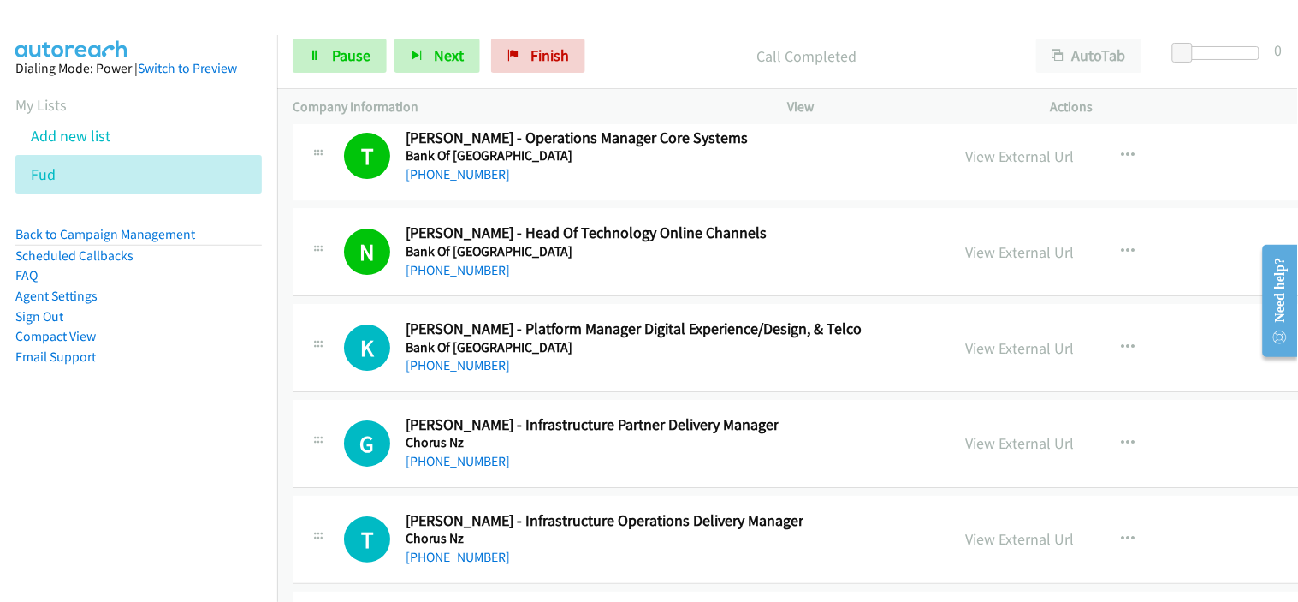
click at [525, 392] on div "K Callback Scheduled [PERSON_NAME] - Platform Manager Digital Experience/Design…" at bounding box center [920, 348] width 1254 height 88
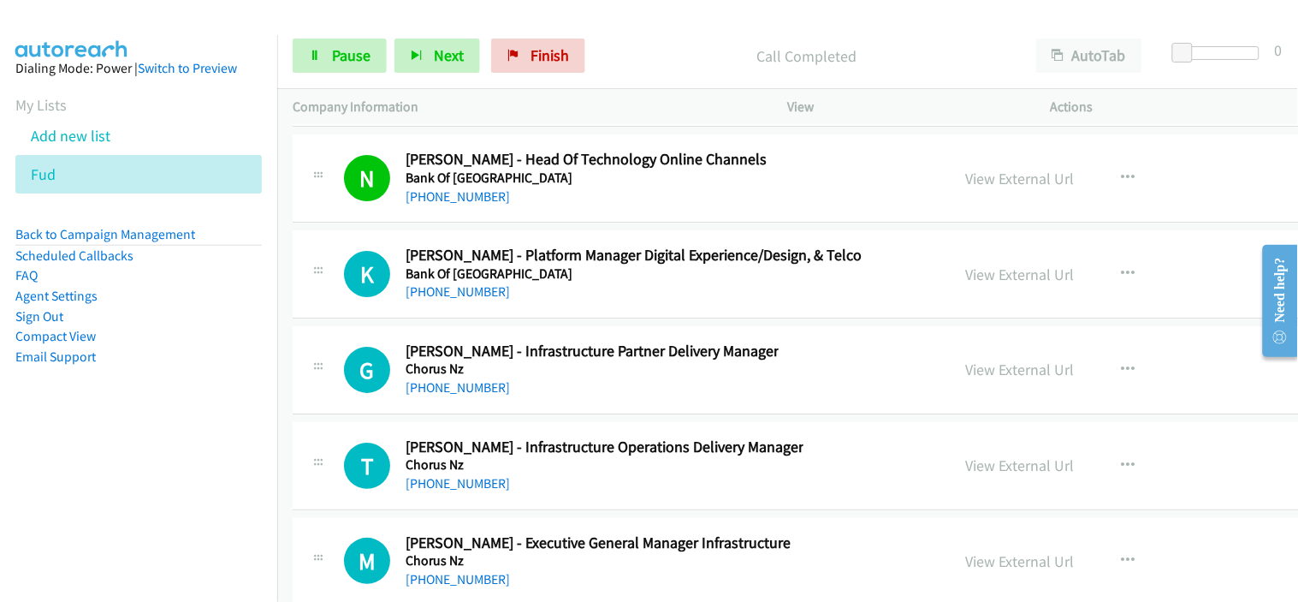
scroll to position [39976, 0]
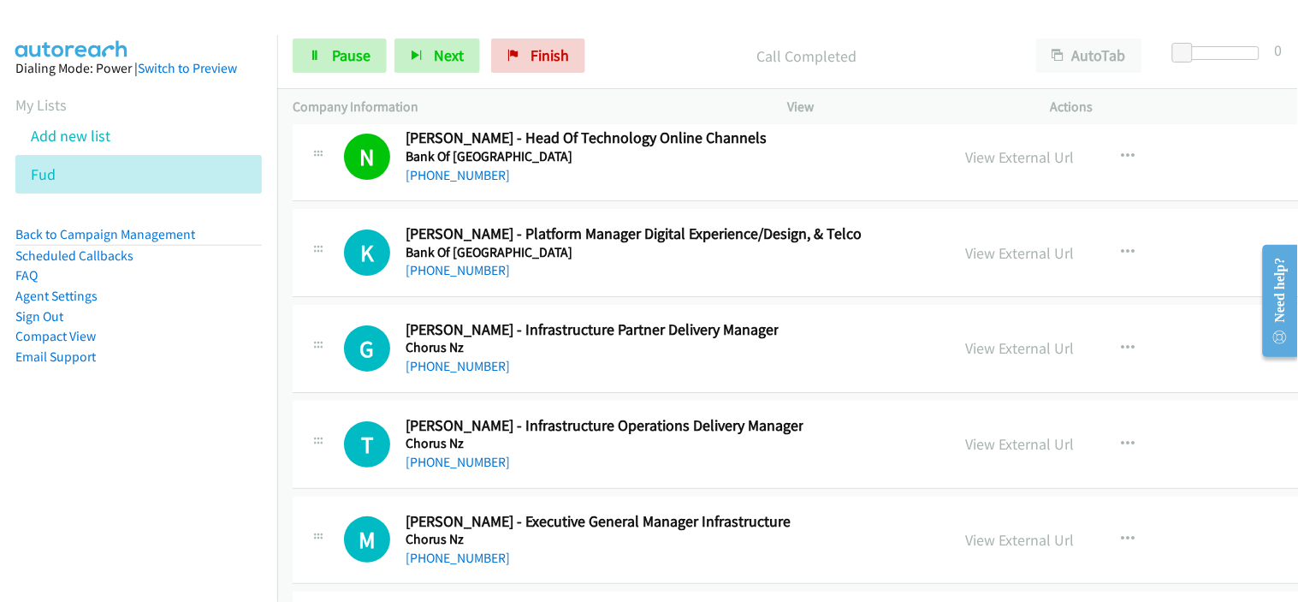
click at [544, 297] on div "K Callback Scheduled [PERSON_NAME] - Platform Manager Digital Experience/Design…" at bounding box center [920, 253] width 1254 height 88
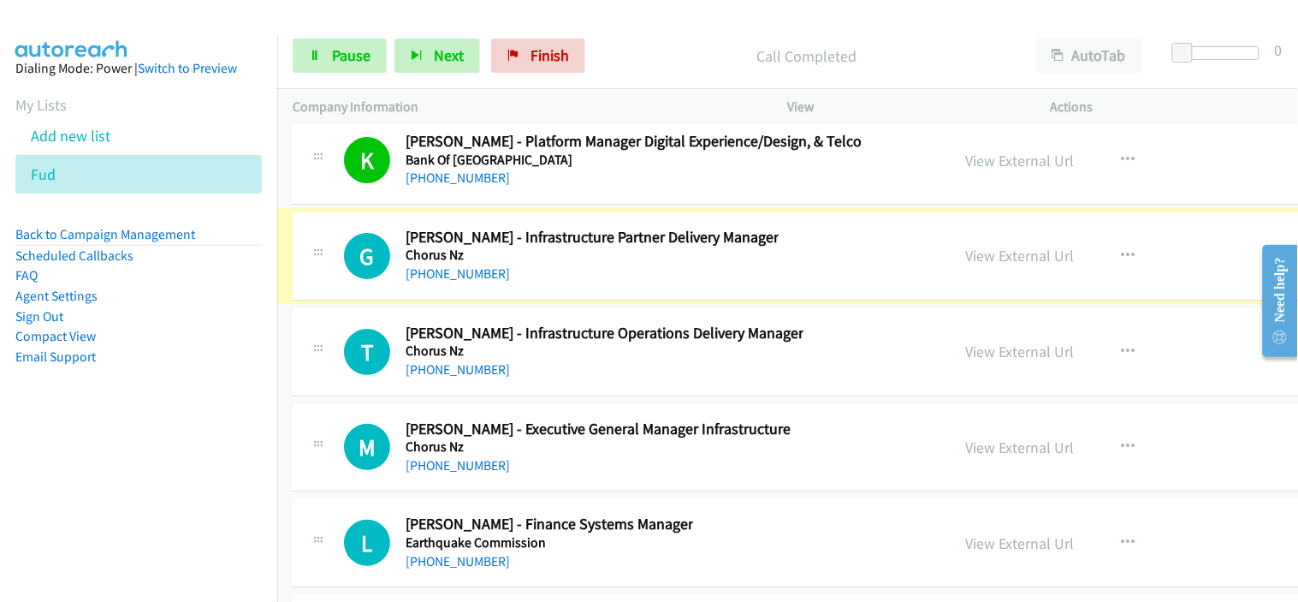
scroll to position [40072, 0]
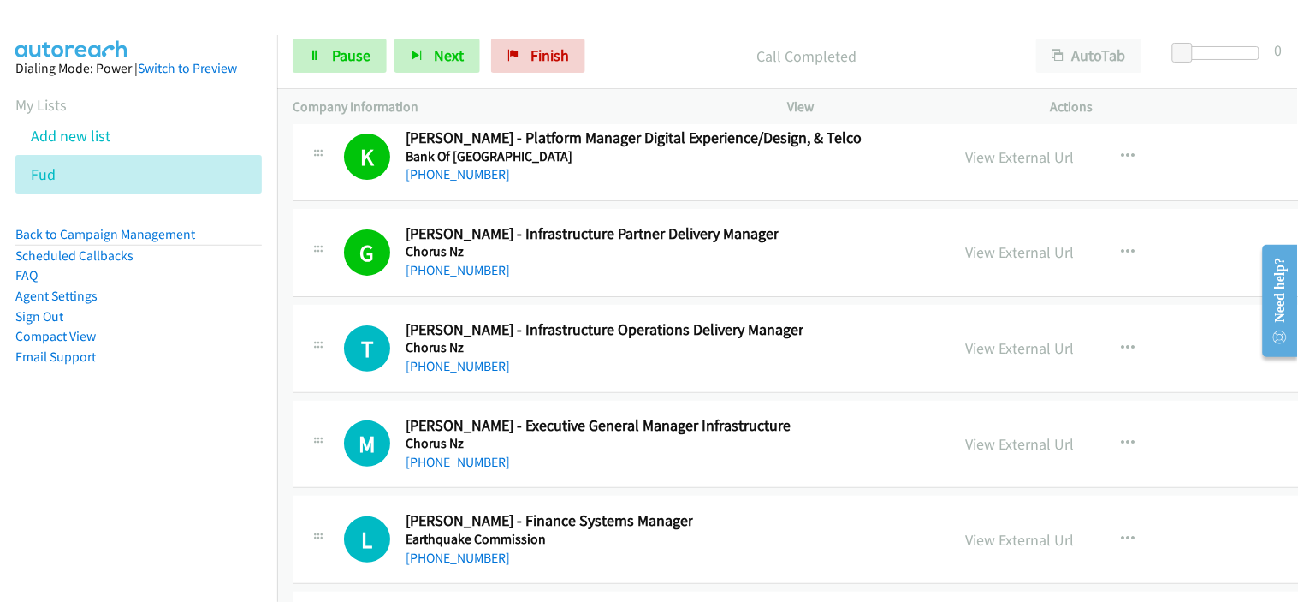
click at [534, 377] on div "[PHONE_NUMBER]" at bounding box center [605, 366] width 398 height 21
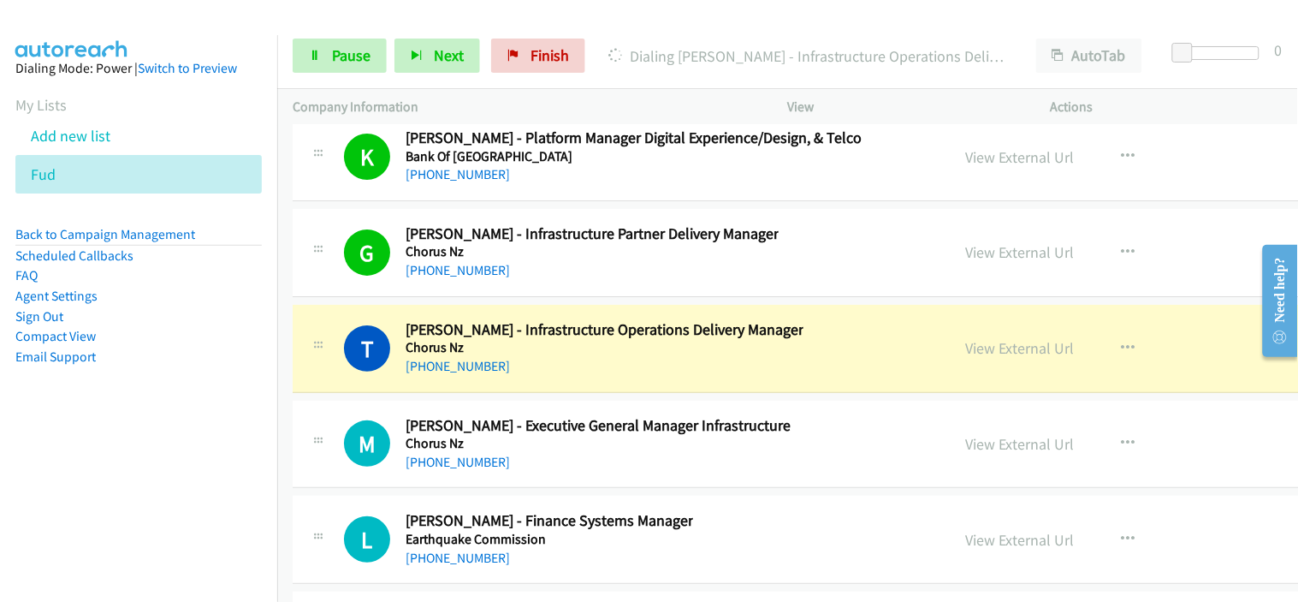
click at [534, 377] on div "[PHONE_NUMBER]" at bounding box center [605, 366] width 398 height 21
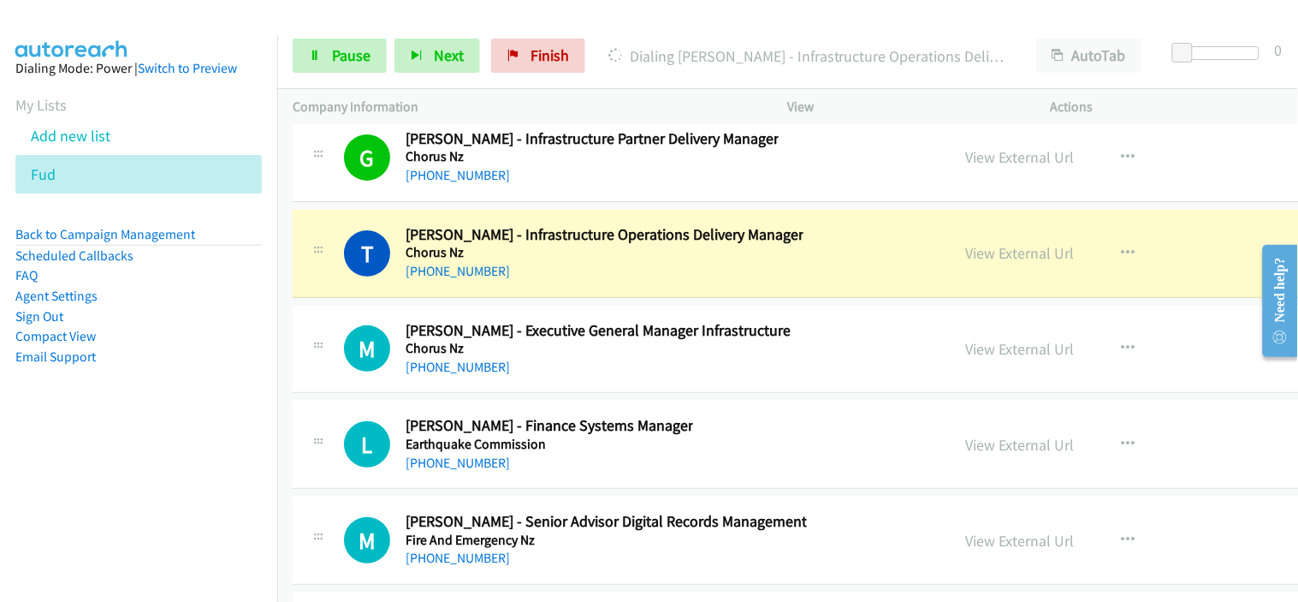
click at [544, 298] on div "T Callback Scheduled [PERSON_NAME] - Infrastructure Operations Delivery Manager…" at bounding box center [920, 254] width 1254 height 88
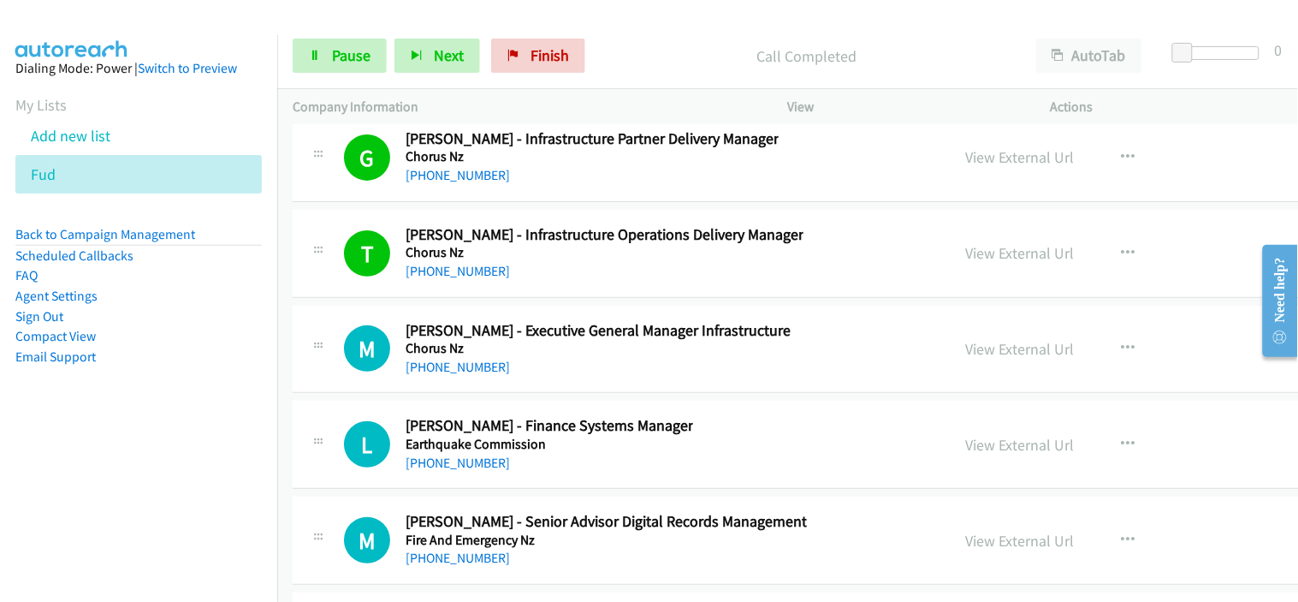
click at [536, 394] on div "M Callback Scheduled [PERSON_NAME] - Executive General Manager Infrastructure C…" at bounding box center [920, 350] width 1254 height 88
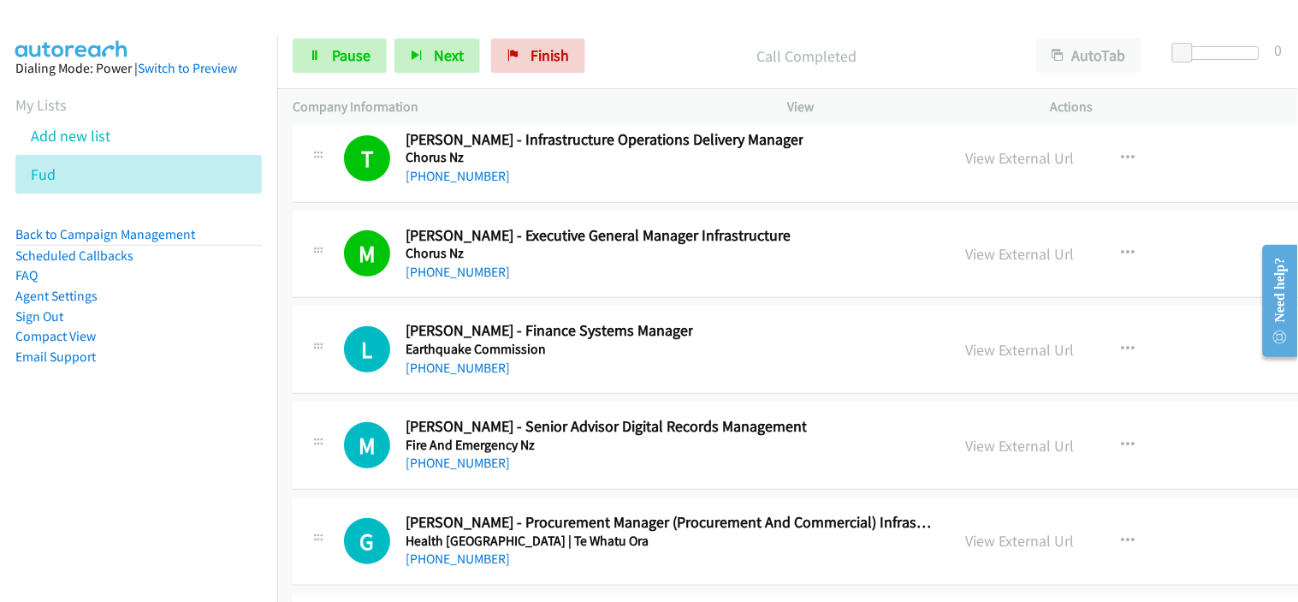
click at [517, 378] on div "[PHONE_NUMBER]" at bounding box center [550, 368] width 288 height 21
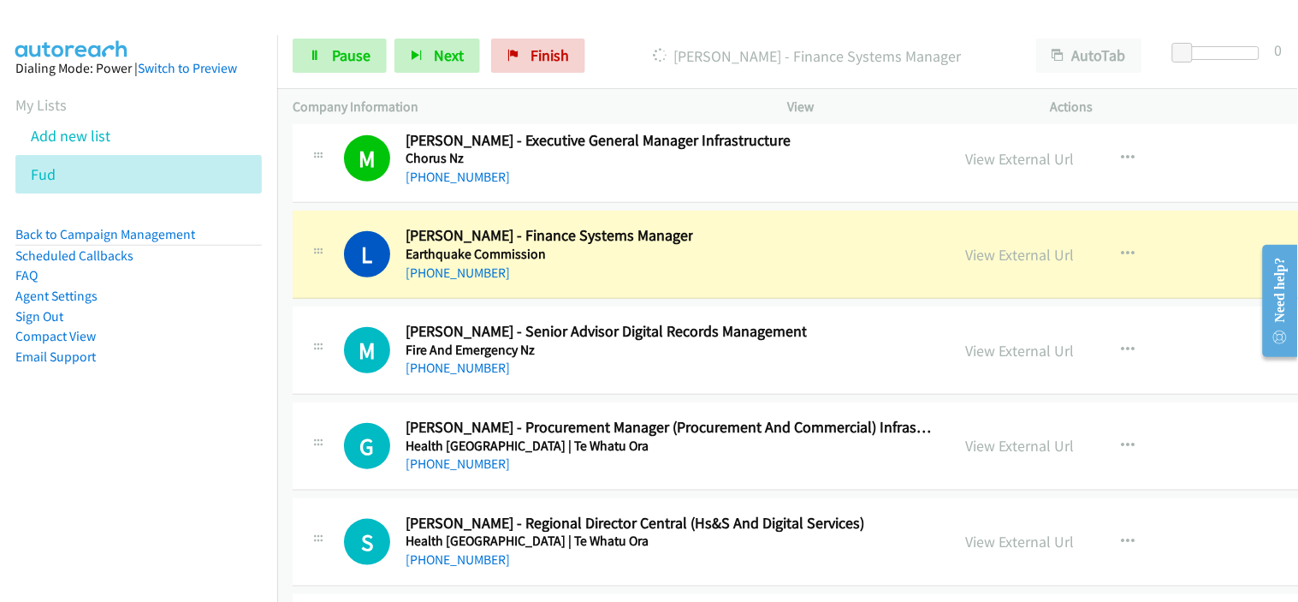
click at [518, 395] on div "M Callback Scheduled [PERSON_NAME] - Senior Advisor Digital Records Management …" at bounding box center [920, 350] width 1254 height 88
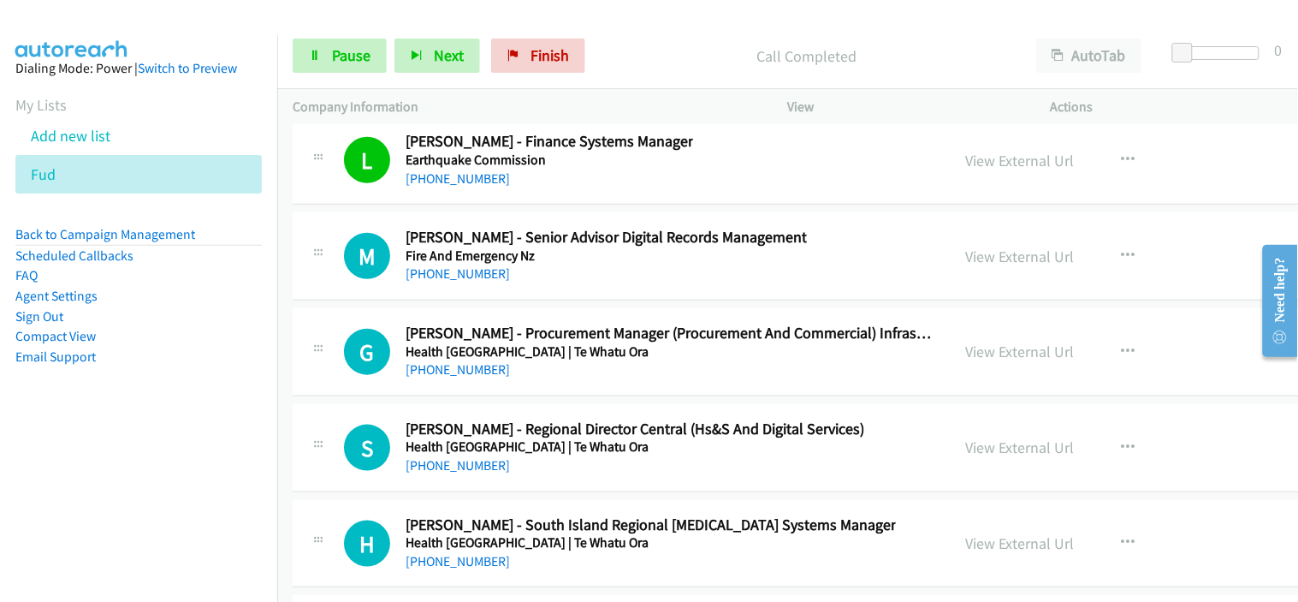
scroll to position [40452, 0]
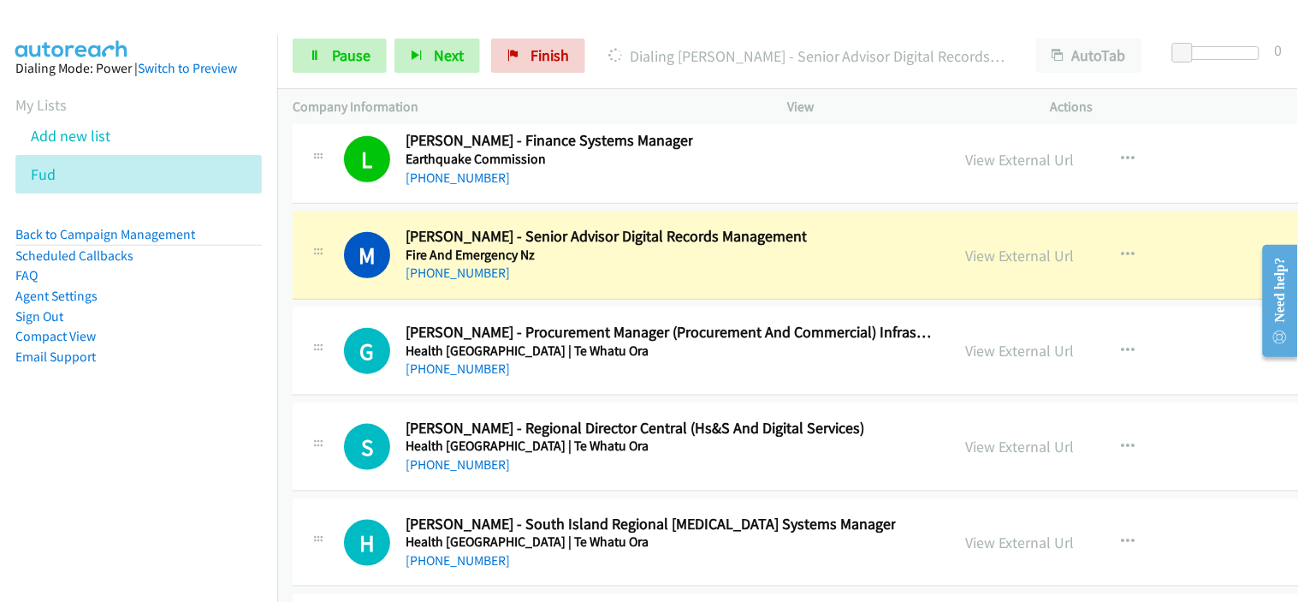
click at [526, 395] on div "G Callback Scheduled [PERSON_NAME] - Procurement Manager (Procurement And Comme…" at bounding box center [920, 351] width 1254 height 88
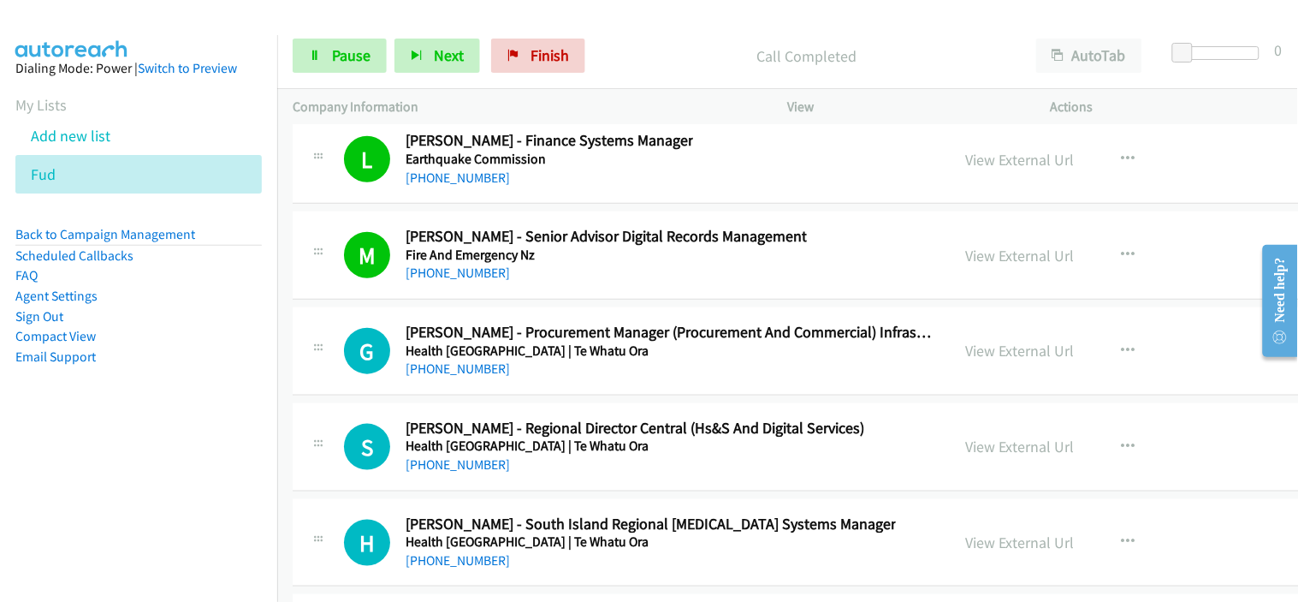
scroll to position [40547, 0]
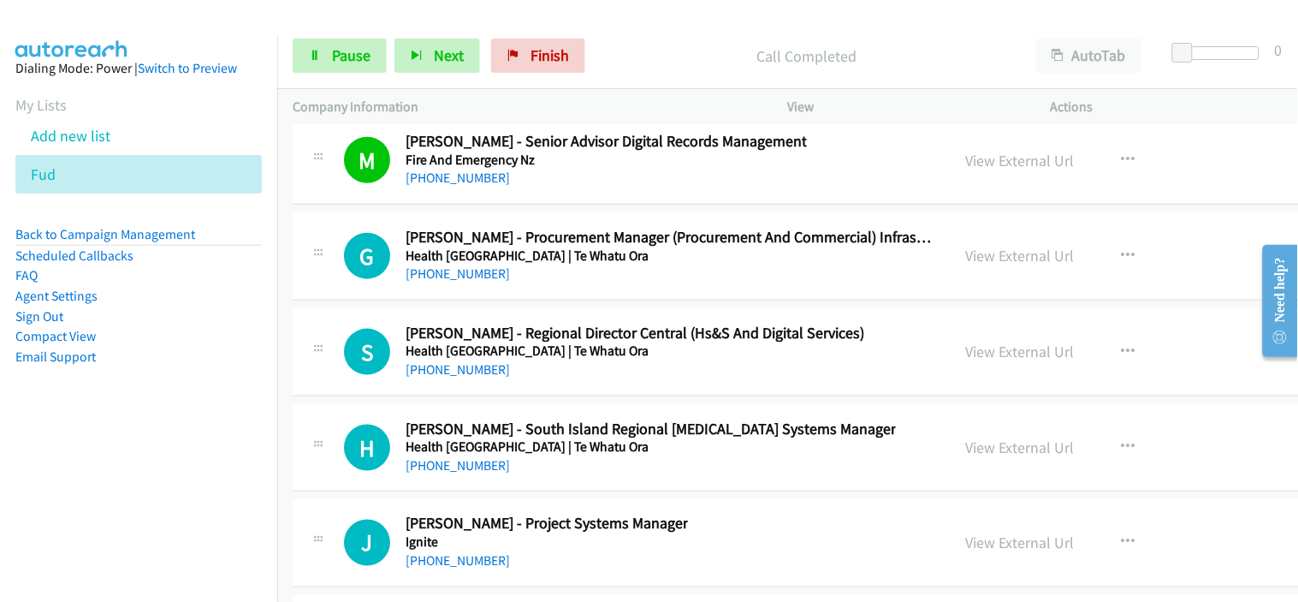
click at [542, 300] on div "G Callback Scheduled [PERSON_NAME] - Procurement Manager (Procurement And Comme…" at bounding box center [920, 256] width 1254 height 88
drag, startPoint x: 529, startPoint y: 405, endPoint x: 543, endPoint y: 396, distance: 16.1
click at [529, 396] on div "S Callback Scheduled [PERSON_NAME] - Regional Director Central (Hs&S And Digita…" at bounding box center [920, 352] width 1254 height 88
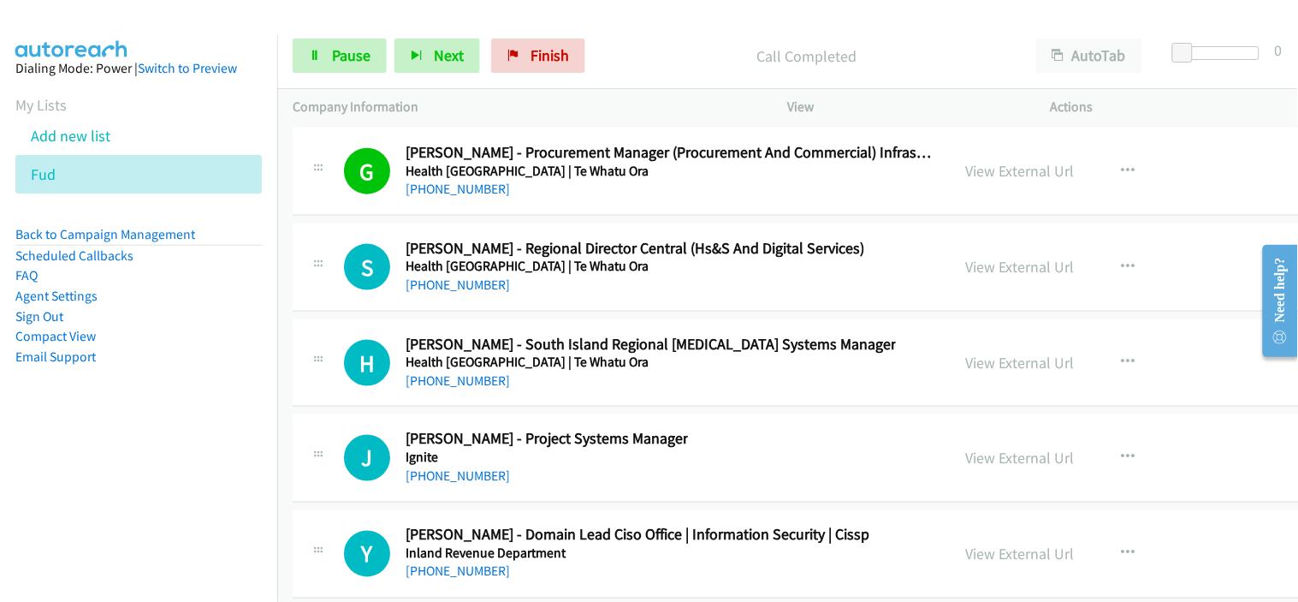
scroll to position [40642, 0]
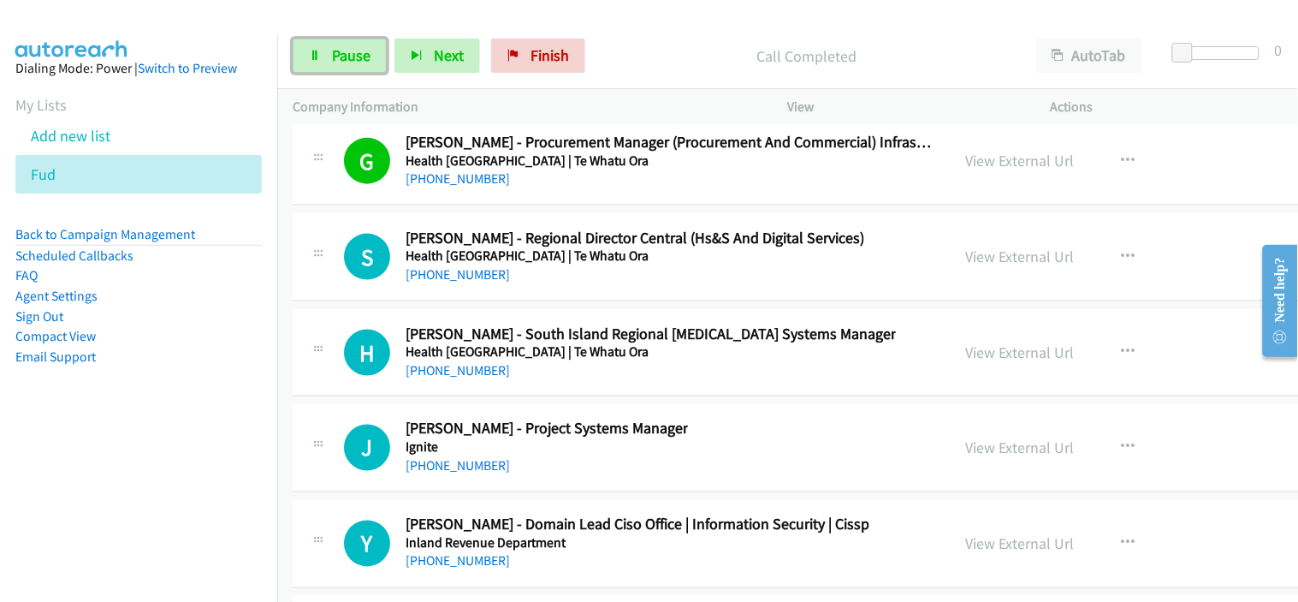
drag, startPoint x: 345, startPoint y: 56, endPoint x: 589, endPoint y: 408, distance: 428.8
click at [345, 56] on span "Pause" at bounding box center [351, 55] width 39 height 20
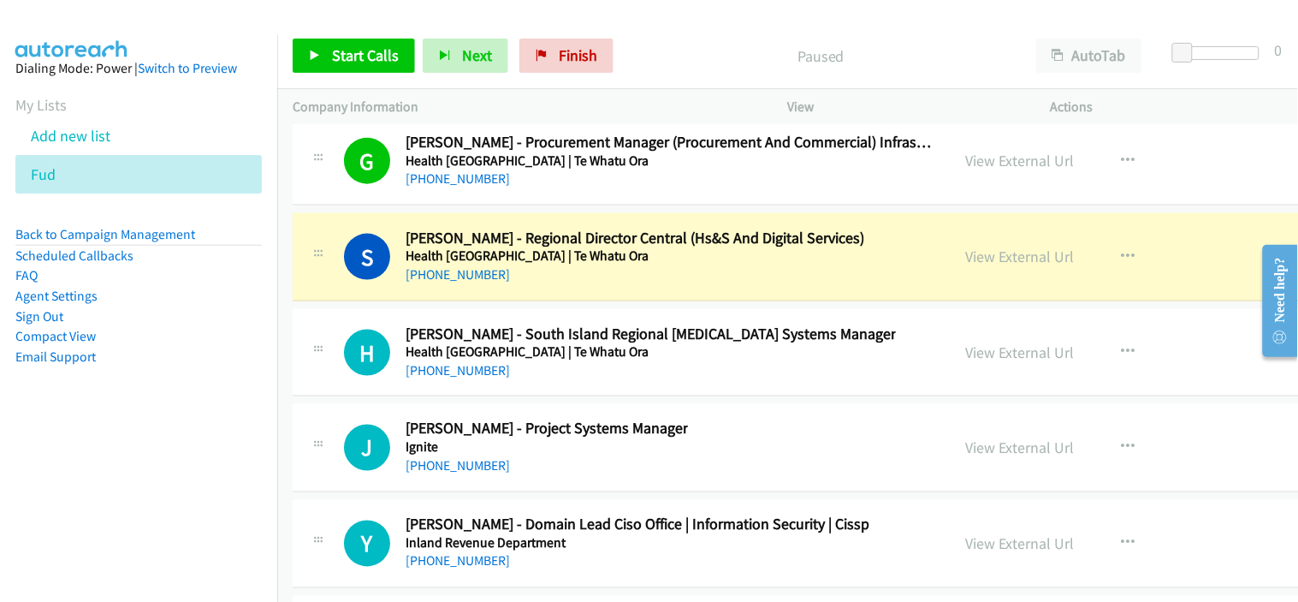
click at [536, 397] on div "H Callback Scheduled [PERSON_NAME] - South Island Regional [MEDICAL_DATA] Syste…" at bounding box center [920, 353] width 1254 height 88
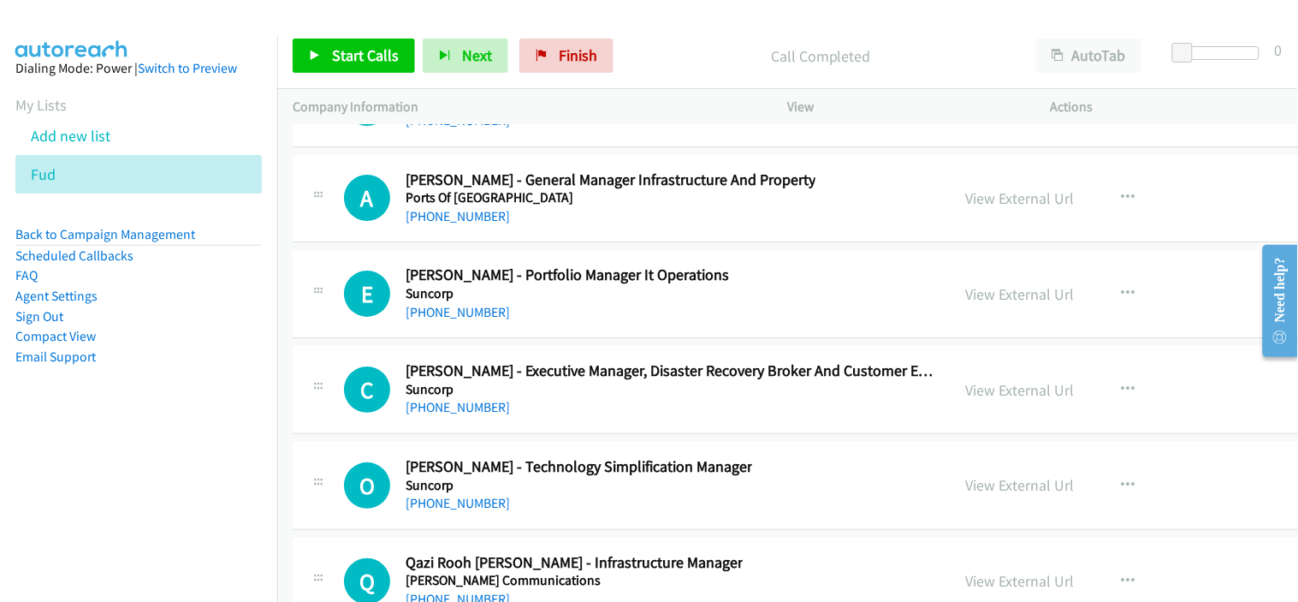
scroll to position [43400, 0]
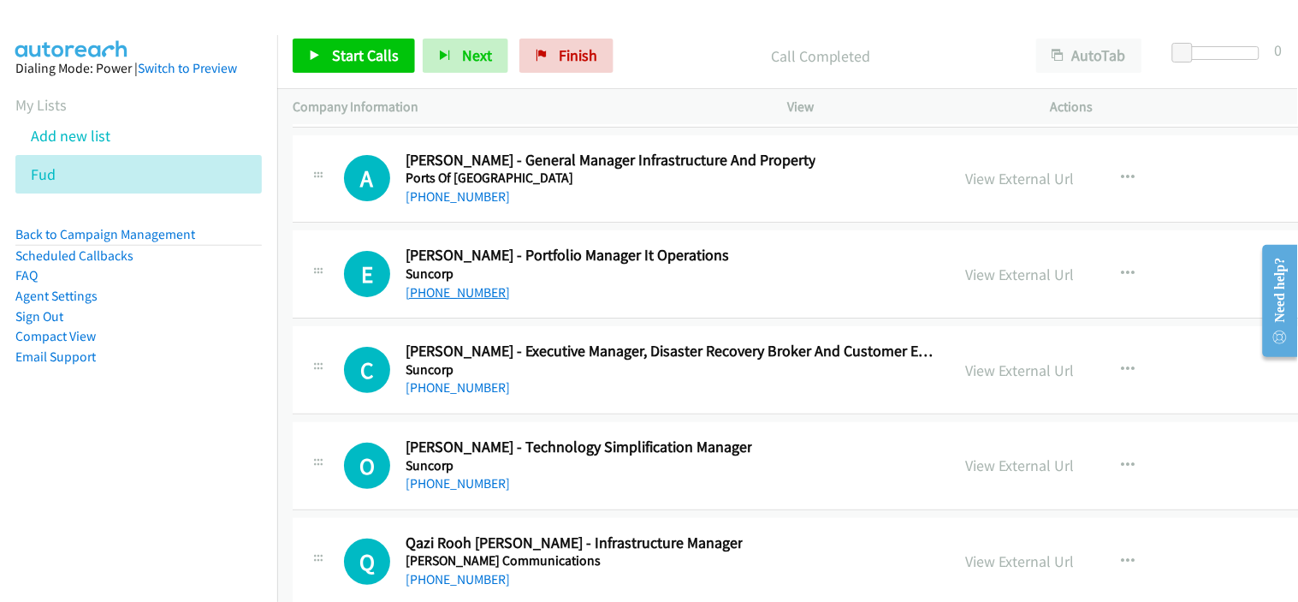
click at [471, 300] on link "[PHONE_NUMBER]" at bounding box center [458, 292] width 104 height 16
click at [543, 398] on div "[PHONE_NUMBER]" at bounding box center [671, 387] width 530 height 21
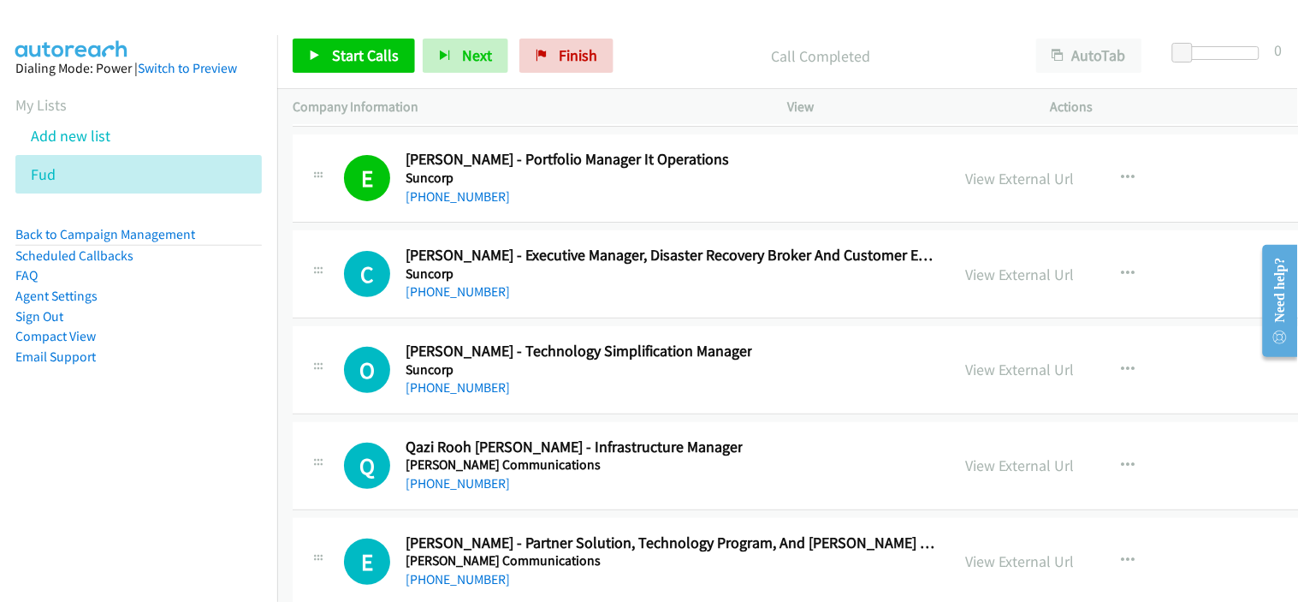
scroll to position [43591, 0]
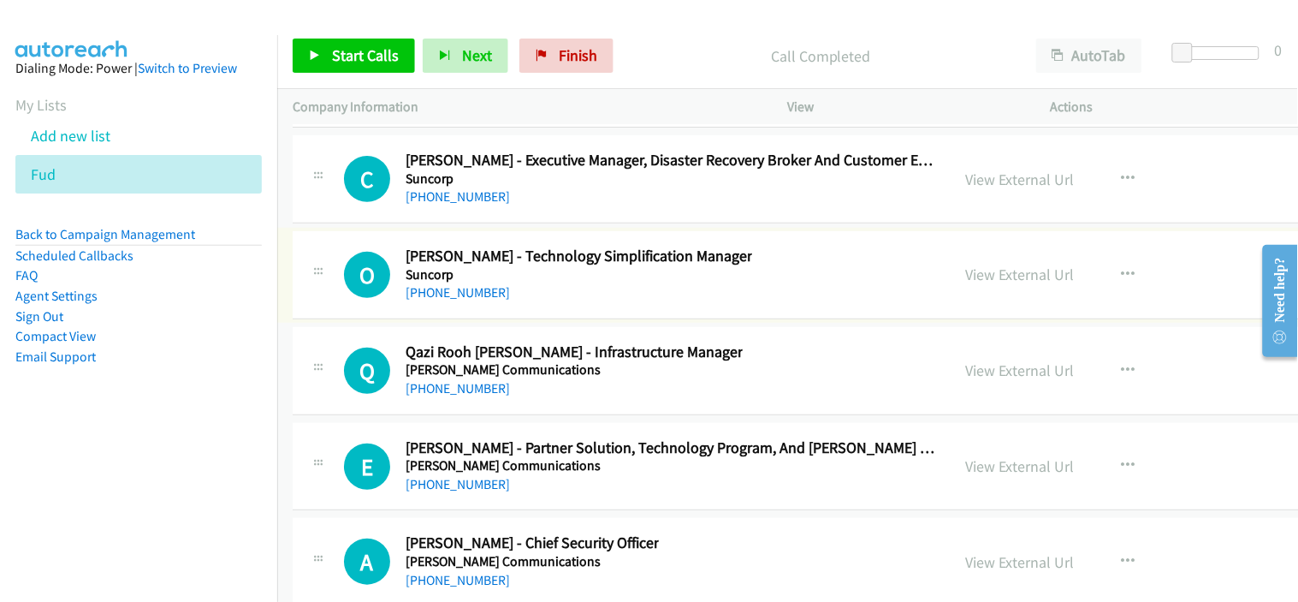
click at [465, 300] on link "[PHONE_NUMBER]" at bounding box center [458, 292] width 104 height 16
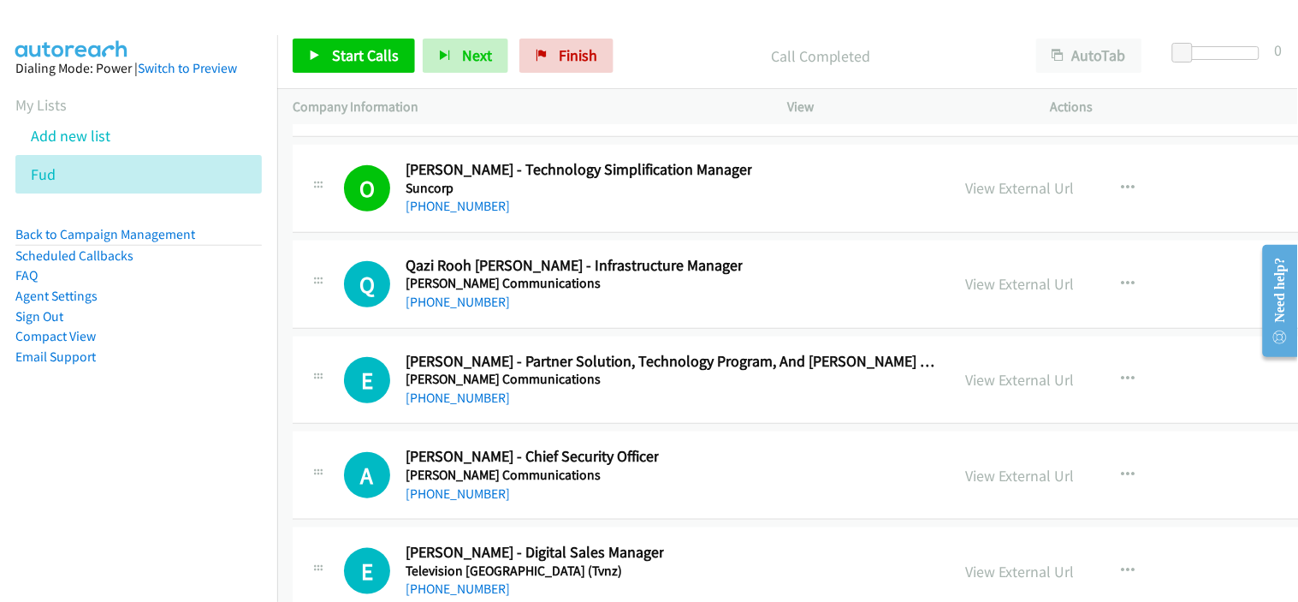
scroll to position [43686, 0]
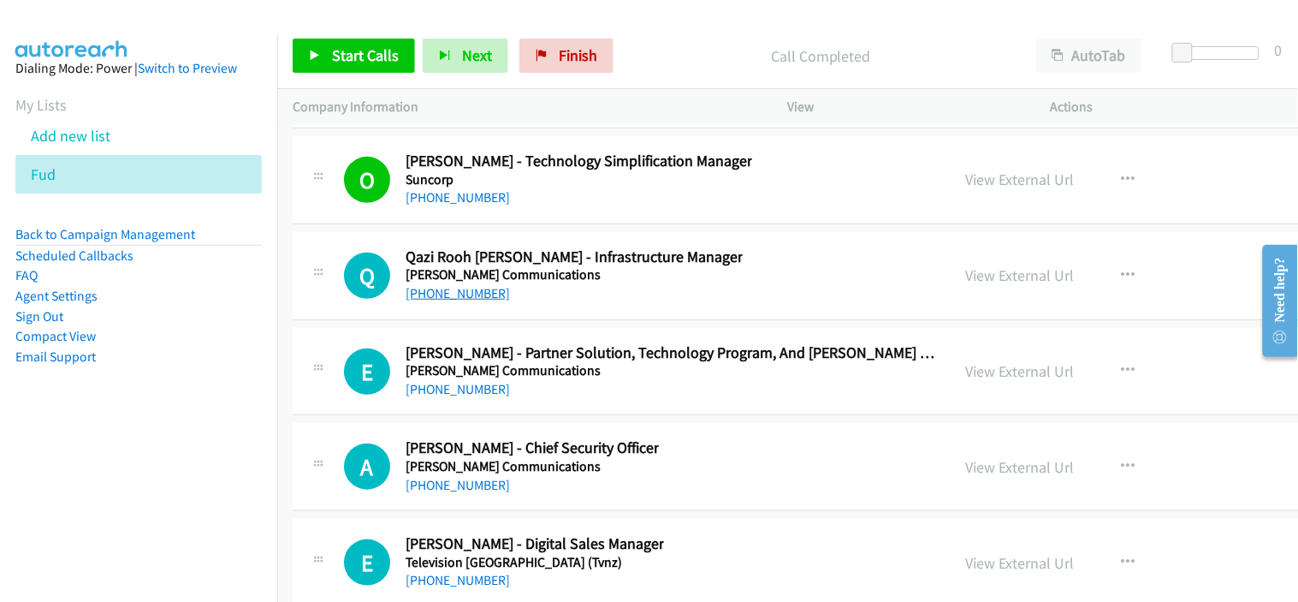
drag, startPoint x: 439, startPoint y: 306, endPoint x: 448, endPoint y: 308, distance: 8.7
click at [448, 301] on link "[PHONE_NUMBER]" at bounding box center [458, 293] width 104 height 16
click at [544, 416] on div "E Callback Scheduled [PERSON_NAME] - Partner Solution, Technology Program, And …" at bounding box center [920, 372] width 1254 height 88
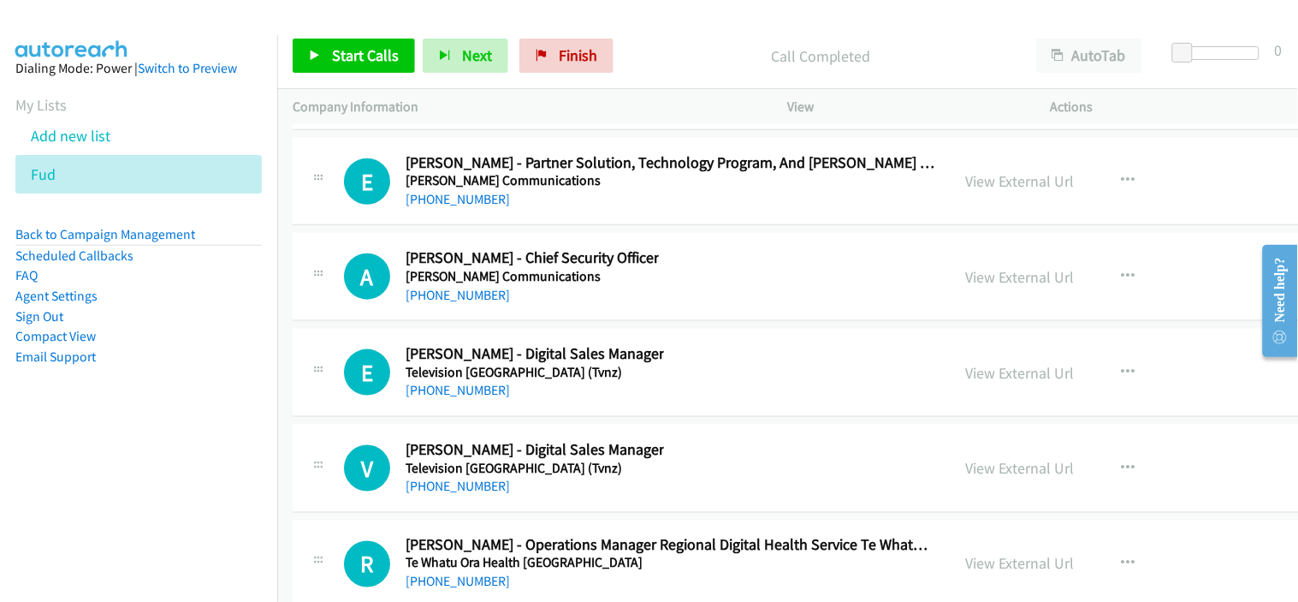
scroll to position [43971, 0]
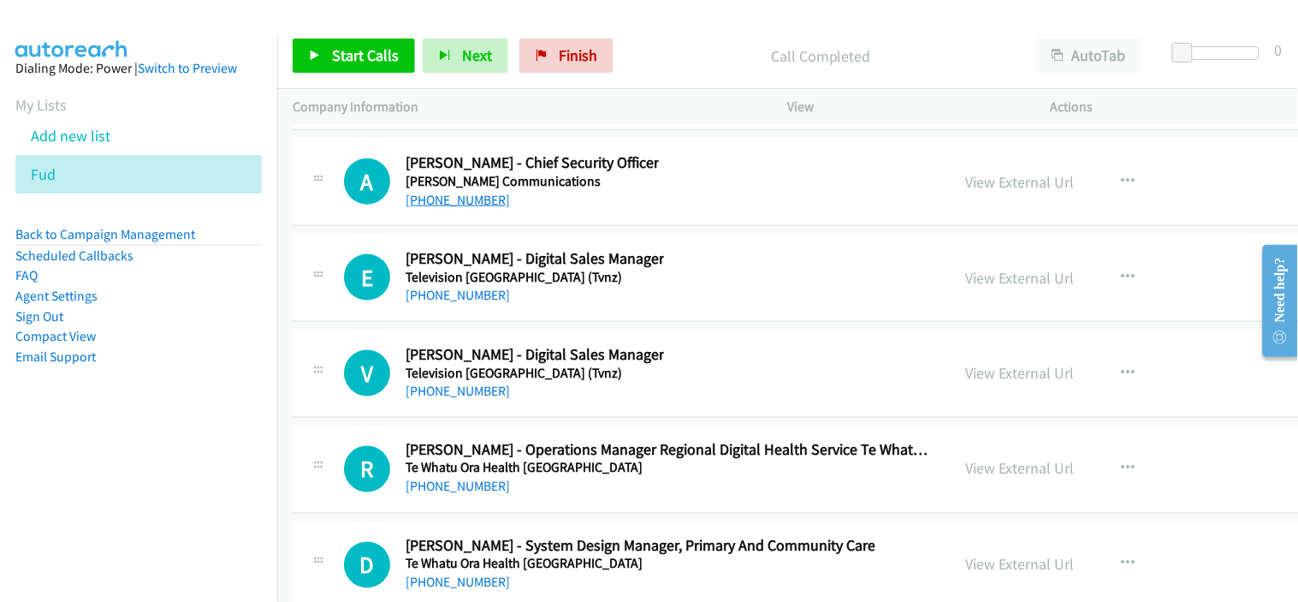
click at [467, 208] on link "[PHONE_NUMBER]" at bounding box center [458, 200] width 104 height 16
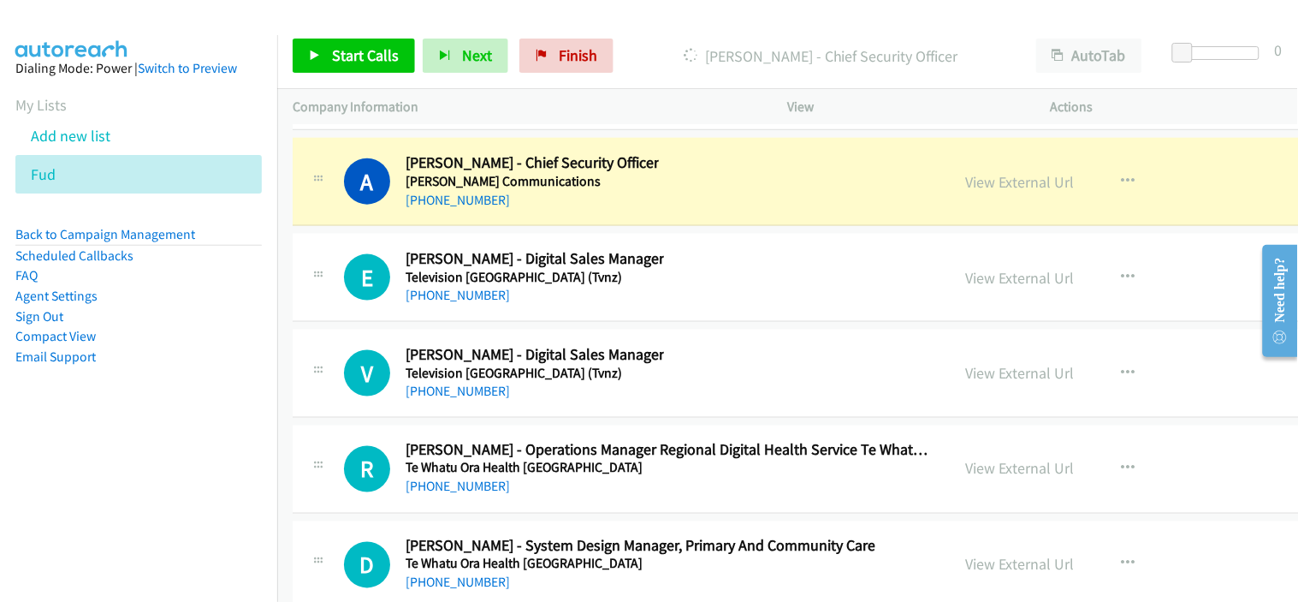
click at [531, 306] on div "[PHONE_NUMBER]" at bounding box center [535, 295] width 258 height 21
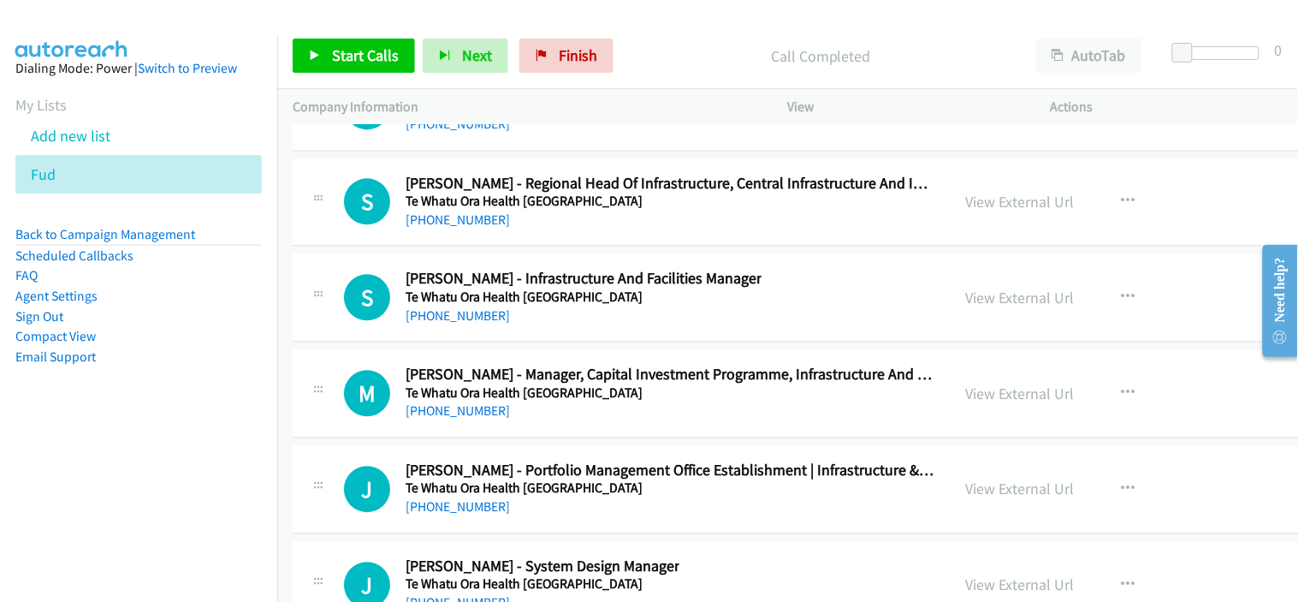
scroll to position [44446, 0]
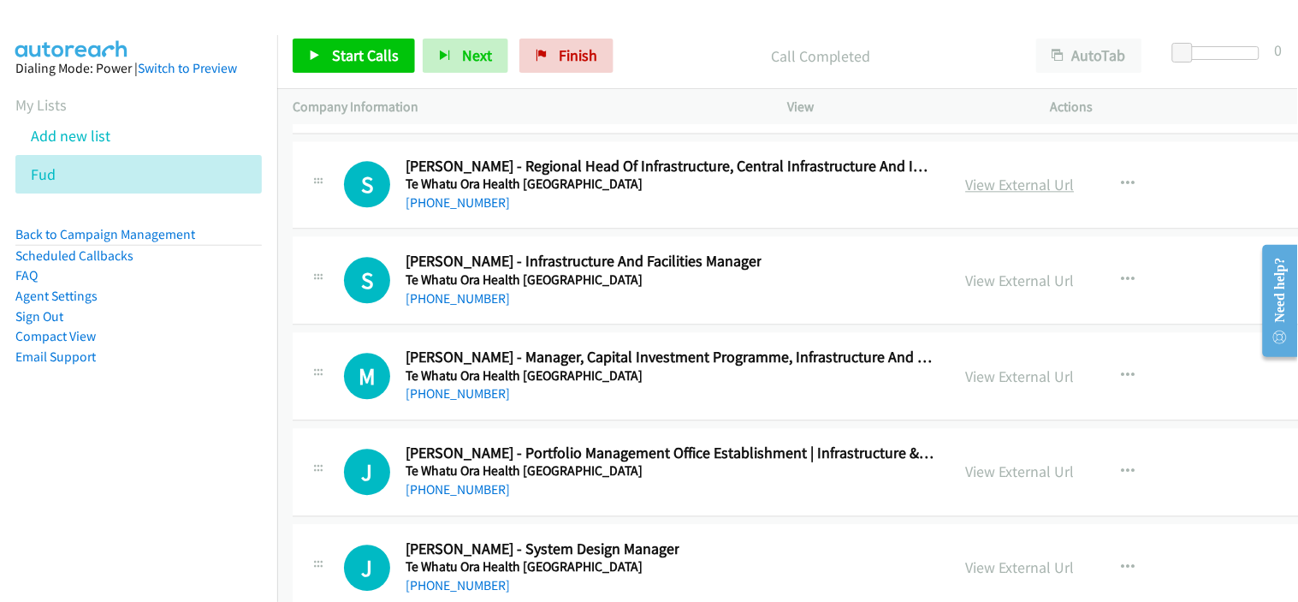
click at [981, 194] on link "View External Url" at bounding box center [1020, 185] width 109 height 20
click at [482, 211] on link "[PHONE_NUMBER]" at bounding box center [458, 202] width 104 height 16
click at [541, 324] on div "S Callback Scheduled [PERSON_NAME] - Infrastructure And Facilities Manager Te W…" at bounding box center [920, 280] width 1254 height 88
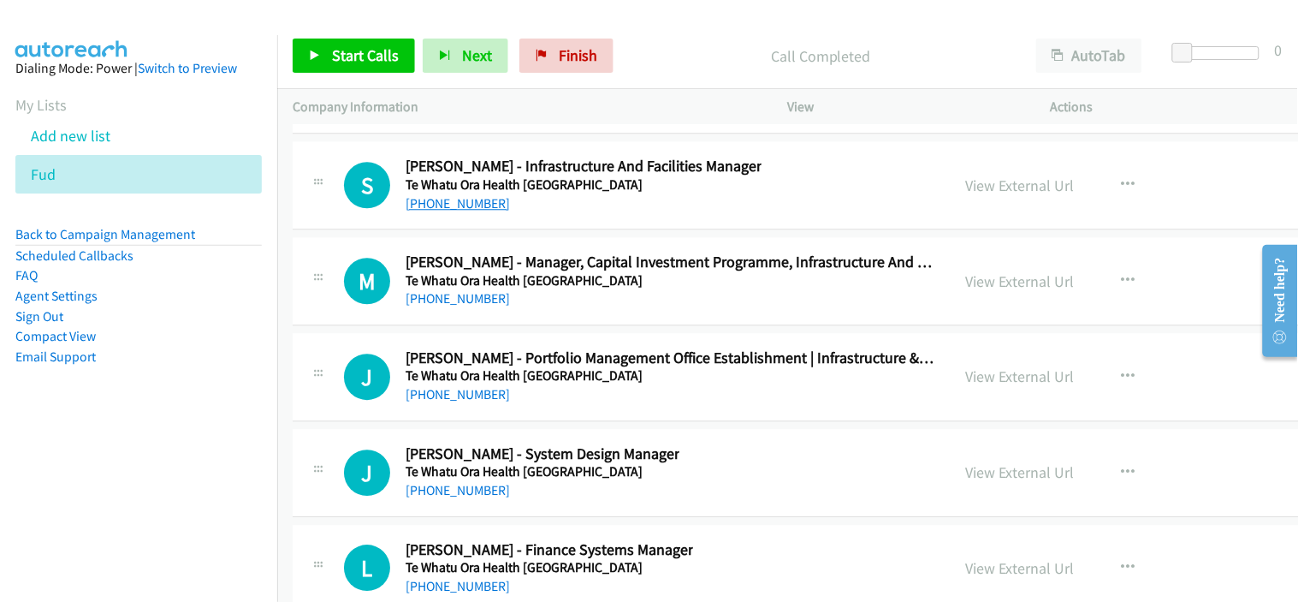
scroll to position [44636, 0]
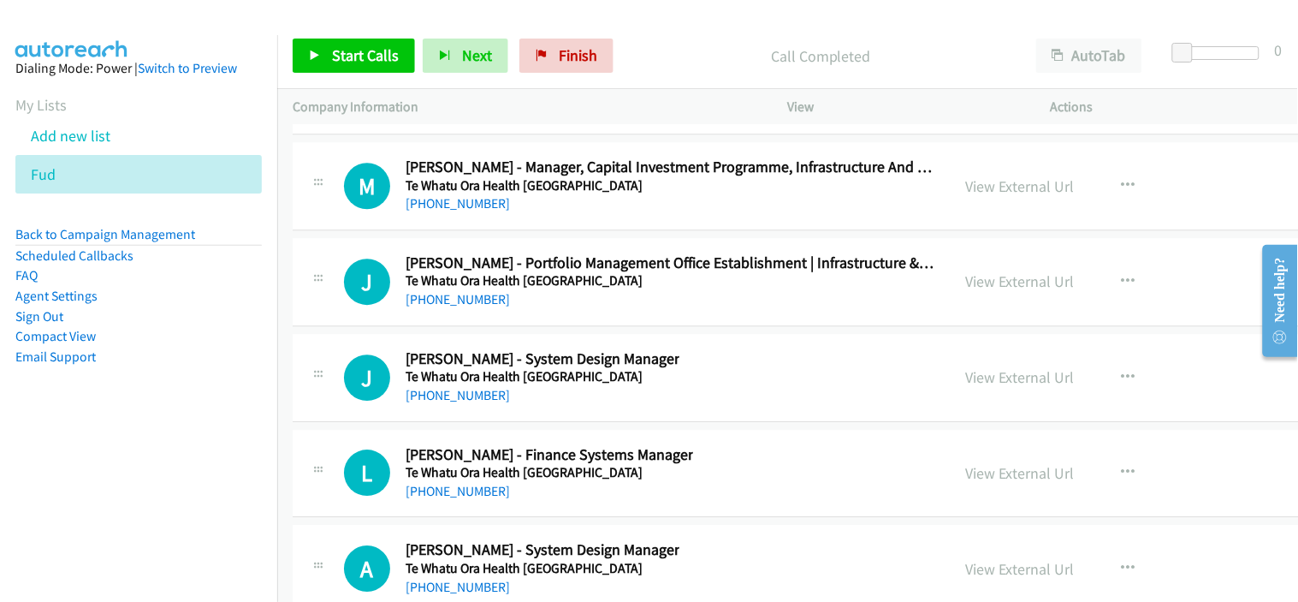
click at [499, 352] on div "J Callback Scheduled [PERSON_NAME] - System Design Manager Te Whatu Ora Health …" at bounding box center [920, 378] width 1254 height 88
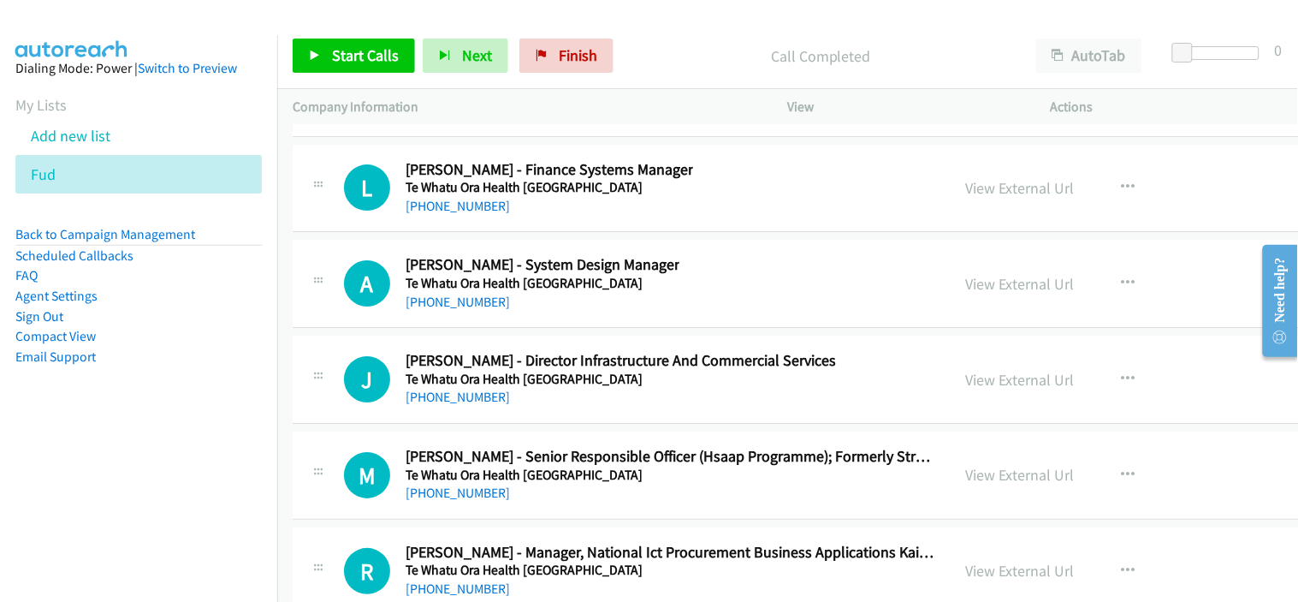
scroll to position [45016, 0]
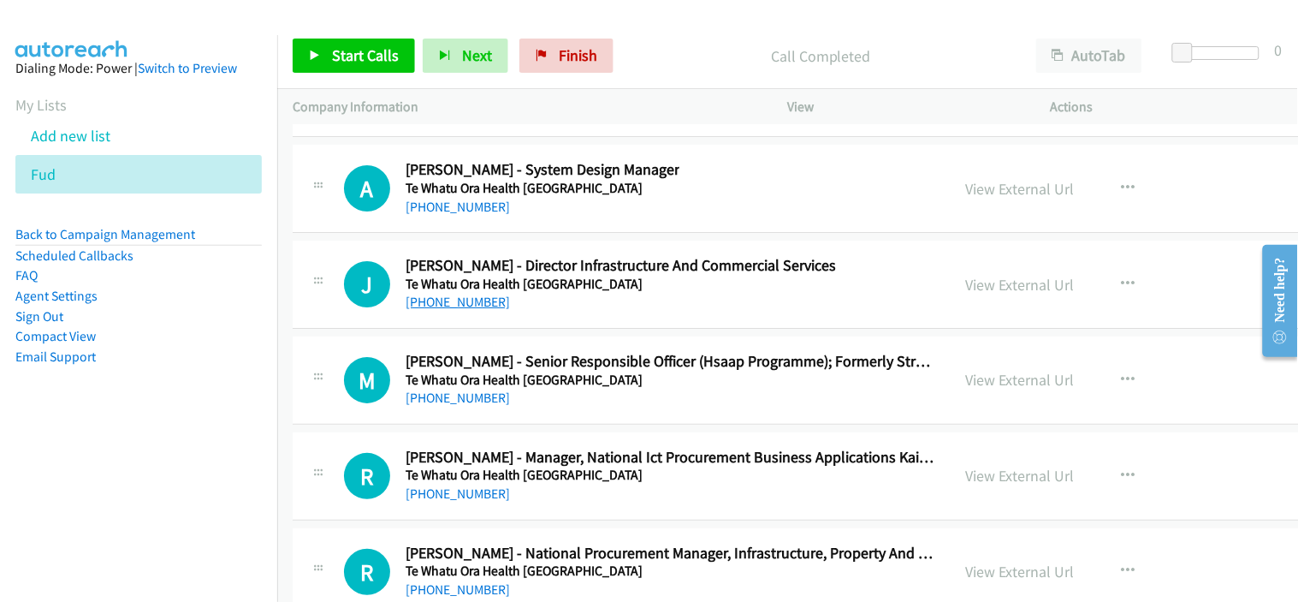
click at [450, 310] on link "[PHONE_NUMBER]" at bounding box center [458, 302] width 104 height 16
click at [520, 429] on td "M Callback Scheduled [PERSON_NAME] - Senior Responsible Officer (Hsaap Programm…" at bounding box center [919, 381] width 1285 height 96
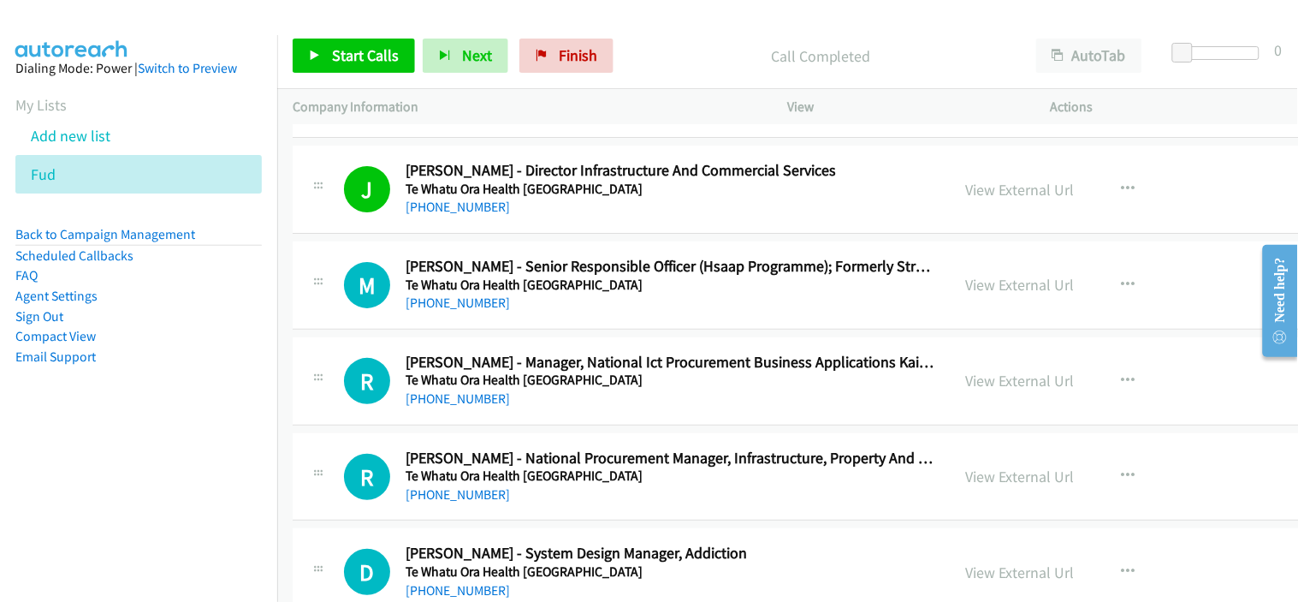
click at [638, 313] on div "[PHONE_NUMBER]" at bounding box center [671, 303] width 530 height 21
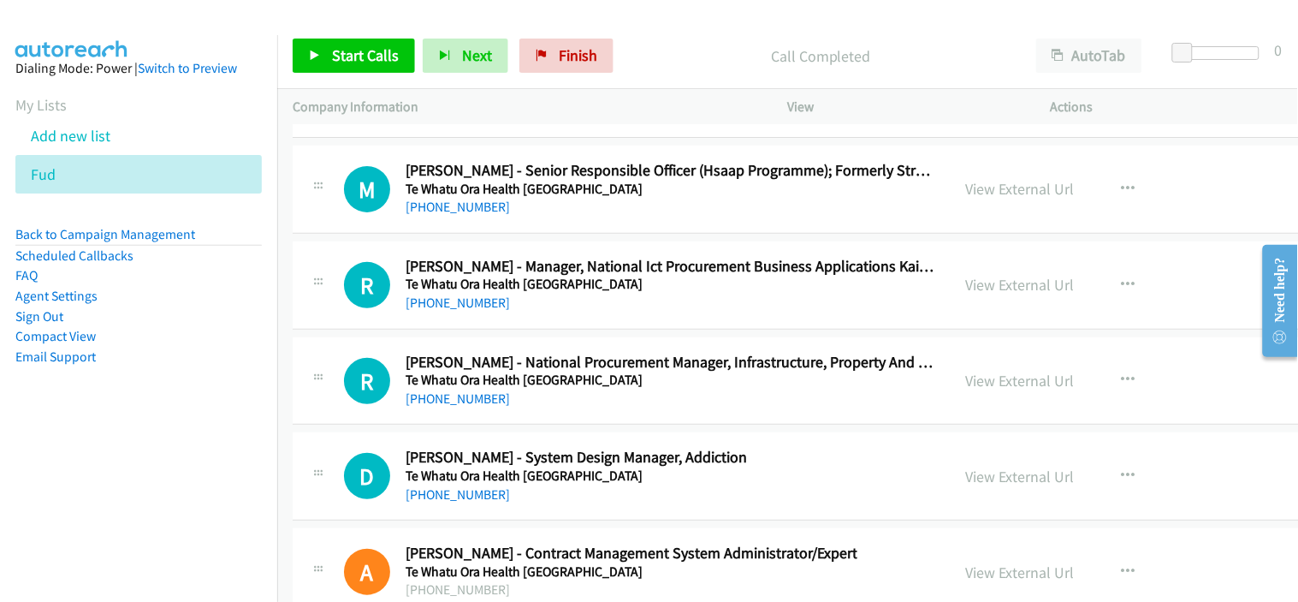
drag, startPoint x: 630, startPoint y: 236, endPoint x: 579, endPoint y: 276, distance: 65.2
click at [463, 311] on link "[PHONE_NUMBER]" at bounding box center [458, 302] width 104 height 16
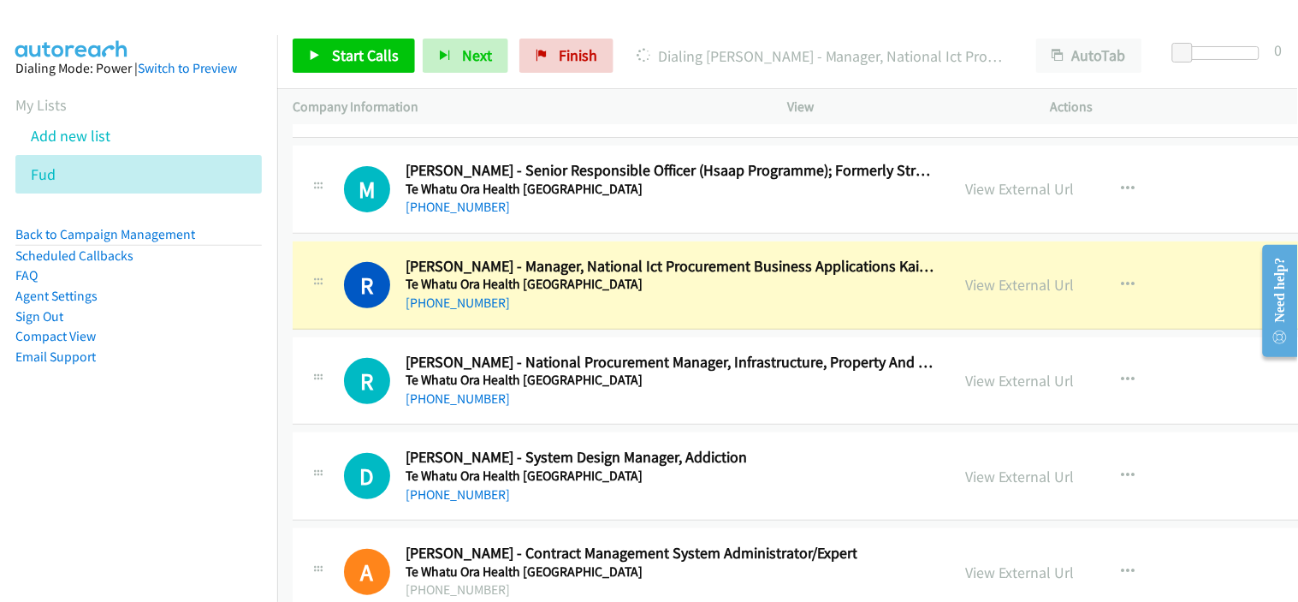
click at [526, 313] on div "[PHONE_NUMBER]" at bounding box center [671, 303] width 530 height 21
click at [1000, 294] on link "View External Url" at bounding box center [1020, 285] width 109 height 20
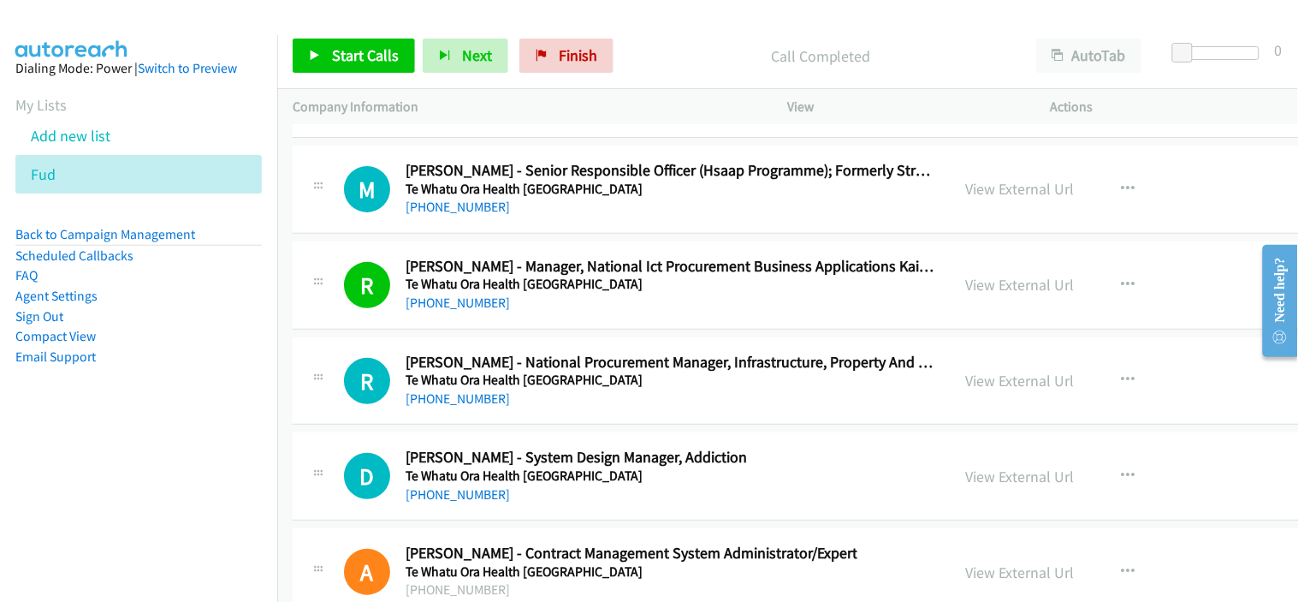
drag, startPoint x: 520, startPoint y: 349, endPoint x: 528, endPoint y: 347, distance: 8.7
click at [520, 333] on td "R Callback Scheduled [PERSON_NAME] - Manager, National Ict Procurement Business…" at bounding box center [919, 285] width 1285 height 96
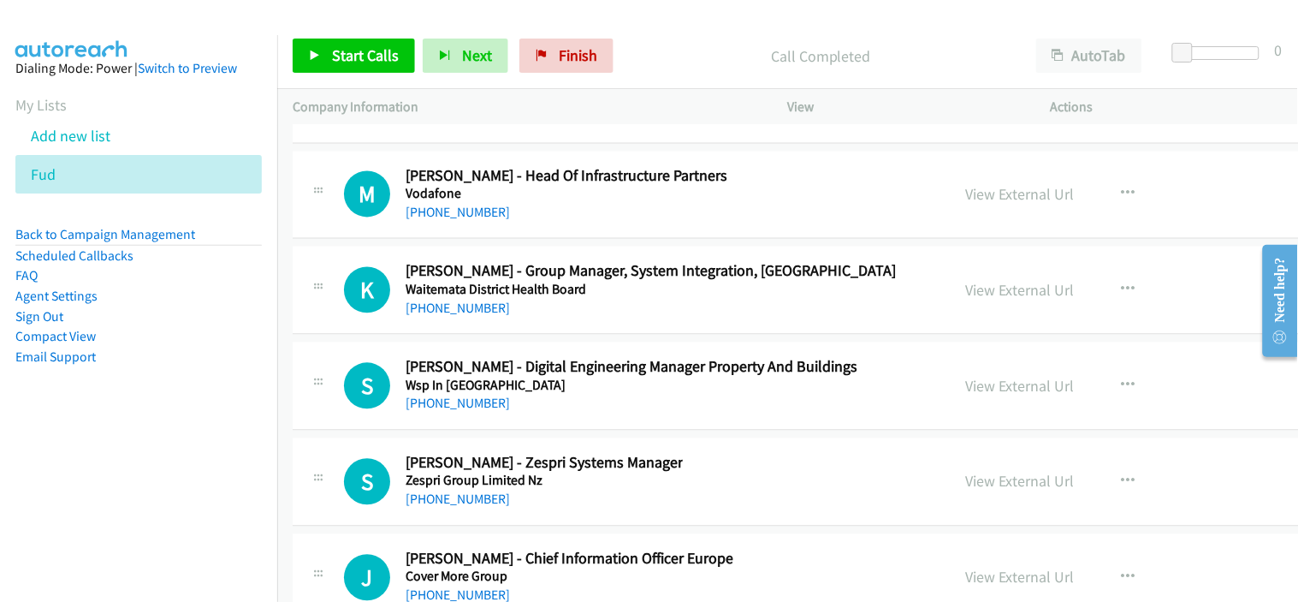
scroll to position [46032, 0]
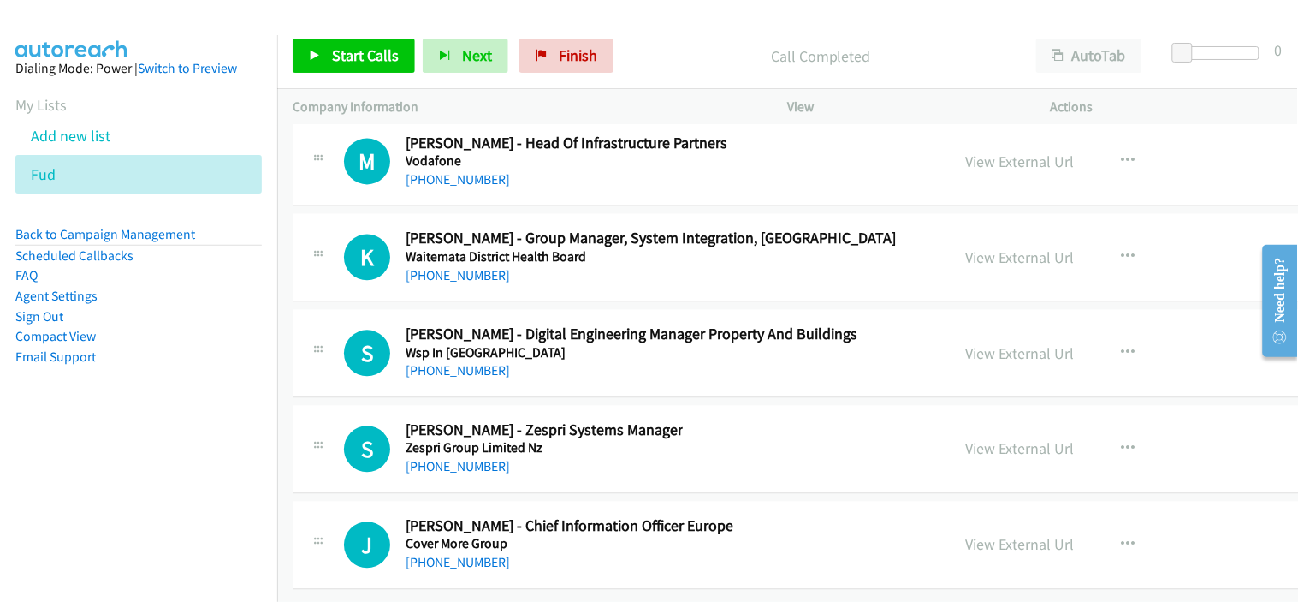
click at [545, 281] on div "K Callback Scheduled [PERSON_NAME] - Group Manager, System Integration, Norther…" at bounding box center [920, 258] width 1254 height 88
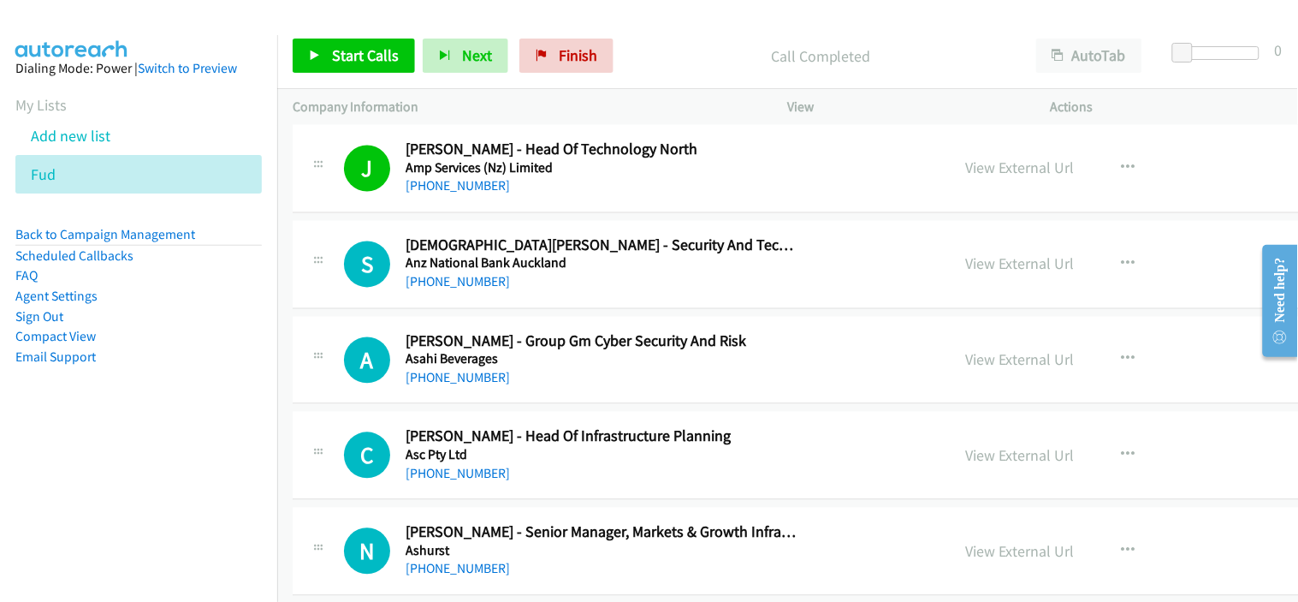
scroll to position [856, 0]
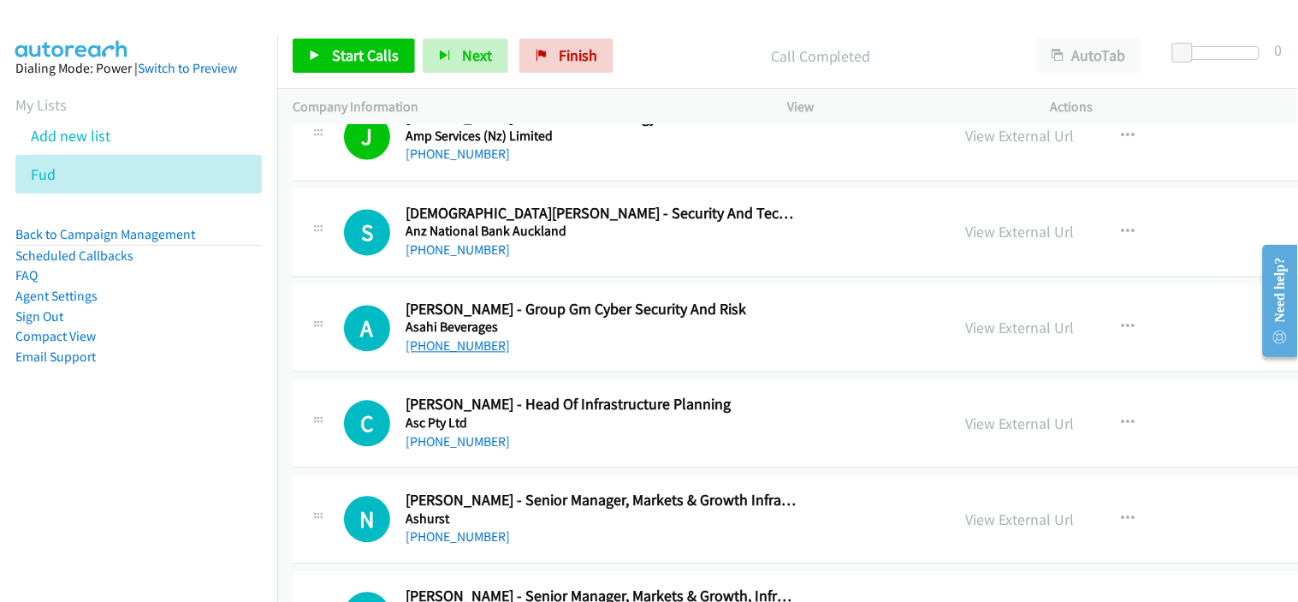
click at [489, 347] on link "[PHONE_NUMBER]" at bounding box center [458, 346] width 104 height 16
